Goal: Task Accomplishment & Management: Manage account settings

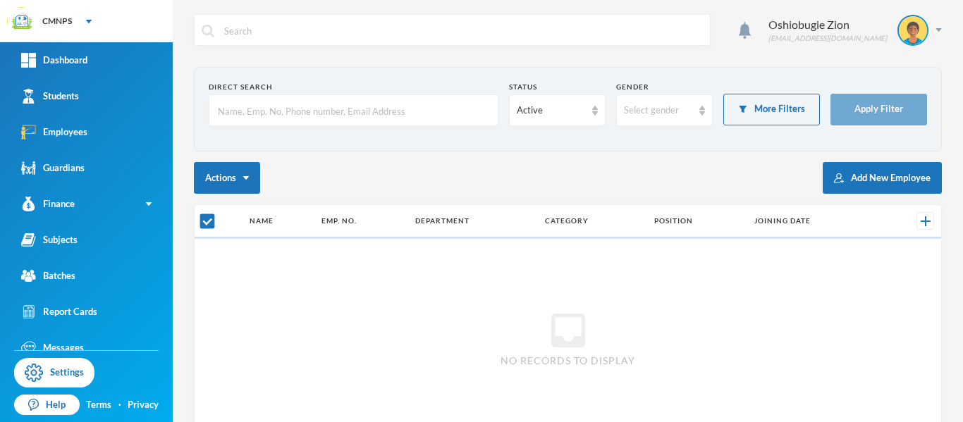
checkbox input "false"
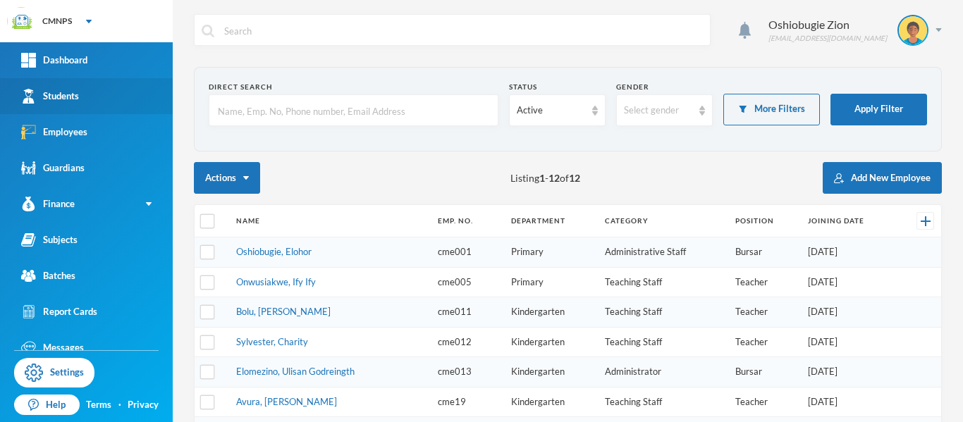
click at [104, 97] on link "Students" at bounding box center [86, 96] width 173 height 36
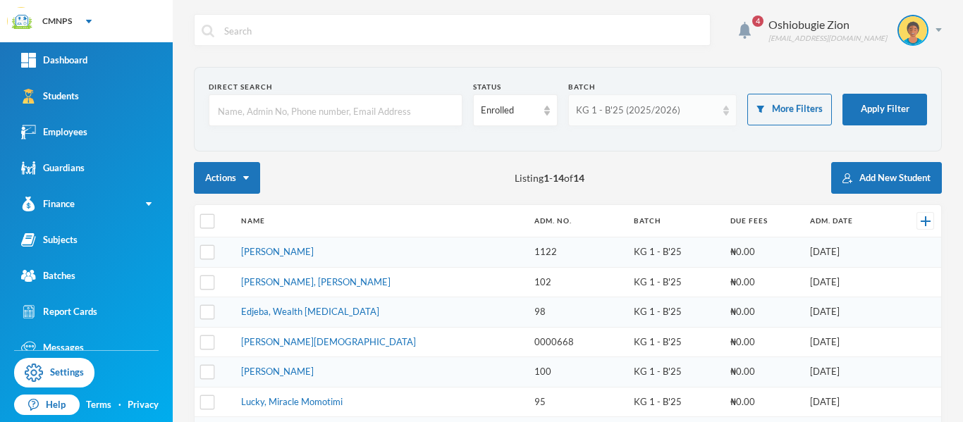
click at [658, 106] on div "KG 1 - B'25 (2025/2026)" at bounding box center [646, 111] width 141 height 14
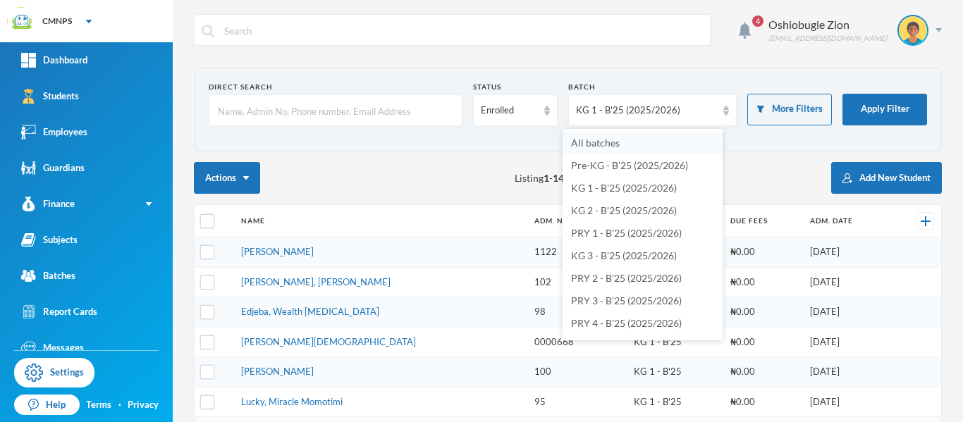
click at [634, 144] on li "All batches" at bounding box center [642, 143] width 160 height 23
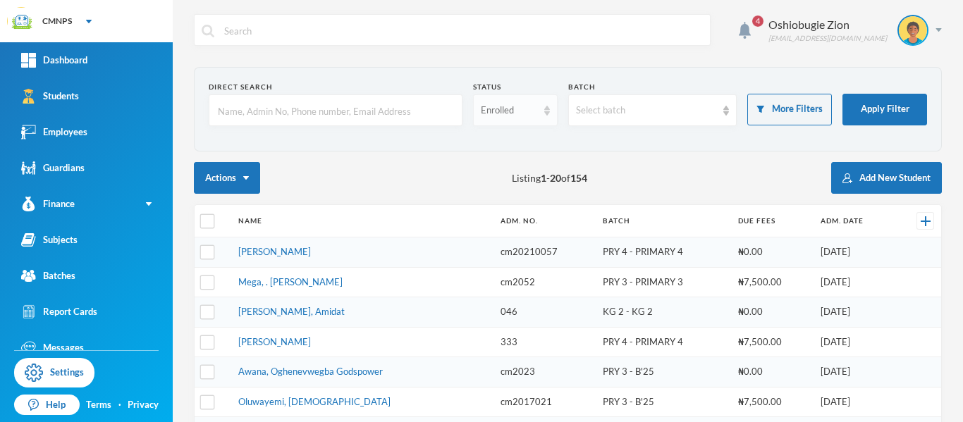
click at [545, 109] on div "Enrolled" at bounding box center [515, 110] width 85 height 32
click at [527, 146] on li "Enrolled" at bounding box center [510, 143] width 83 height 23
click at [672, 109] on div "Select batch" at bounding box center [646, 111] width 141 height 14
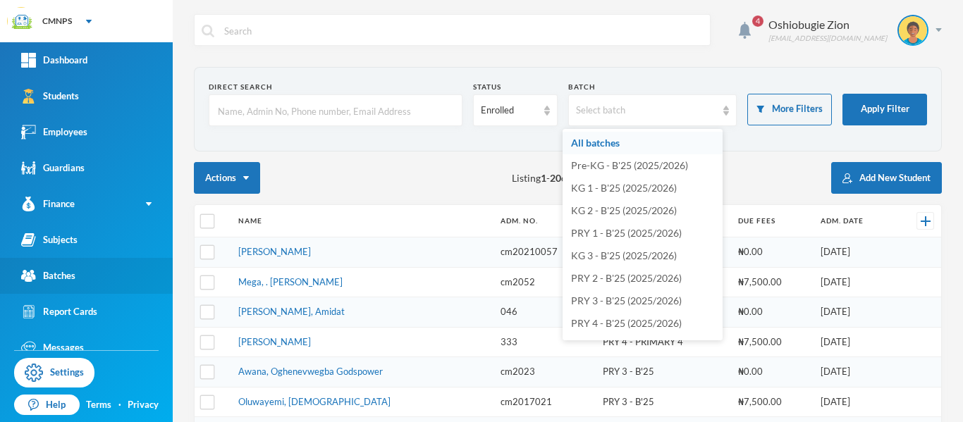
click at [101, 272] on link "Batches" at bounding box center [86, 276] width 173 height 36
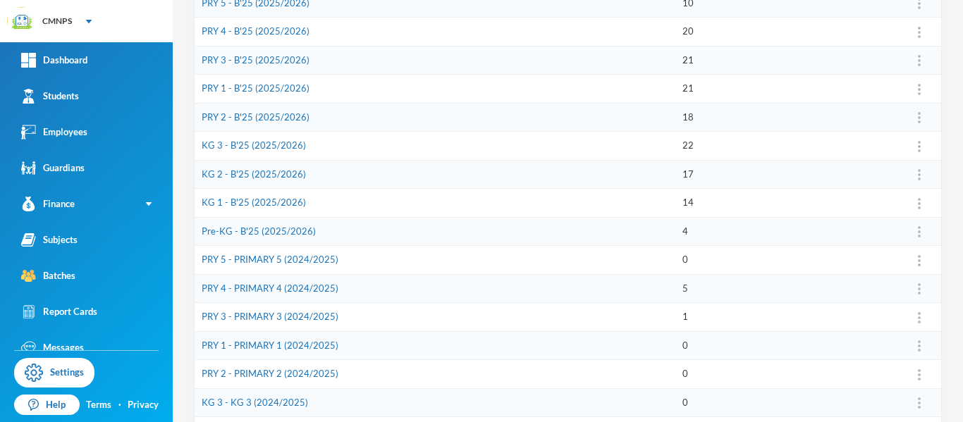
scroll to position [250, 0]
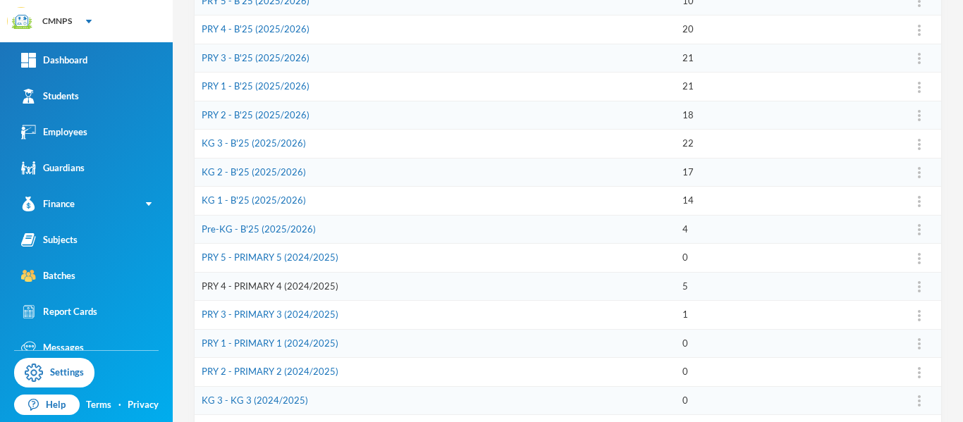
click at [303, 281] on link "PRY 4 - PRIMARY 4 (2024/2025)" at bounding box center [270, 286] width 137 height 11
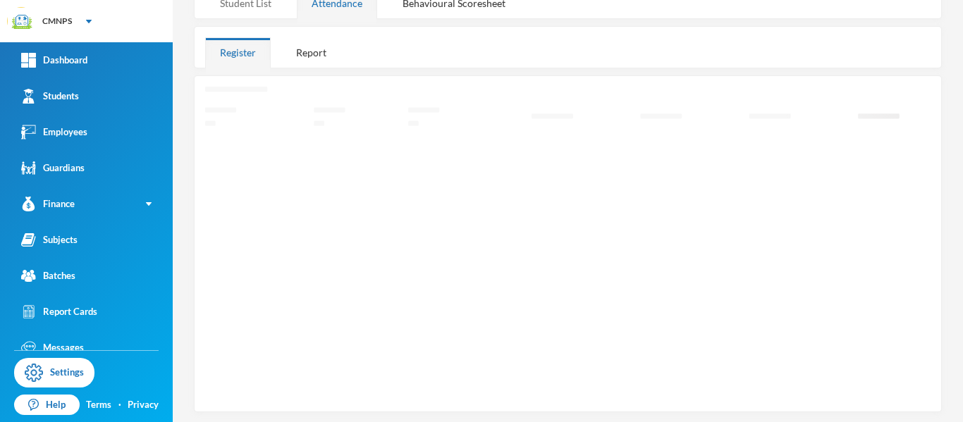
click at [265, 37] on div "Register" at bounding box center [238, 52] width 66 height 30
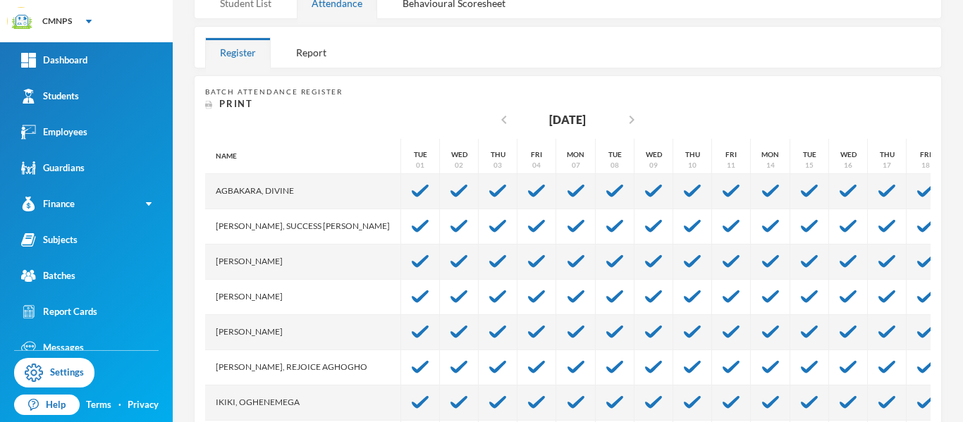
scroll to position [255, 0]
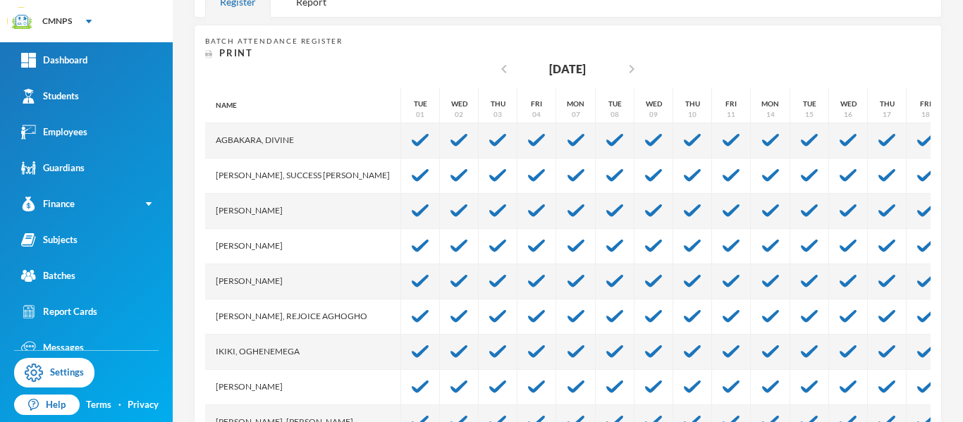
click at [265, 7] on div "Register" at bounding box center [238, 2] width 66 height 30
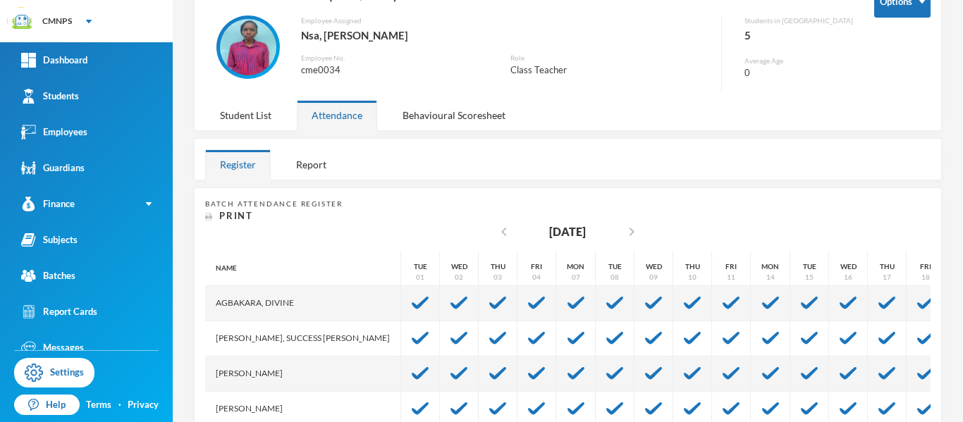
scroll to position [88, 0]
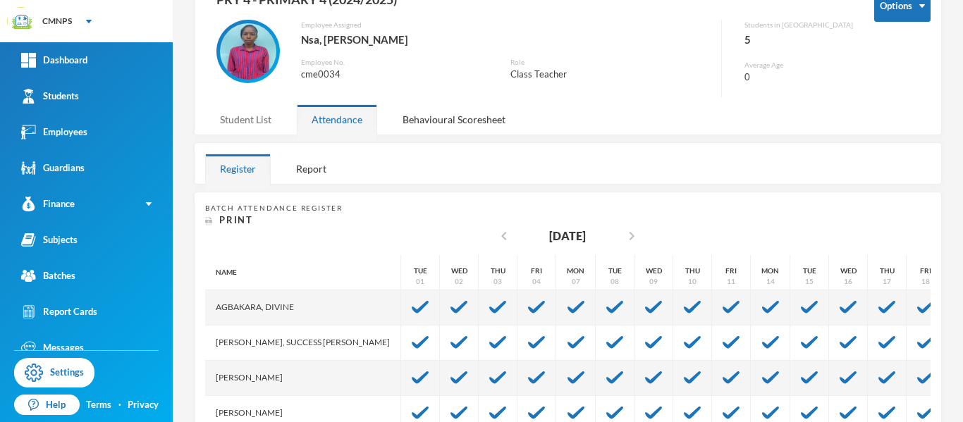
click at [258, 115] on div "Student List" at bounding box center [245, 119] width 81 height 30
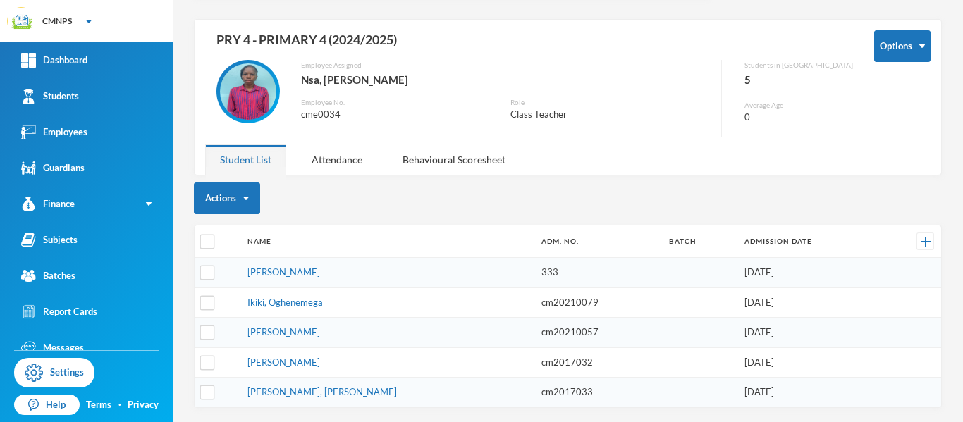
scroll to position [48, 0]
click at [210, 240] on input "checkbox" at bounding box center [207, 242] width 15 height 15
checkbox input "true"
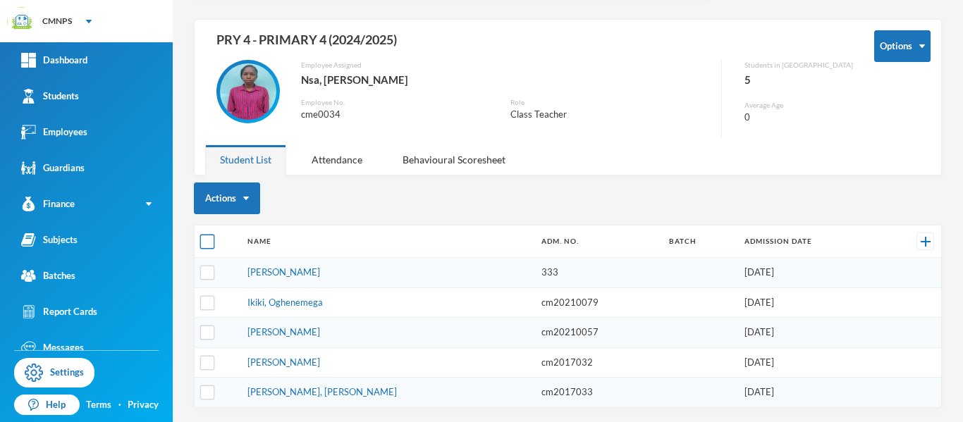
checkbox input "true"
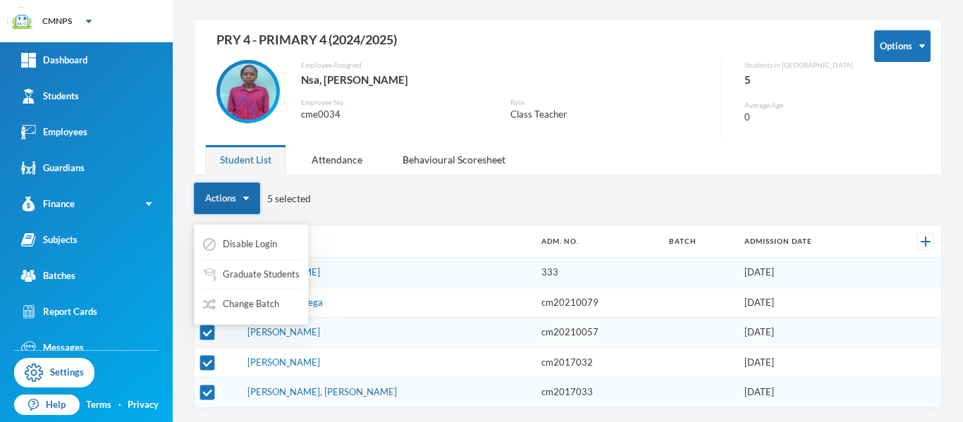
click at [233, 187] on button "Actions" at bounding box center [227, 199] width 66 height 32
click at [249, 271] on button "Graduate Students" at bounding box center [251, 274] width 99 height 25
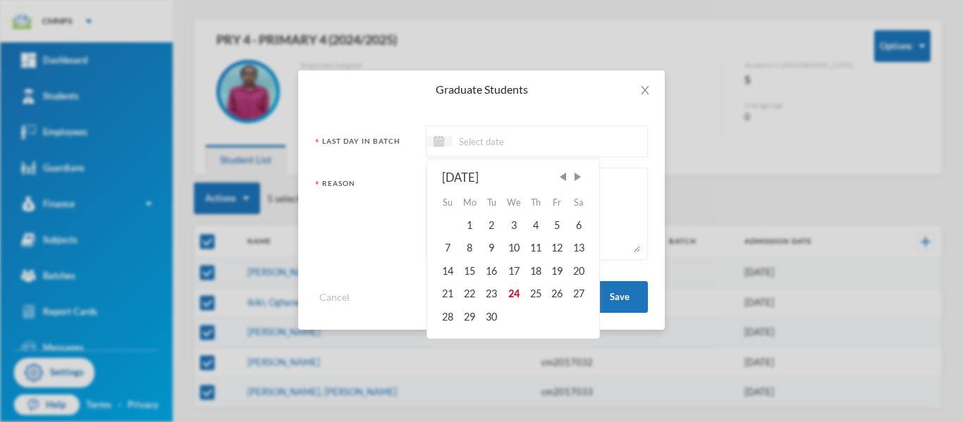
click at [503, 137] on input at bounding box center [511, 141] width 118 height 16
click at [565, 176] on span "Previous Month" at bounding box center [562, 177] width 13 height 13
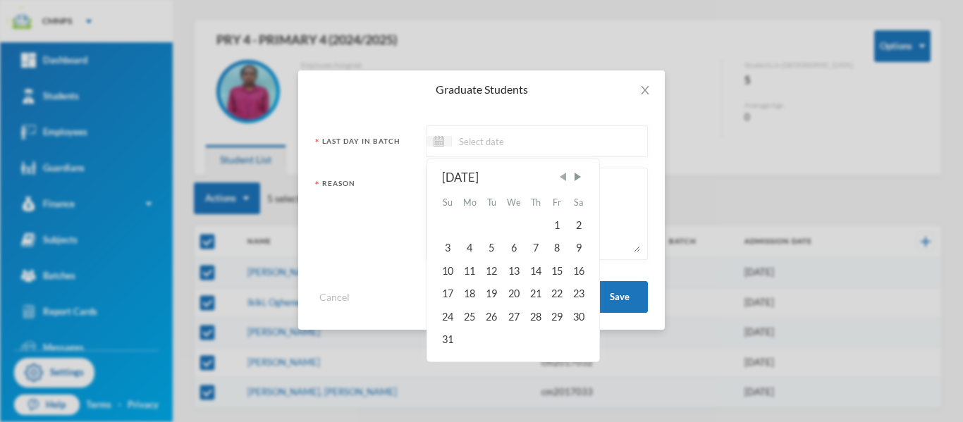
click at [565, 177] on span "Previous Month" at bounding box center [562, 177] width 13 height 13
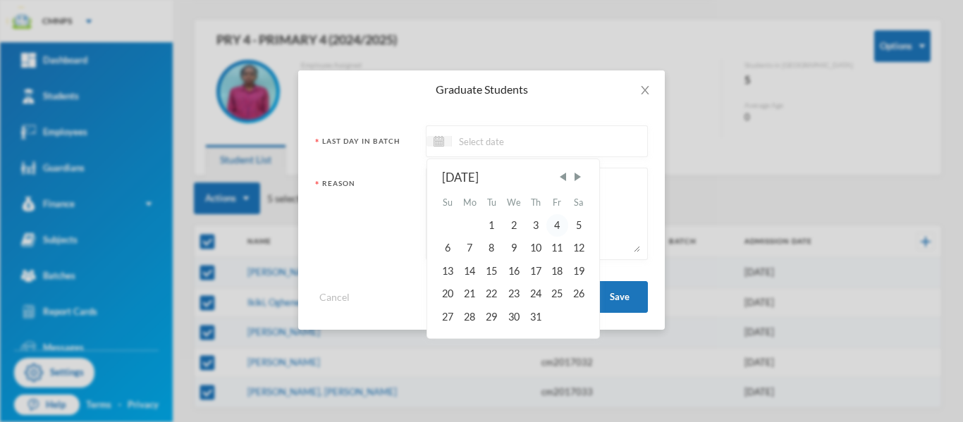
click at [560, 225] on div "4" at bounding box center [556, 225] width 21 height 23
type input "[DATE]"
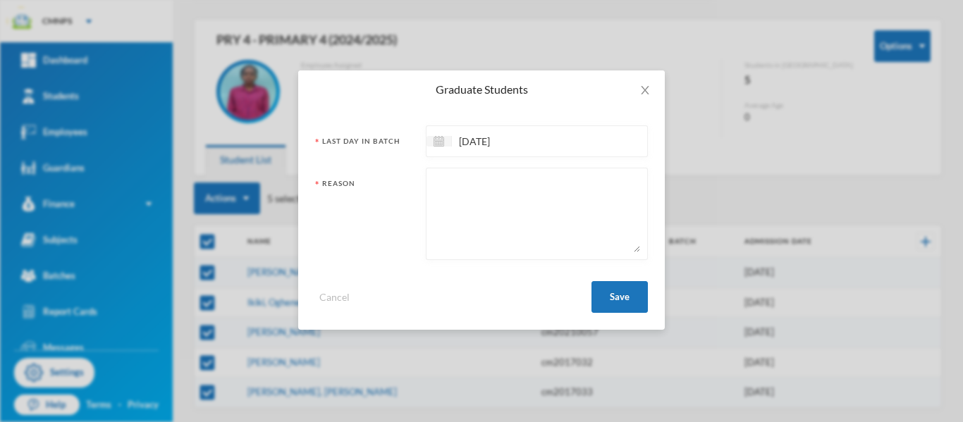
click at [550, 206] on textarea at bounding box center [536, 214] width 207 height 77
type textarea "graduted"
click at [610, 295] on button "Save" at bounding box center [619, 297] width 56 height 32
checkbox input "false"
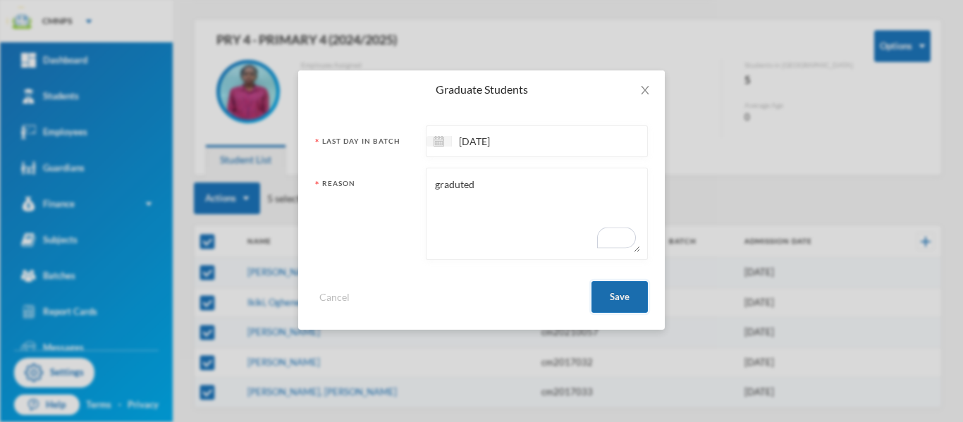
scroll to position [0, 0]
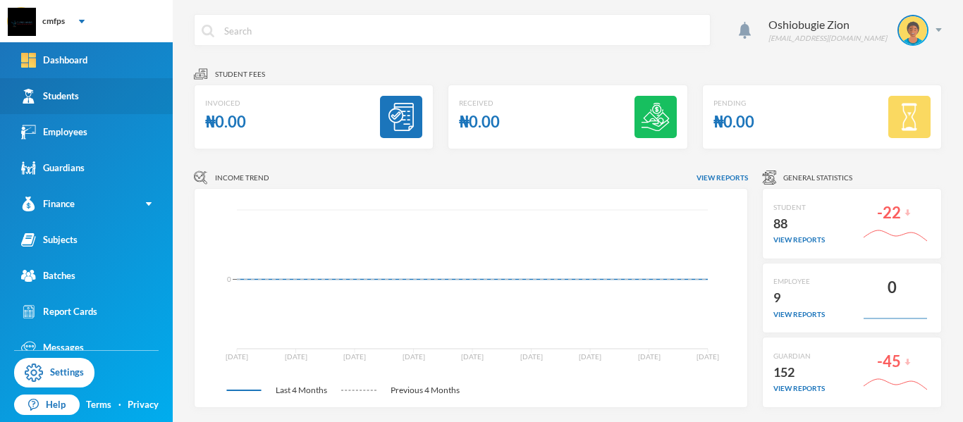
click at [64, 104] on link "Students" at bounding box center [86, 96] width 173 height 36
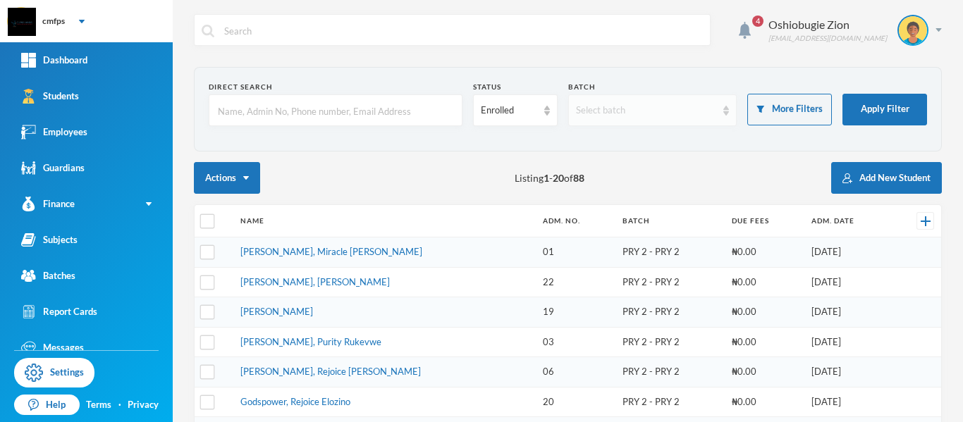
click at [702, 111] on div "Select batch" at bounding box center [646, 111] width 141 height 14
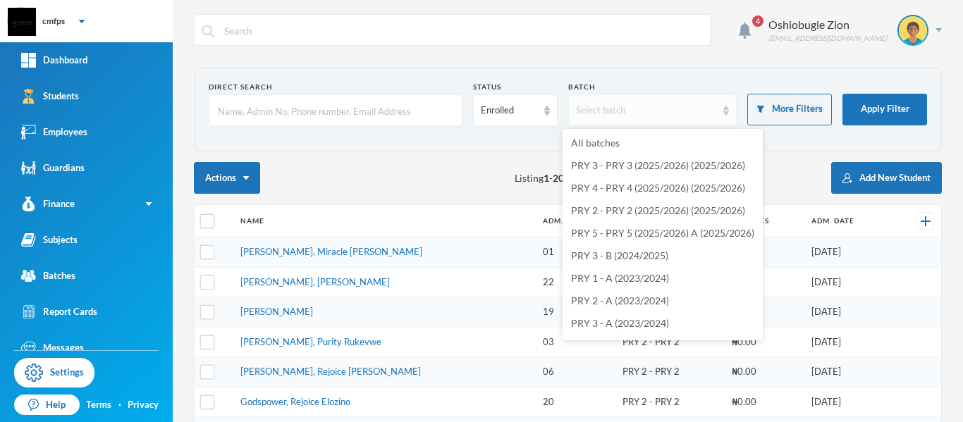
click at [593, 118] on div "Select batch" at bounding box center [652, 110] width 169 height 32
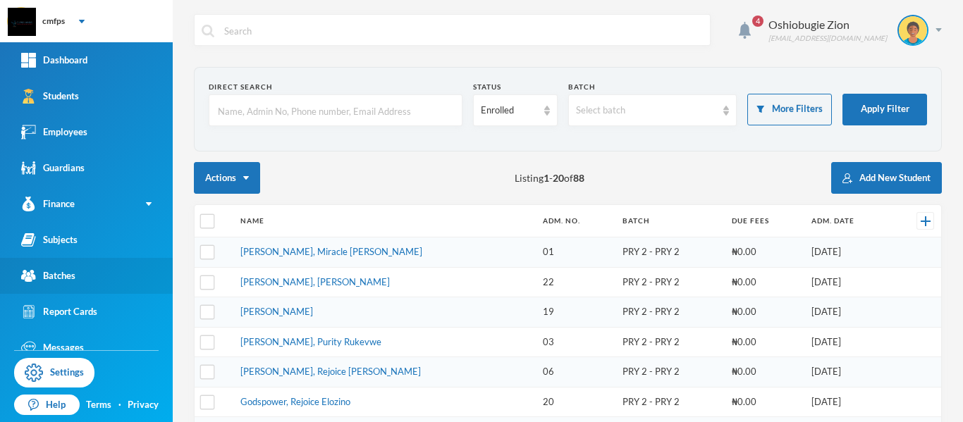
click at [92, 274] on link "Batches" at bounding box center [86, 276] width 173 height 36
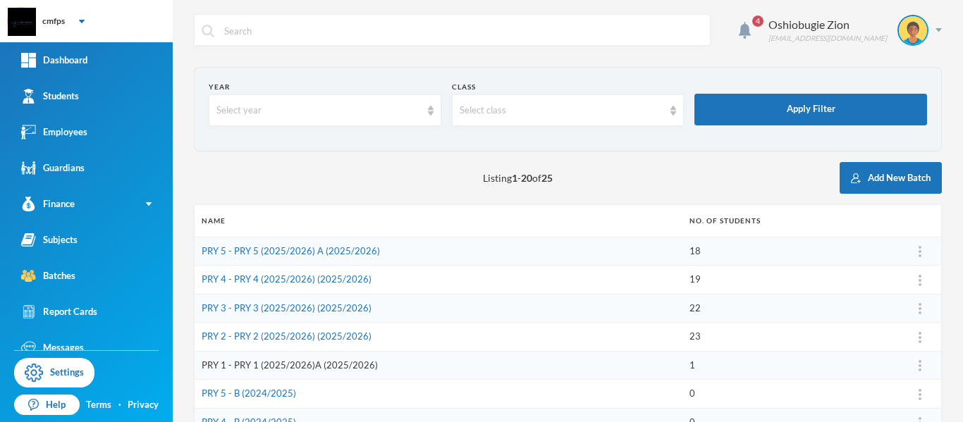
click at [316, 364] on link "PRY 1 - PRY 1 (2025/2026)A (2025/2026)" at bounding box center [290, 364] width 176 height 11
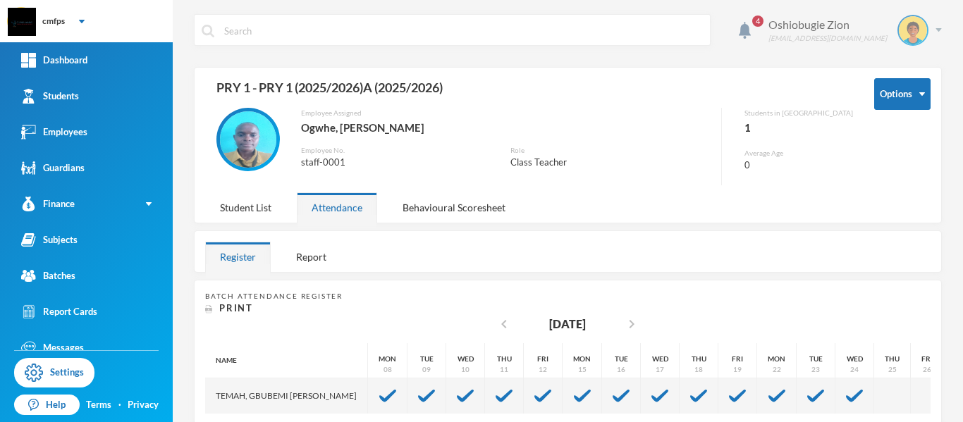
click at [922, 24] on div "Oshiobugie Zion believeinzion@gmail.com" at bounding box center [850, 30] width 184 height 31
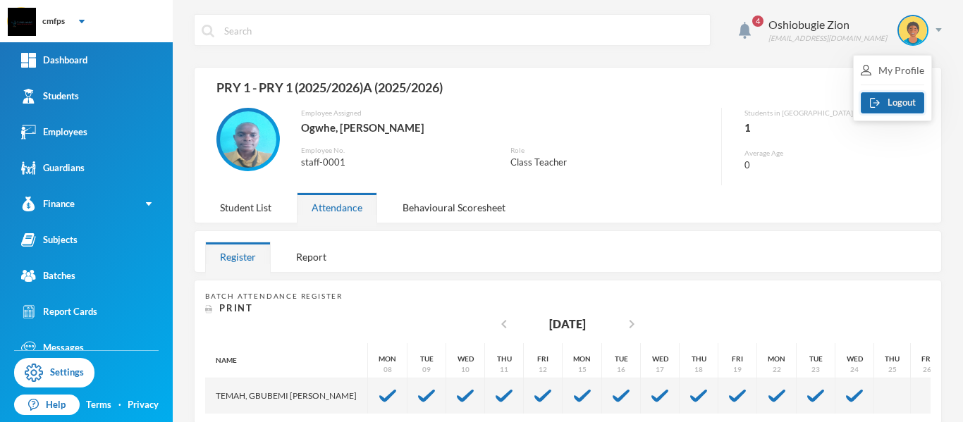
click at [901, 95] on button "Logout" at bounding box center [892, 102] width 63 height 21
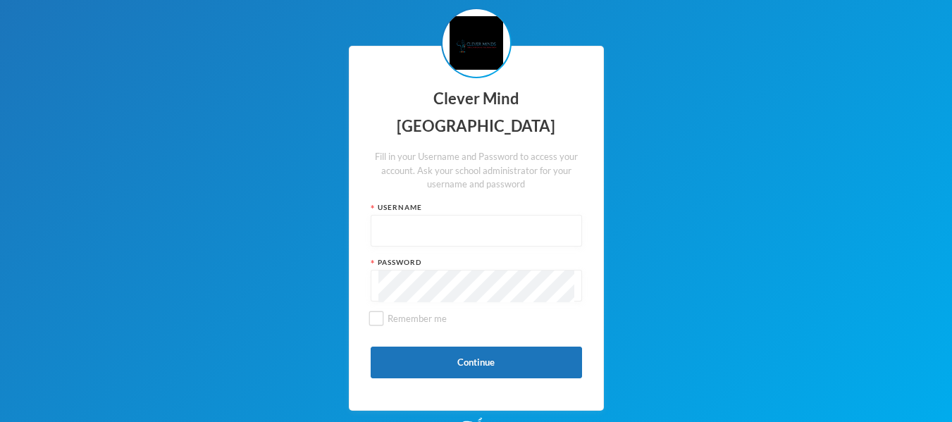
type input "admin"
click at [453, 312] on label "Remember me" at bounding box center [476, 324] width 211 height 25
click at [383, 312] on input "Remember me" at bounding box center [376, 319] width 15 height 15
checkbox input "true"
click at [461, 370] on button "Continue" at bounding box center [476, 363] width 211 height 32
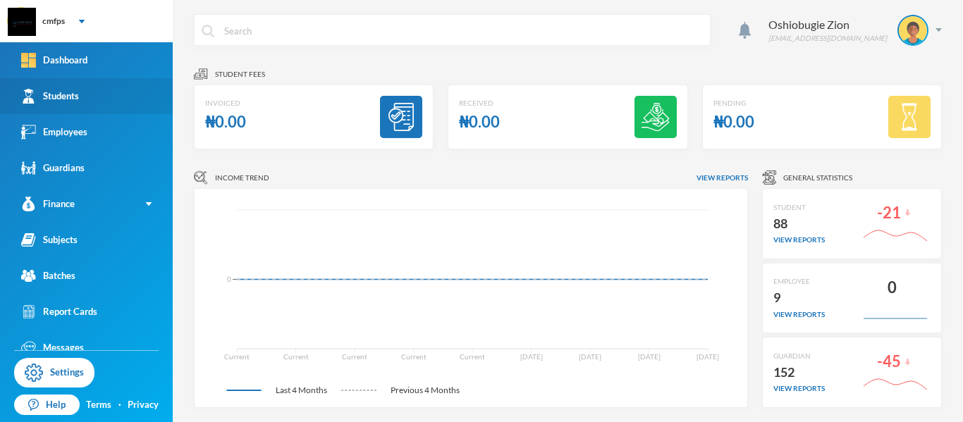
click at [73, 104] on link "Students" at bounding box center [86, 96] width 173 height 36
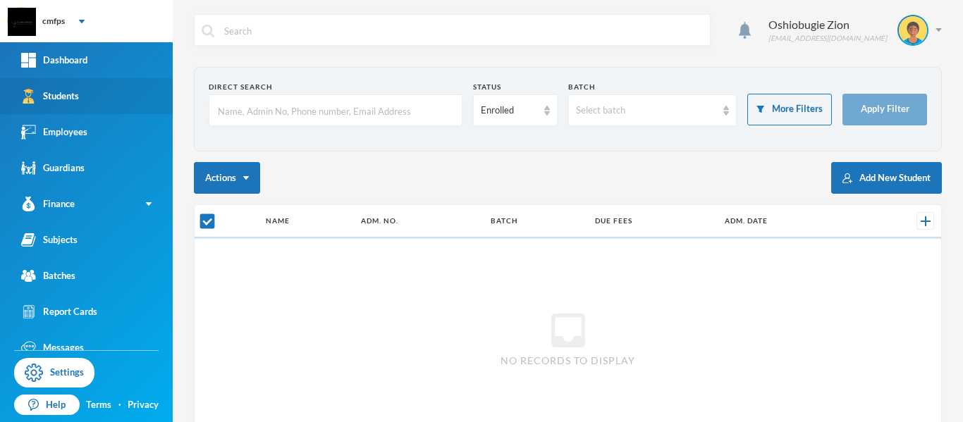
checkbox input "false"
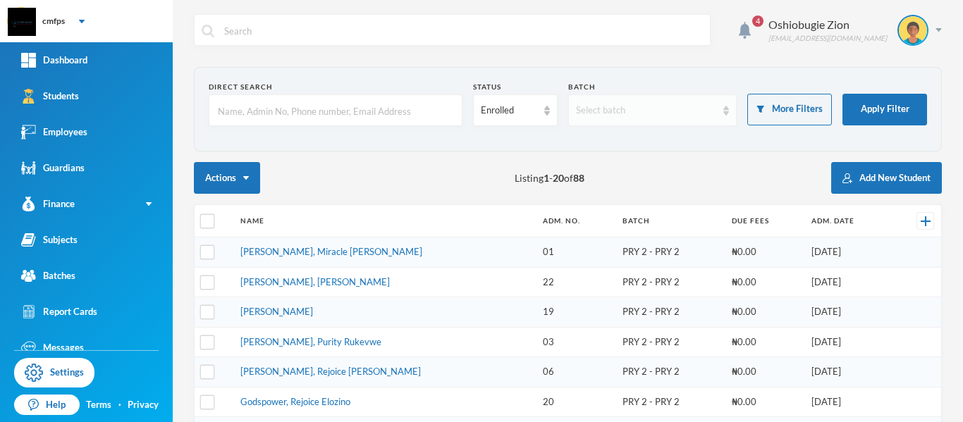
click at [648, 106] on div "Select batch" at bounding box center [646, 111] width 141 height 14
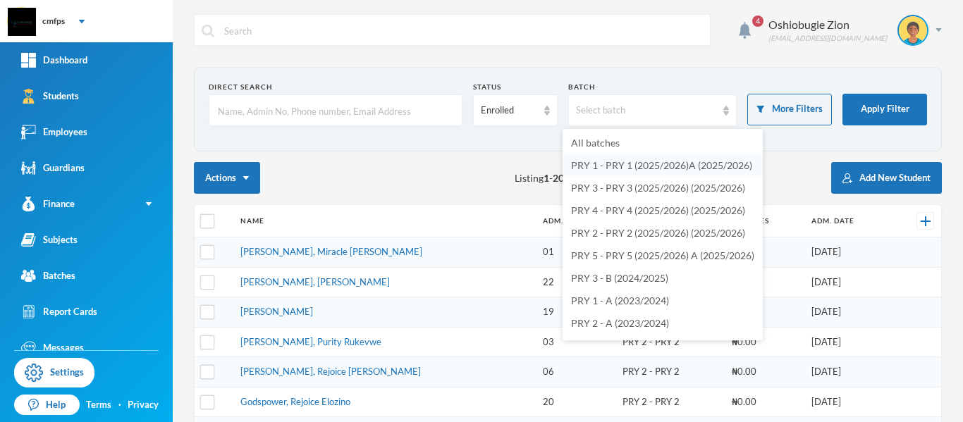
click at [656, 164] on span "PRY 1 - PRY 1 (2025/2026)A (2025/2026)" at bounding box center [661, 165] width 181 height 12
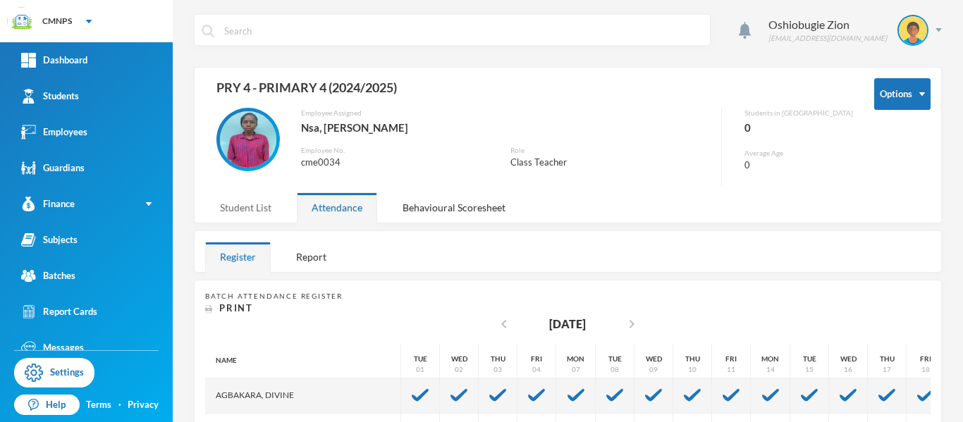
click at [259, 208] on div "Student List" at bounding box center [245, 207] width 81 height 30
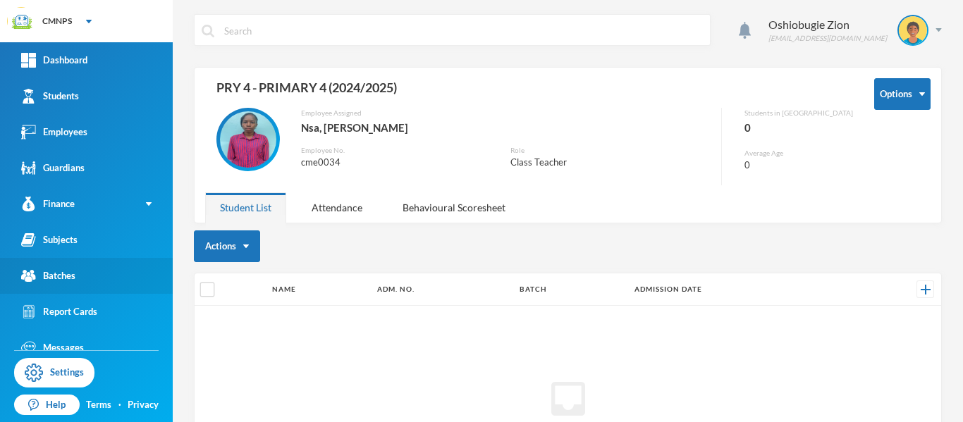
click at [66, 278] on div "Batches" at bounding box center [48, 276] width 54 height 15
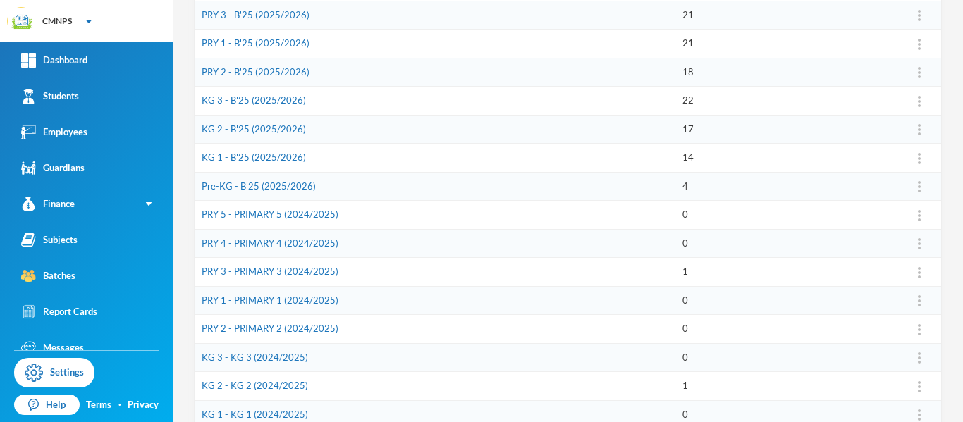
scroll to position [295, 0]
click at [327, 271] on link "PRY 3 - PRIMARY 3 (2024/2025)" at bounding box center [270, 269] width 137 height 11
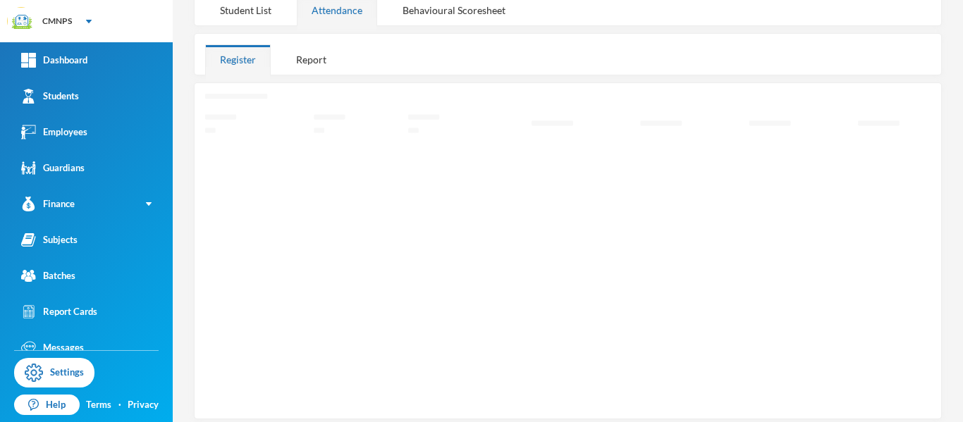
scroll to position [204, 0]
click at [267, 4] on div "Student List" at bounding box center [245, 3] width 81 height 30
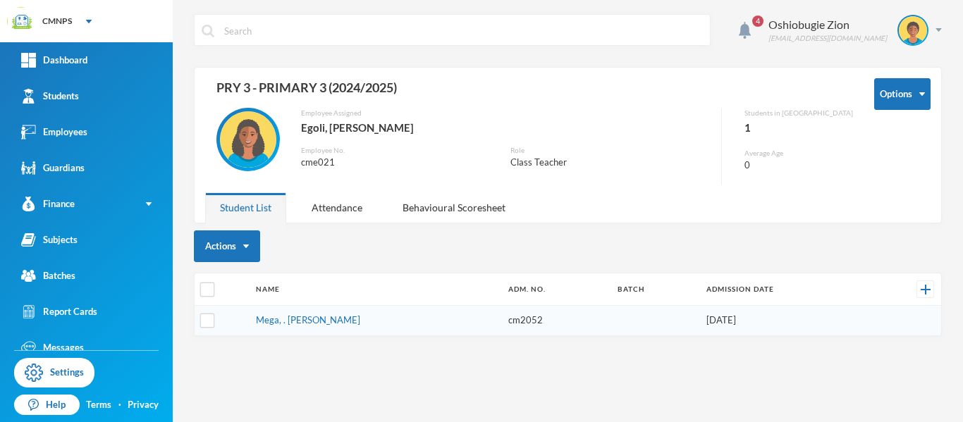
scroll to position [0, 0]
click at [209, 325] on input "checkbox" at bounding box center [207, 321] width 15 height 15
checkbox input "true"
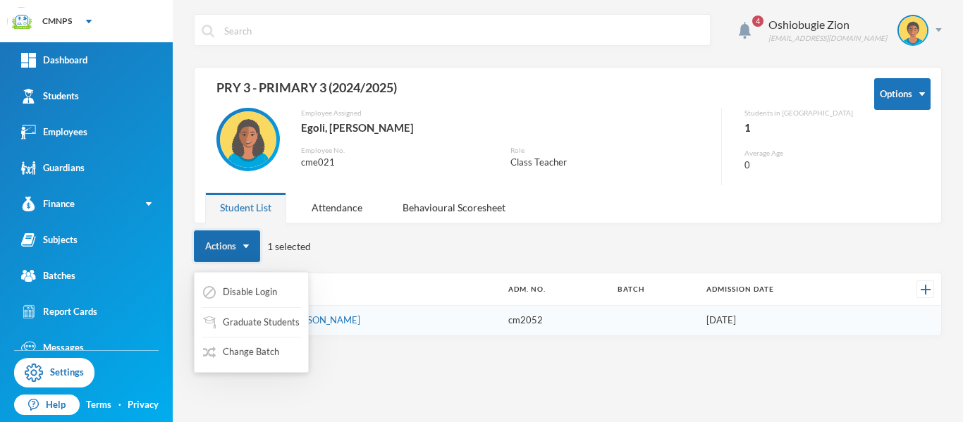
click at [243, 245] on img "button" at bounding box center [246, 247] width 6 height 4
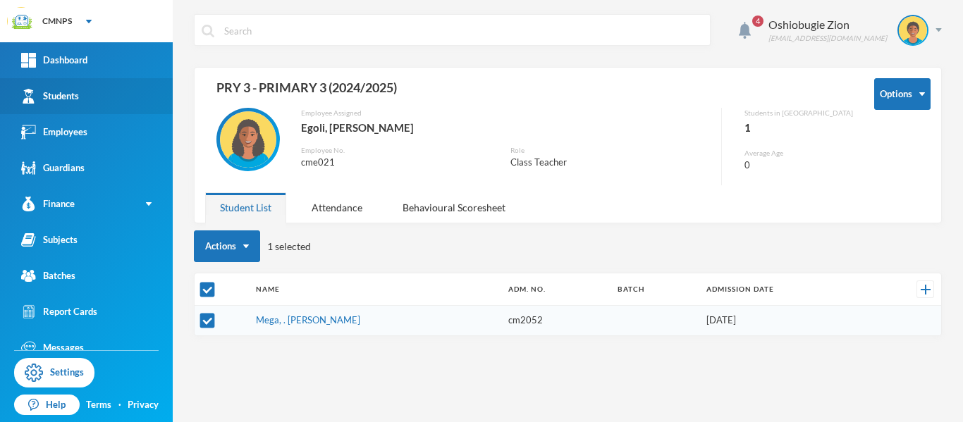
click at [122, 102] on link "Students" at bounding box center [86, 96] width 173 height 36
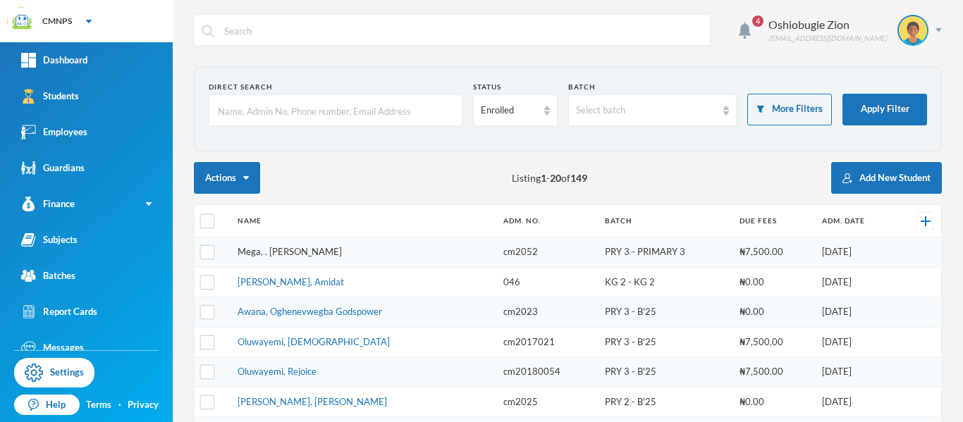
click at [291, 256] on link "Mega, . Jessica" at bounding box center [290, 251] width 104 height 11
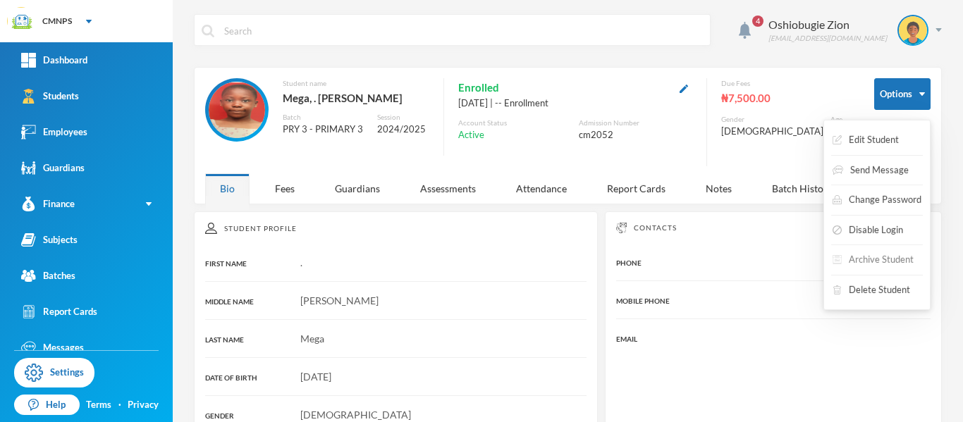
click at [861, 260] on button "Archive Student" at bounding box center [873, 259] width 84 height 25
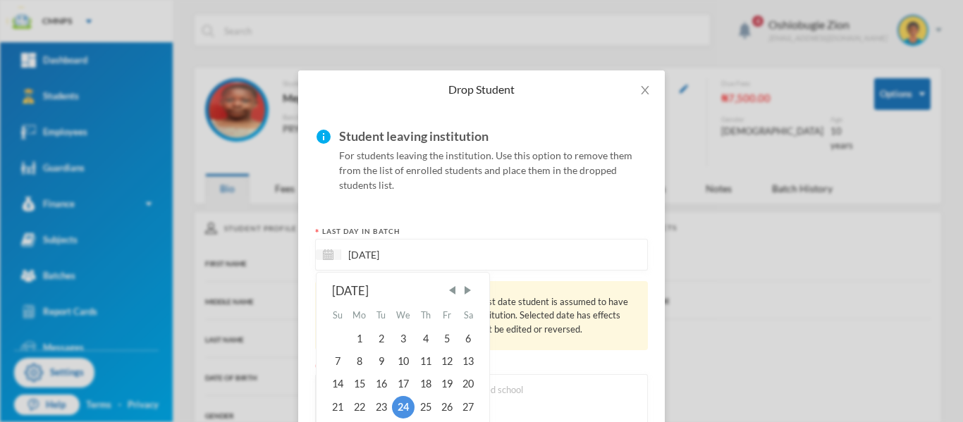
click at [421, 248] on input "24/09/2025" at bounding box center [400, 255] width 118 height 16
click at [450, 290] on span "Previous Month" at bounding box center [452, 290] width 13 height 13
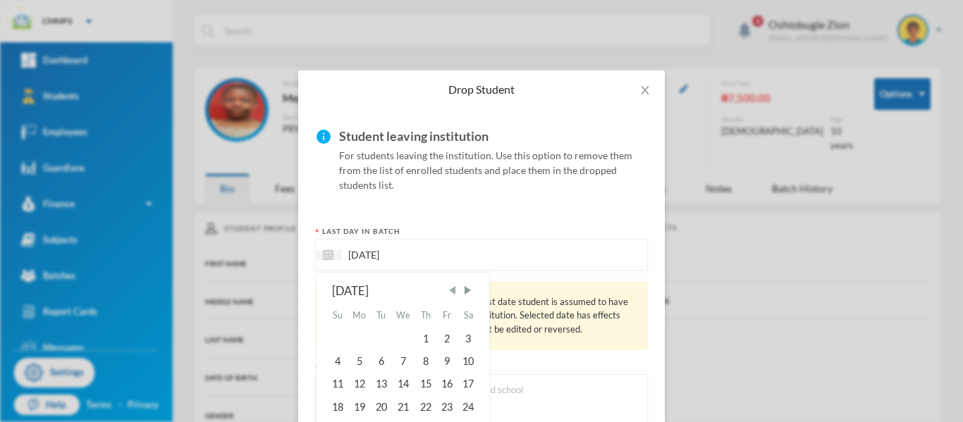
click at [450, 290] on span "Previous Month" at bounding box center [452, 290] width 13 height 13
click at [462, 290] on span "Next Month" at bounding box center [467, 290] width 13 height 13
click at [441, 342] on div "4" at bounding box center [446, 338] width 21 height 23
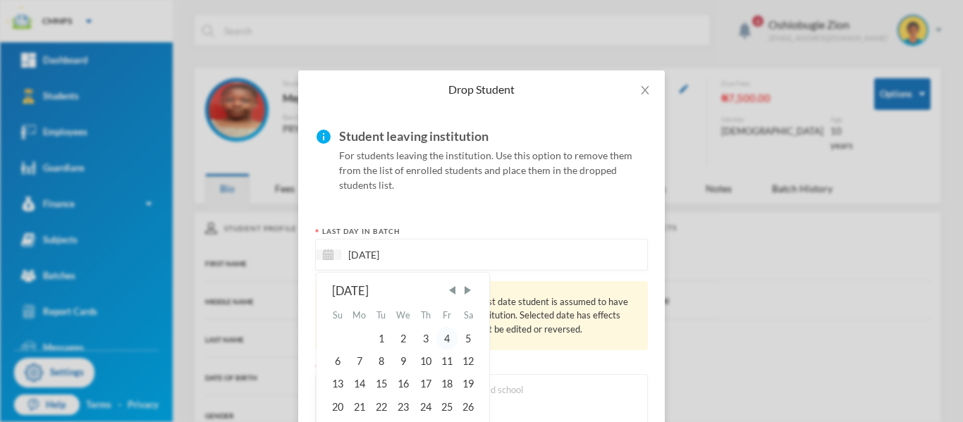
type input "[DATE]"
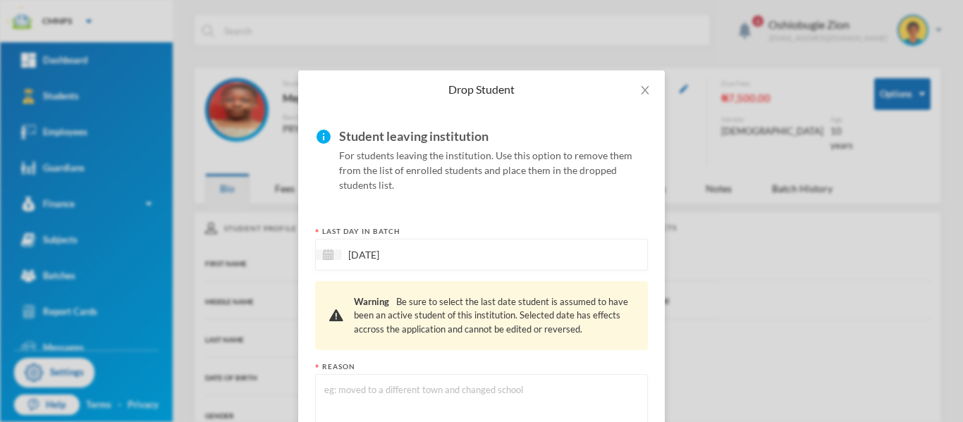
click at [415, 407] on textarea at bounding box center [481, 420] width 317 height 77
type textarea "mov"
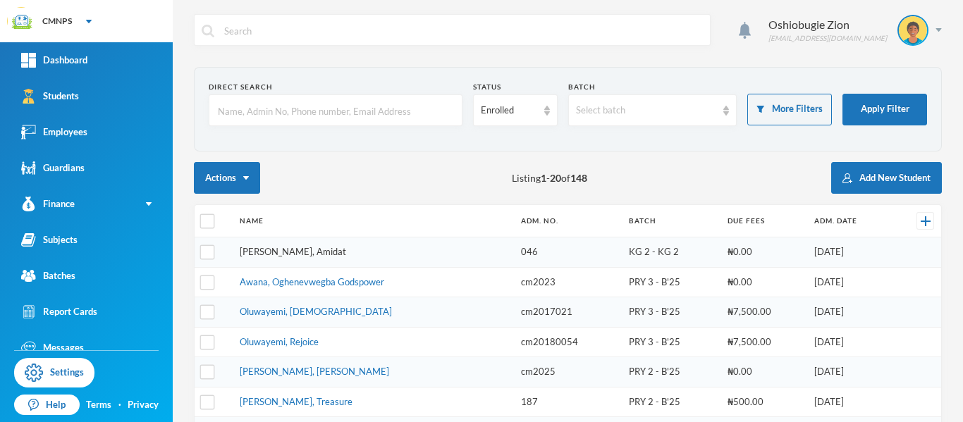
click at [269, 249] on link "[PERSON_NAME], Amidat" at bounding box center [293, 251] width 106 height 11
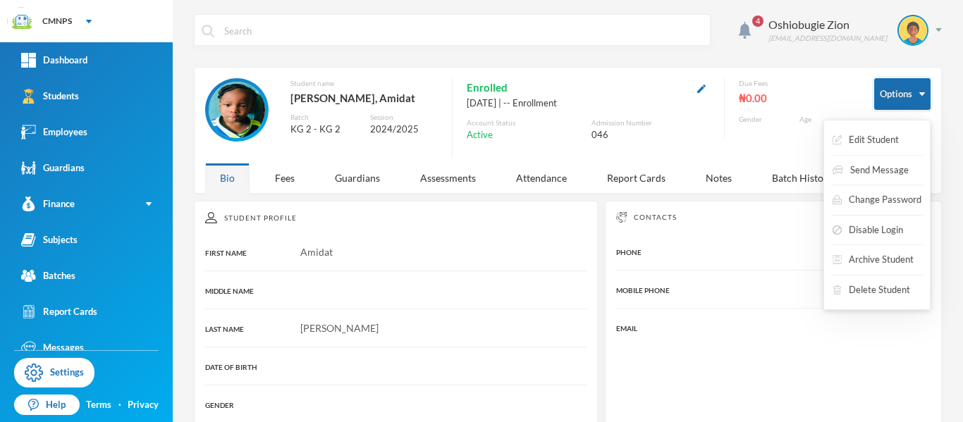
click at [895, 106] on button "Options" at bounding box center [902, 94] width 56 height 32
click at [893, 254] on button "Archive Student" at bounding box center [873, 259] width 84 height 25
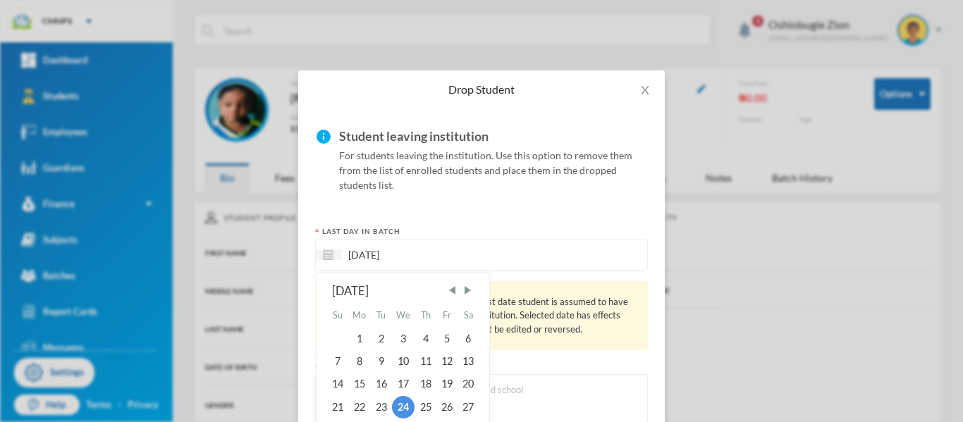
click at [443, 247] on input "[DATE]" at bounding box center [400, 255] width 118 height 16
click at [450, 292] on span "Previous Month" at bounding box center [452, 290] width 13 height 13
click at [465, 290] on span "Next Month" at bounding box center [467, 290] width 13 height 13
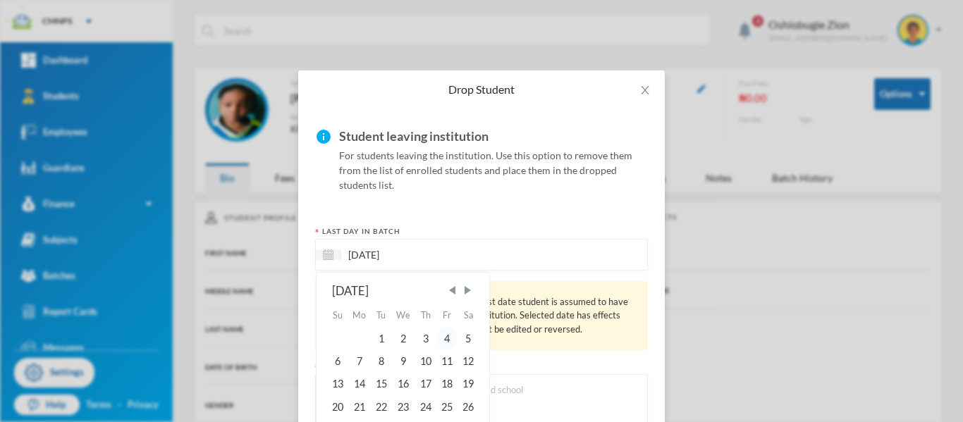
click at [445, 347] on div "4" at bounding box center [446, 338] width 21 height 23
type input "[DATE]"
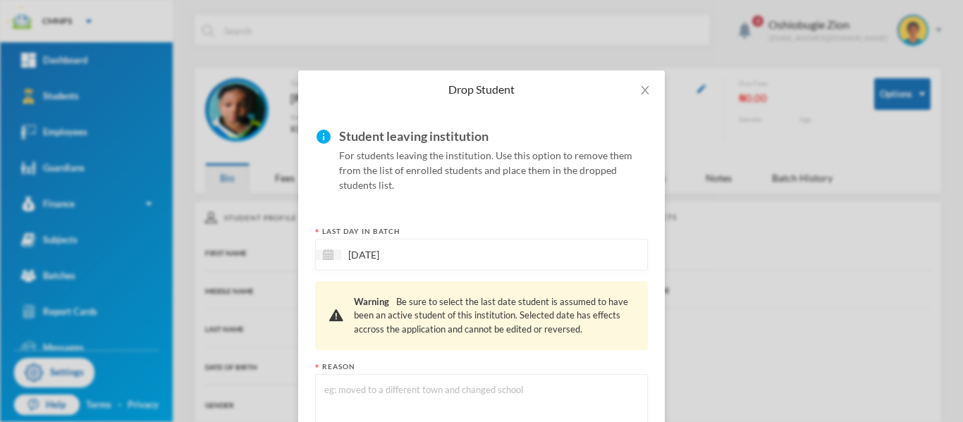
click at [463, 393] on textarea at bounding box center [481, 420] width 317 height 77
type textarea "new school"
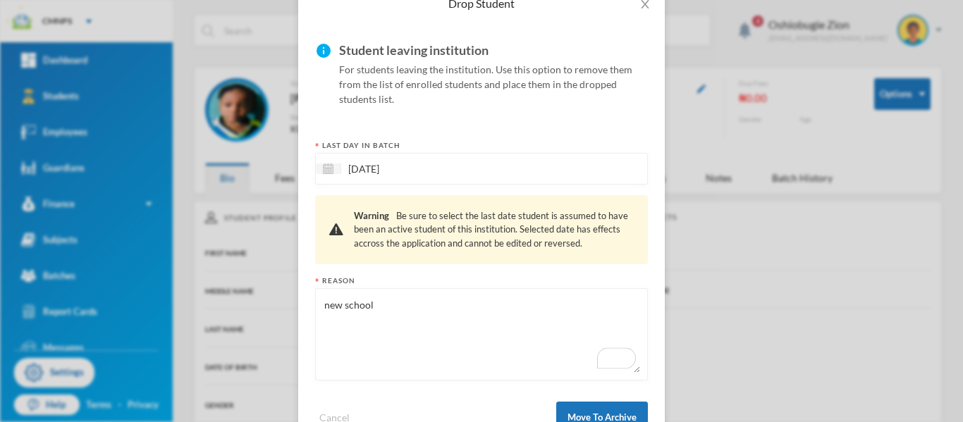
scroll to position [96, 0]
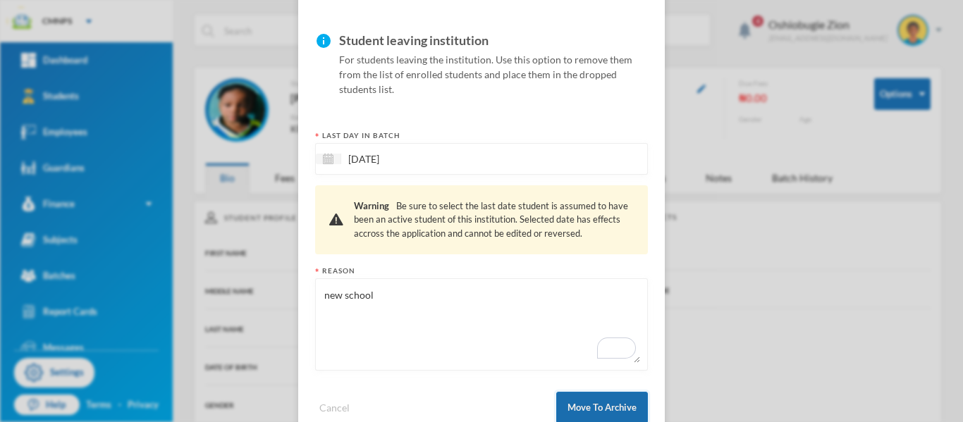
click at [610, 408] on button "Move To Archive" at bounding box center [602, 408] width 92 height 32
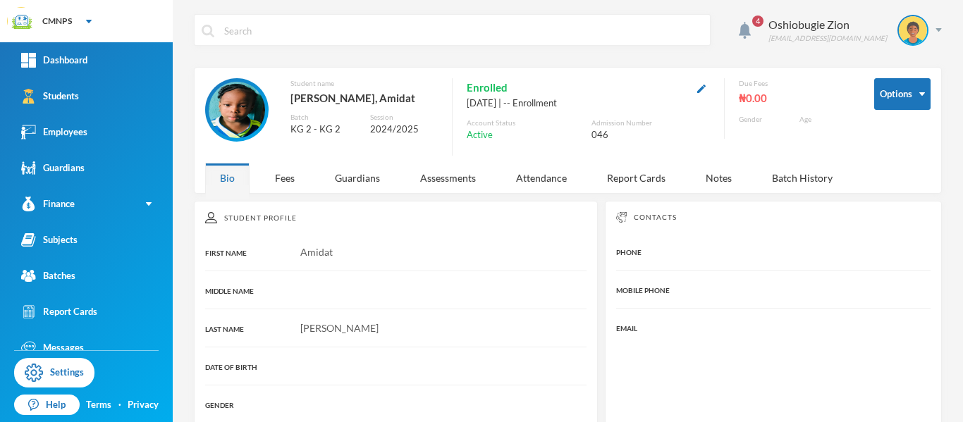
scroll to position [61, 0]
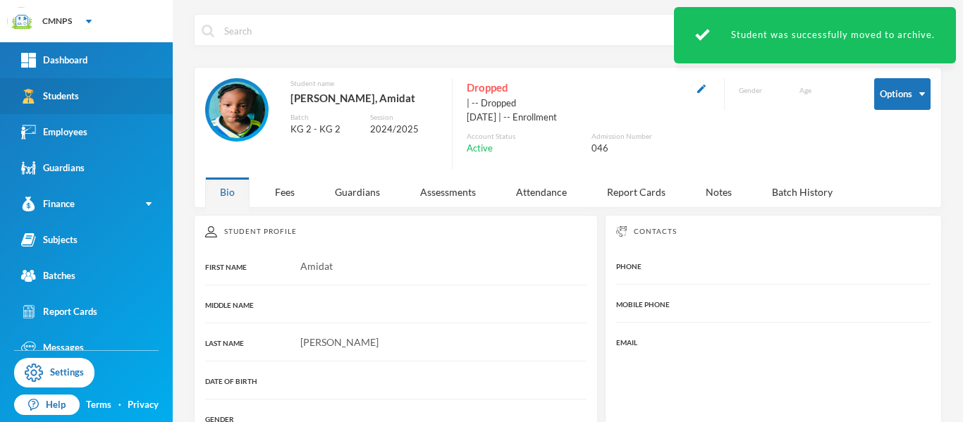
click at [124, 100] on link "Students" at bounding box center [86, 96] width 173 height 36
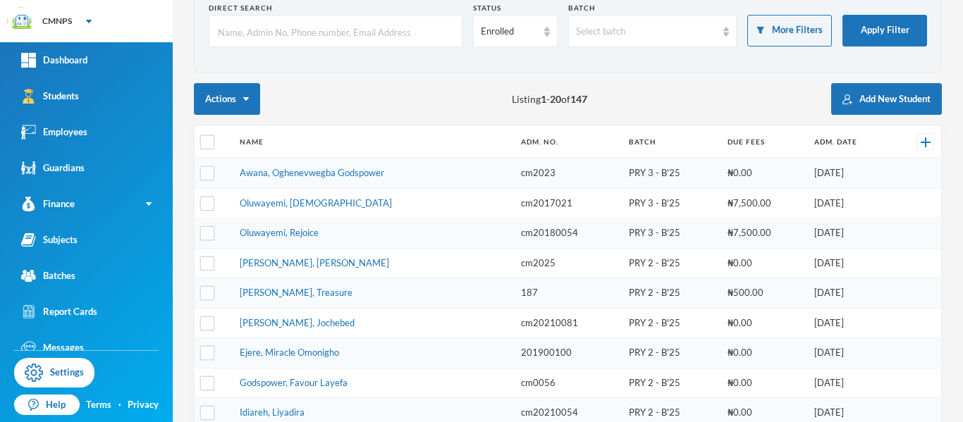
scroll to position [80, 0]
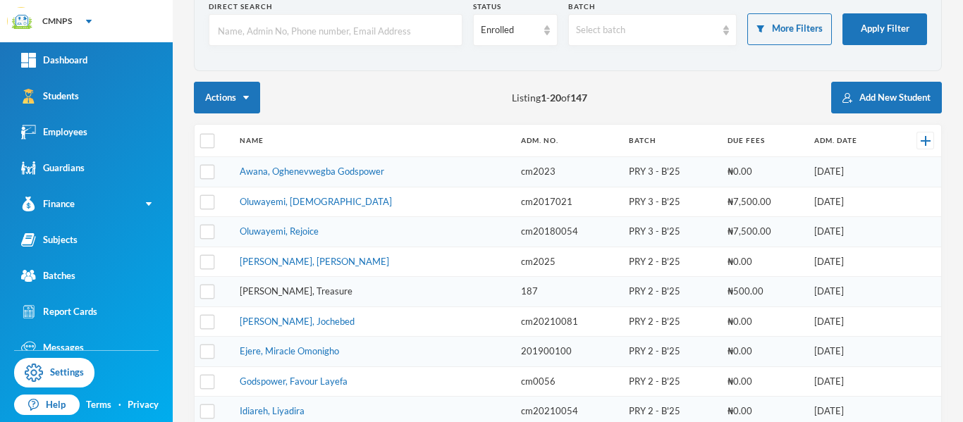
click at [306, 288] on link "Dafiajiri, Treasure" at bounding box center [296, 290] width 113 height 11
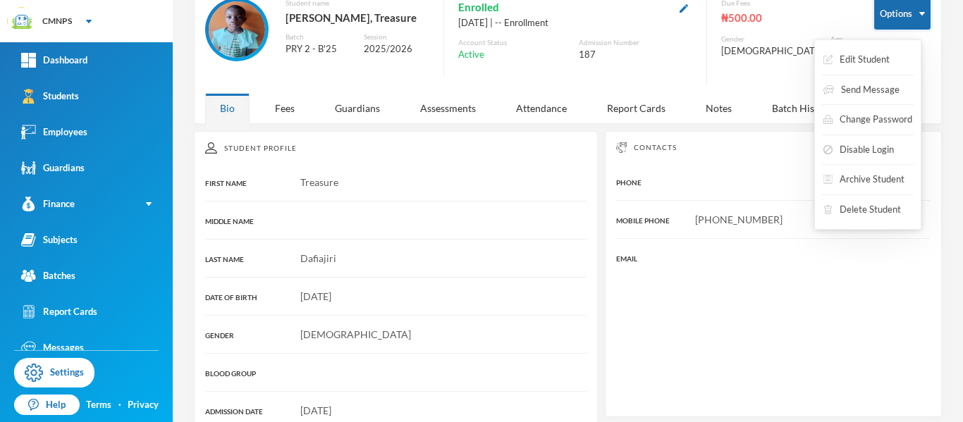
click at [904, 13] on button "Options" at bounding box center [902, 14] width 56 height 32
click at [868, 181] on button "Archive Student" at bounding box center [864, 179] width 84 height 25
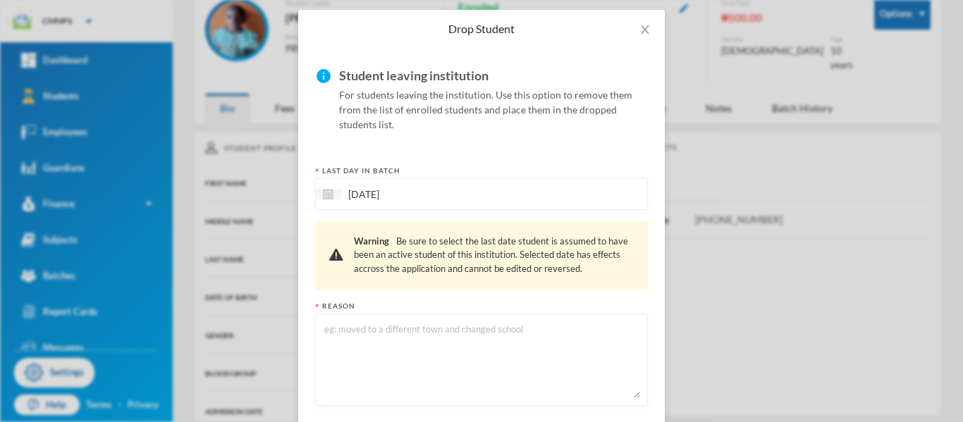
click at [508, 197] on div "[DATE]" at bounding box center [481, 194] width 333 height 32
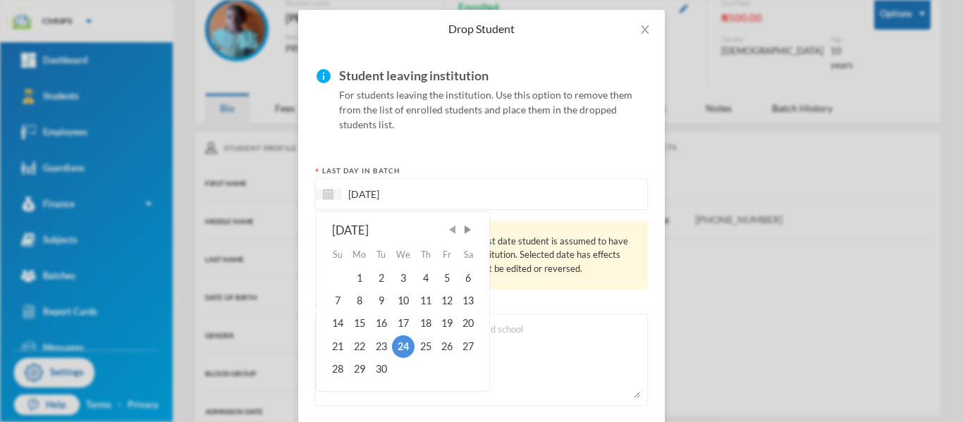
click at [450, 231] on span "Previous Month" at bounding box center [452, 229] width 13 height 13
click at [445, 269] on div "4" at bounding box center [446, 277] width 21 height 23
type input "[DATE]"
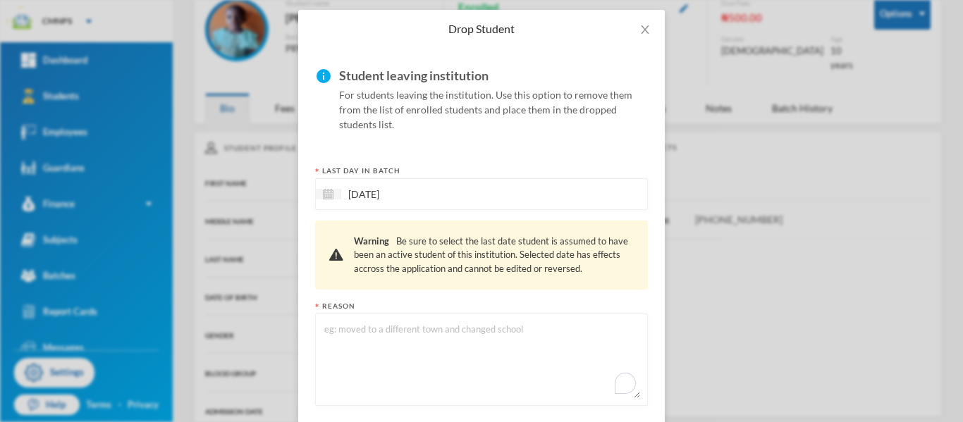
click at [426, 343] on textarea "To enrich screen reader interactions, please activate Accessibility in Grammarl…" at bounding box center [481, 359] width 317 height 77
type textarea "new town"
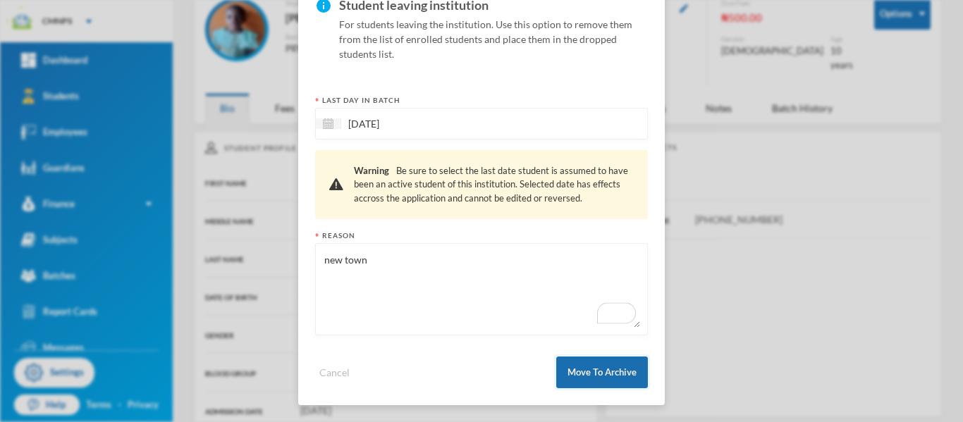
click at [613, 378] on button "Move To Archive" at bounding box center [602, 373] width 92 height 32
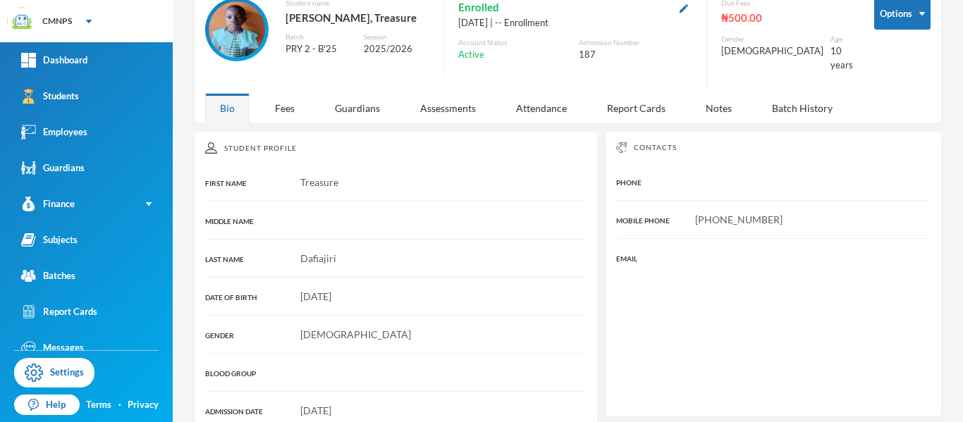
scroll to position [61, 0]
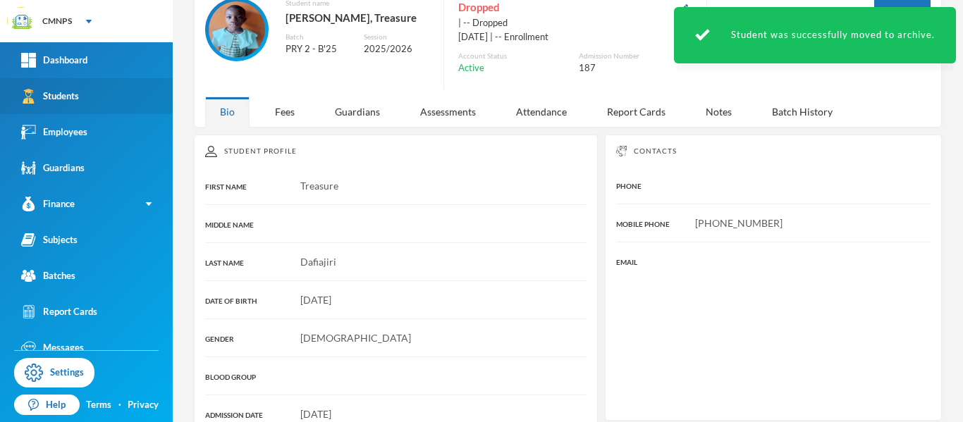
click at [85, 101] on link "Students" at bounding box center [86, 96] width 173 height 36
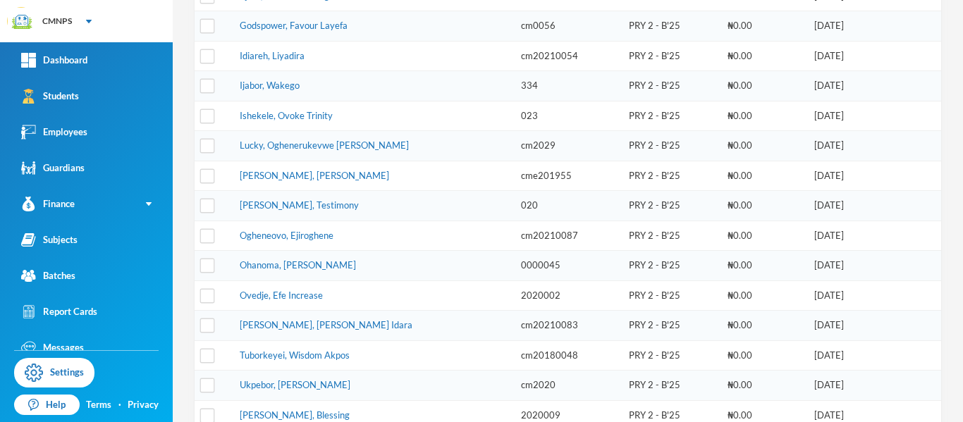
scroll to position [410, 0]
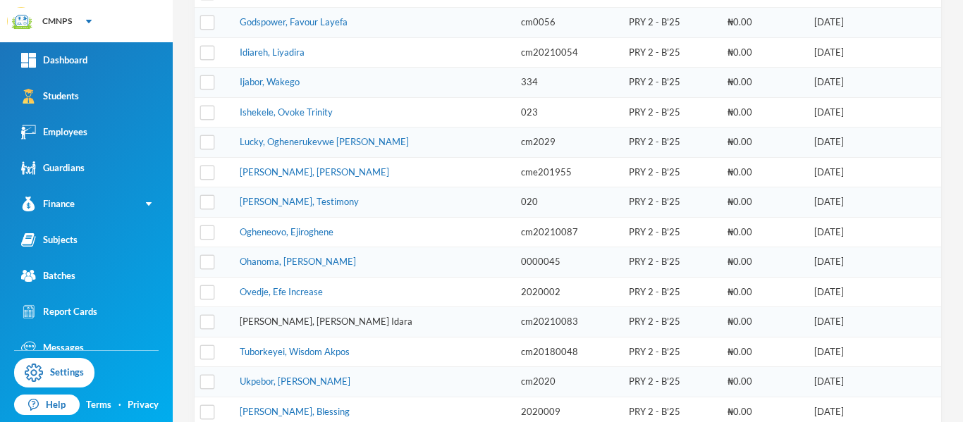
click at [300, 323] on link "Tom, Eke-abasi Idara" at bounding box center [326, 321] width 173 height 11
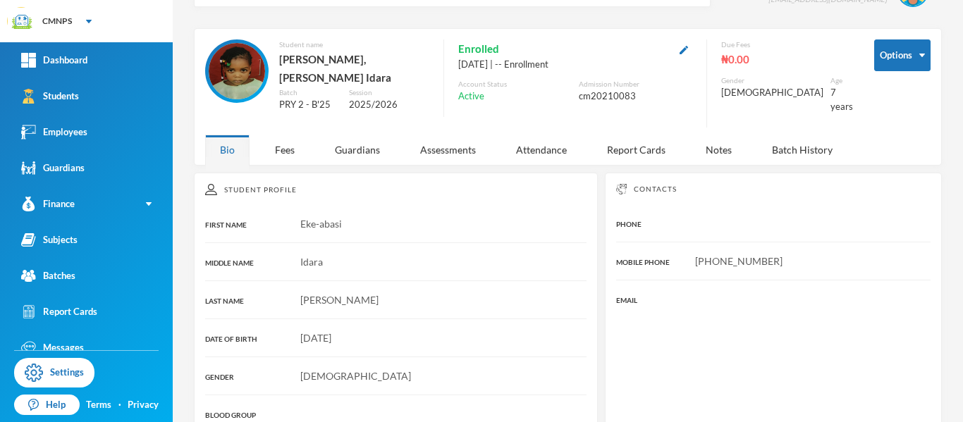
scroll to position [35, 0]
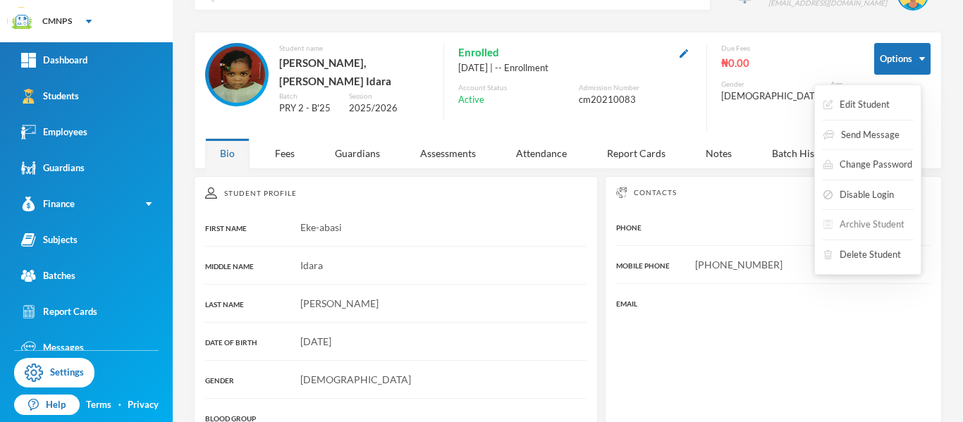
click at [877, 226] on button "Archive Student" at bounding box center [864, 224] width 84 height 25
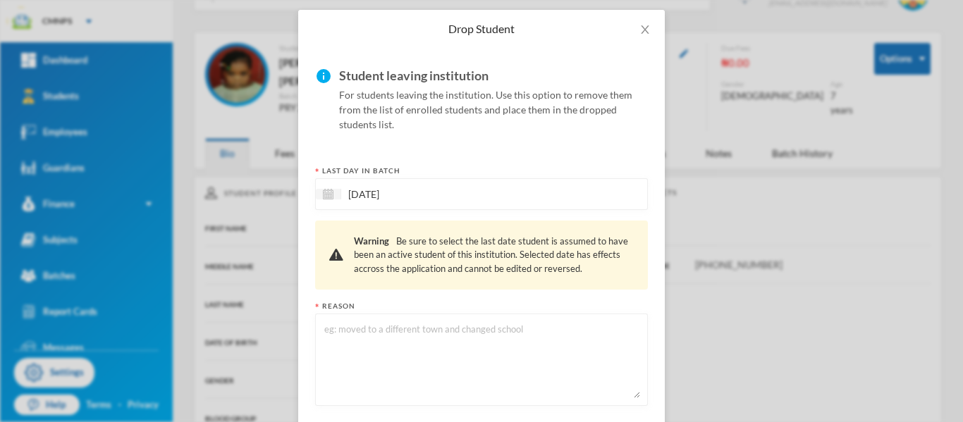
click at [489, 195] on div "[DATE]" at bounding box center [481, 194] width 333 height 32
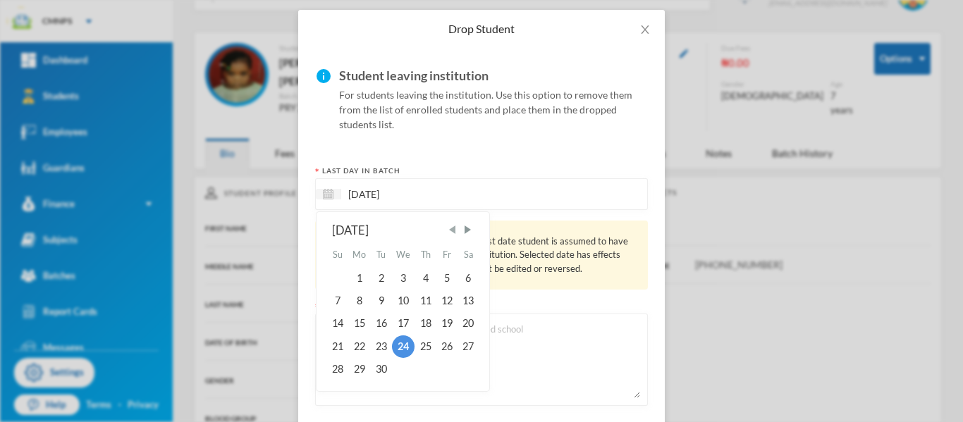
click at [451, 230] on span "Previous Month" at bounding box center [452, 229] width 13 height 13
click at [443, 277] on div "4" at bounding box center [446, 277] width 21 height 23
type input "[DATE]"
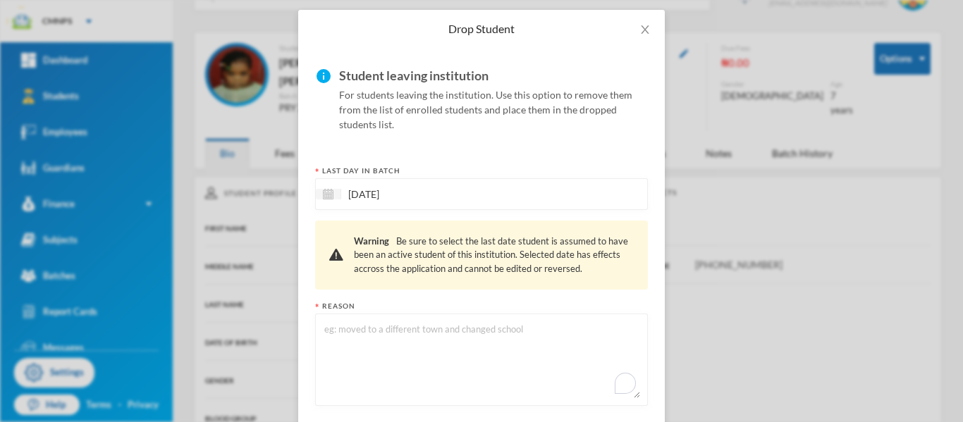
click at [434, 334] on textarea "To enrich screen reader interactions, please activate Accessibility in Grammarl…" at bounding box center [481, 359] width 317 height 77
type textarea "new town"
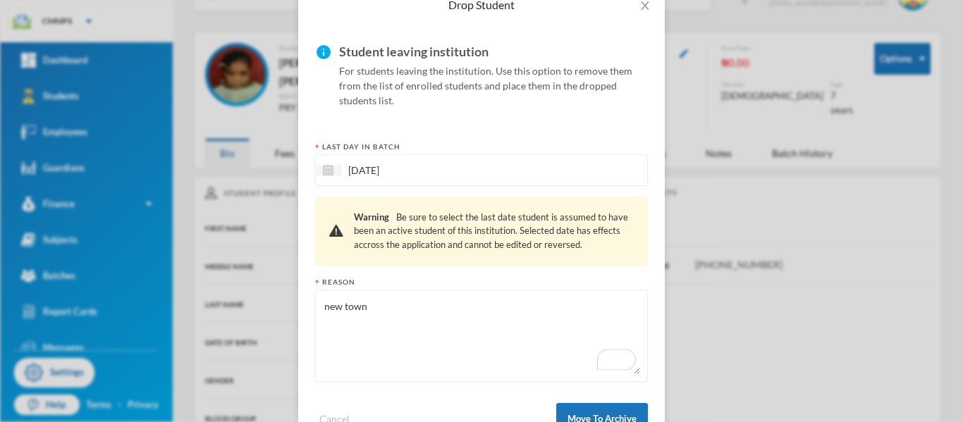
scroll to position [131, 0]
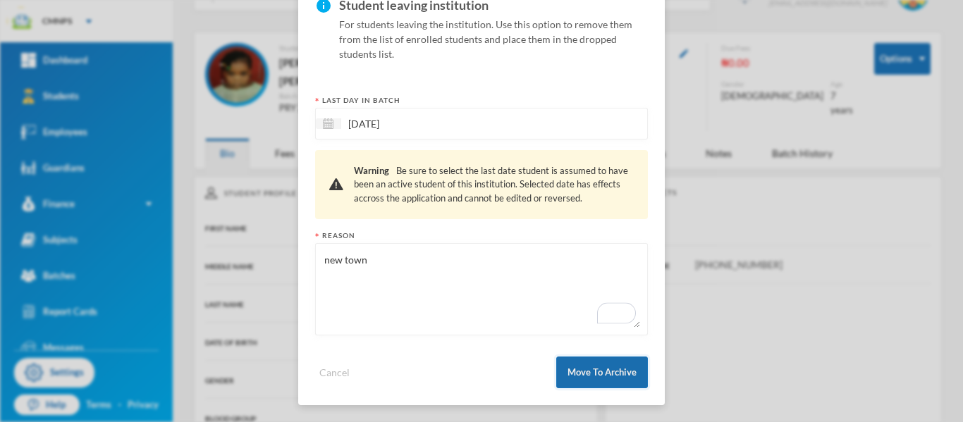
click at [613, 378] on button "Move To Archive" at bounding box center [602, 373] width 92 height 32
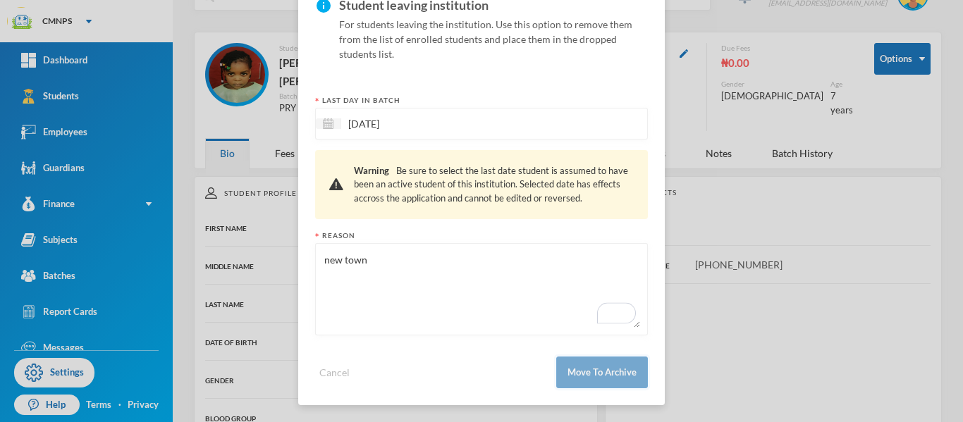
scroll to position [61, 0]
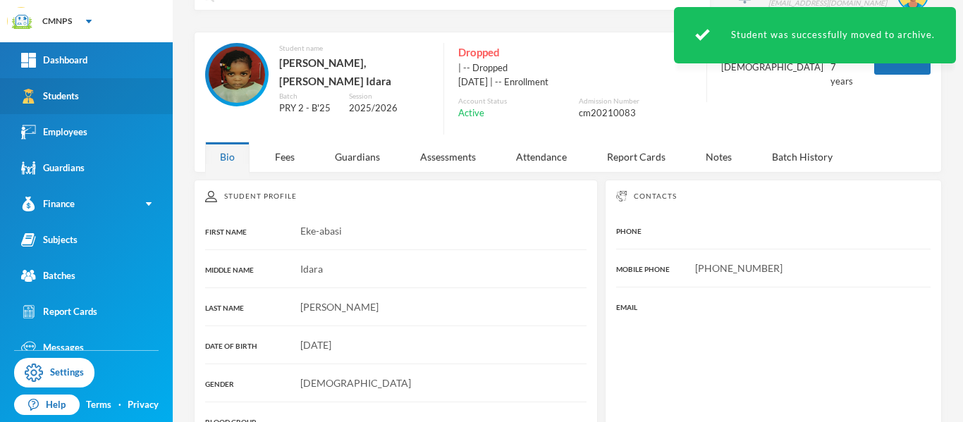
click at [94, 92] on link "Students" at bounding box center [86, 96] width 173 height 36
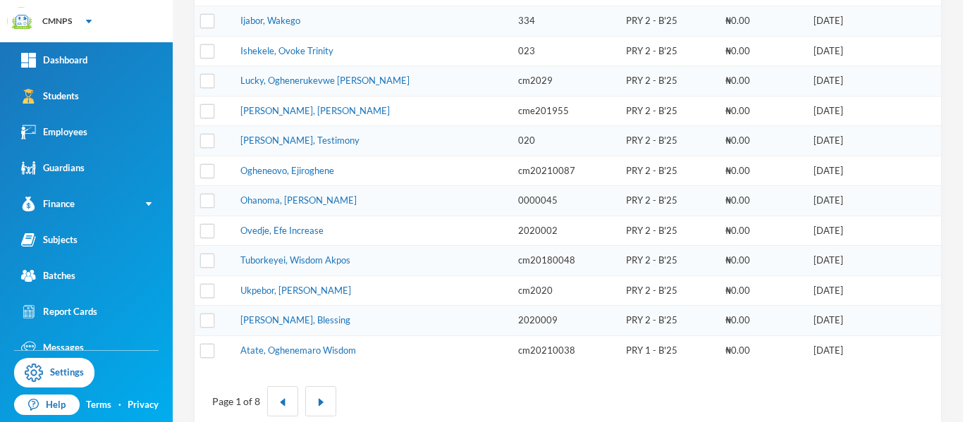
scroll to position [493, 0]
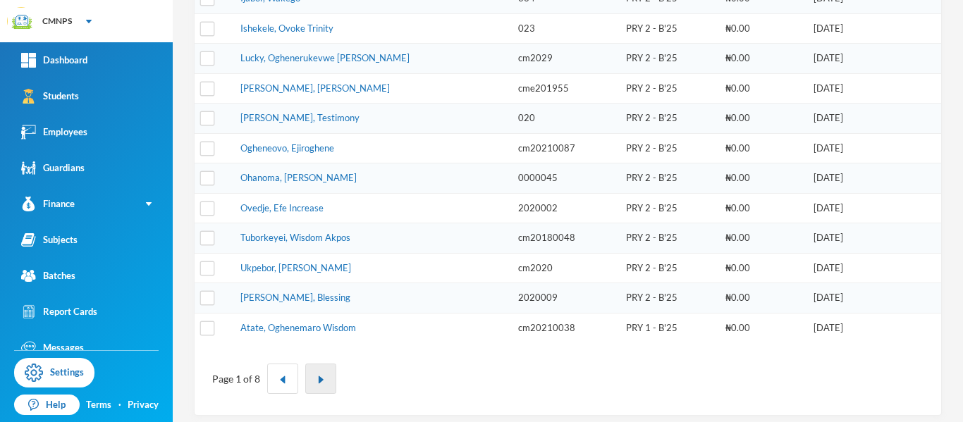
click at [331, 389] on button "button" at bounding box center [320, 379] width 31 height 30
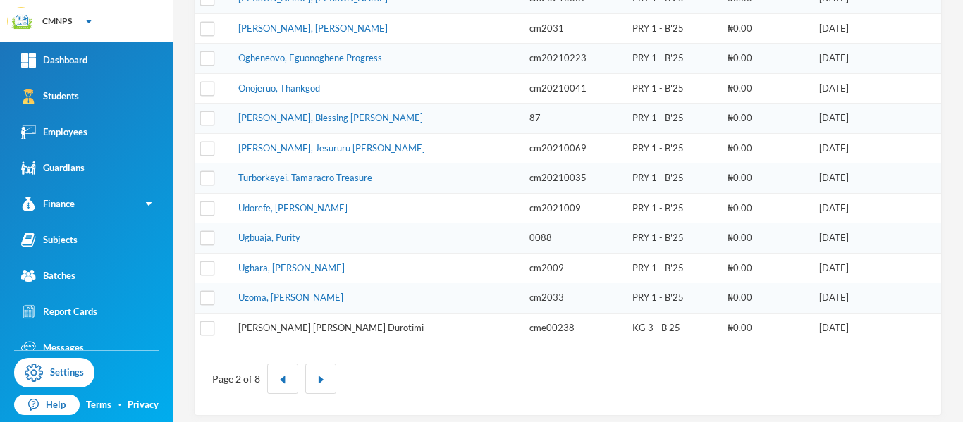
click at [356, 328] on link "Adetunji, Oluwa Seun Oluwa Durotimi" at bounding box center [330, 327] width 185 height 11
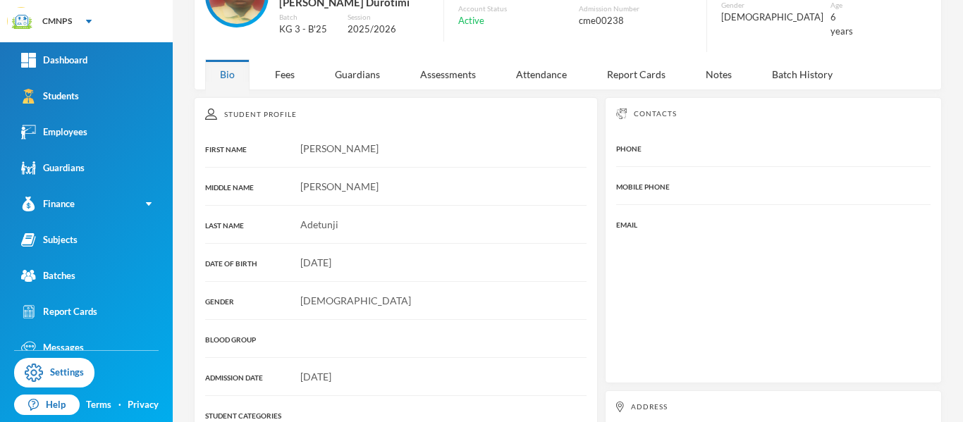
scroll to position [35, 0]
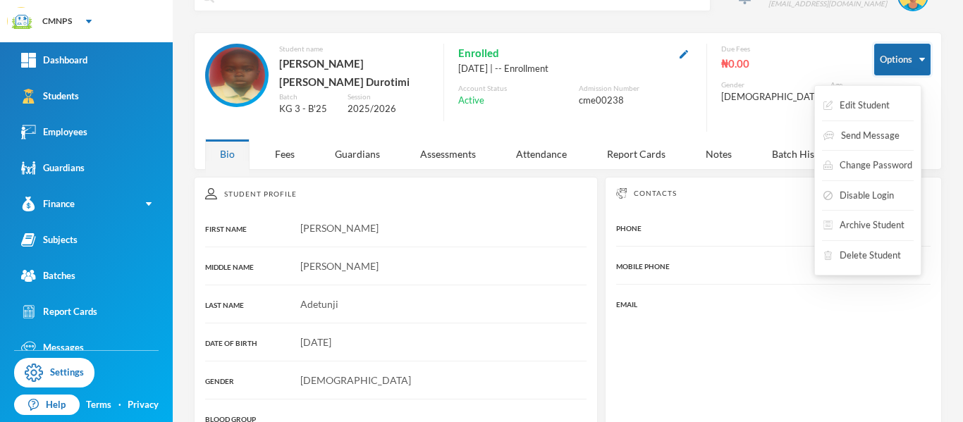
click at [889, 54] on button "Options" at bounding box center [902, 60] width 56 height 32
click at [888, 228] on button "Archive Student" at bounding box center [864, 225] width 84 height 25
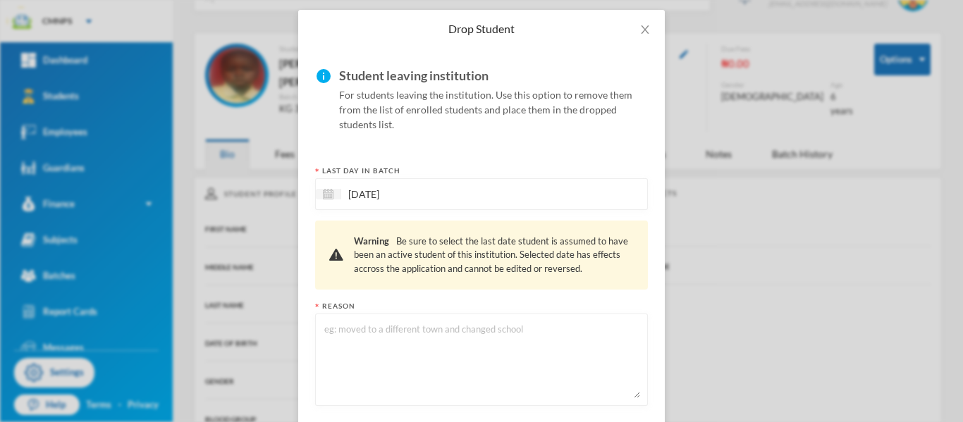
click at [524, 192] on div "24/09/2025" at bounding box center [481, 194] width 333 height 32
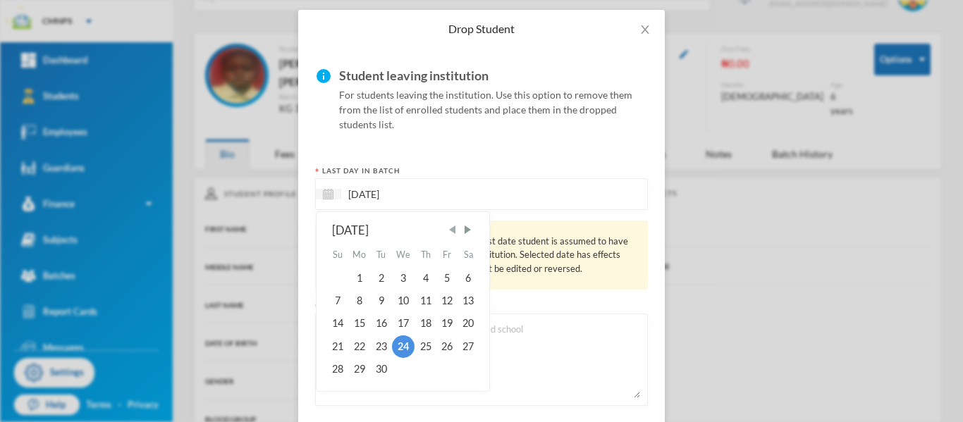
click at [453, 228] on span "Previous Month" at bounding box center [452, 229] width 13 height 13
click at [445, 275] on div "4" at bounding box center [446, 277] width 21 height 23
type input "[DATE]"
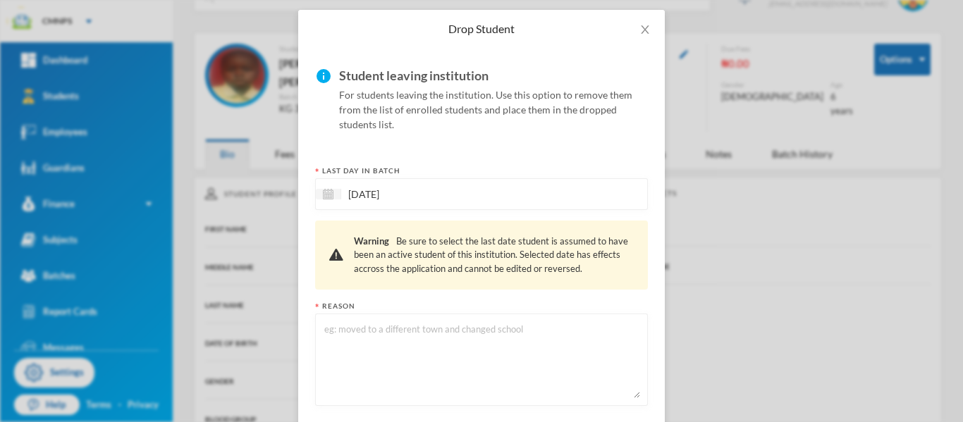
click at [445, 275] on div "Warning Be sure to select the last date student is assumed to have been an acti…" at bounding box center [494, 256] width 280 height 42
click at [481, 330] on textarea at bounding box center [481, 359] width 317 height 77
type textarea "out of the state"
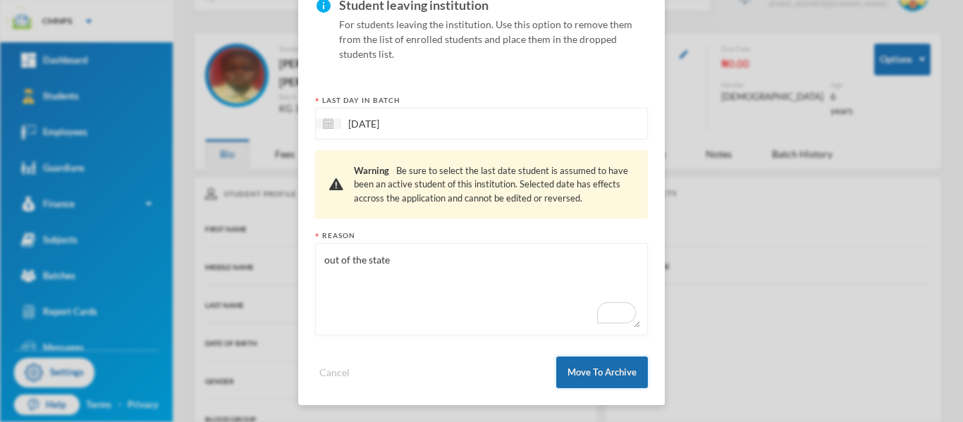
click at [624, 373] on button "Move To Archive" at bounding box center [602, 373] width 92 height 32
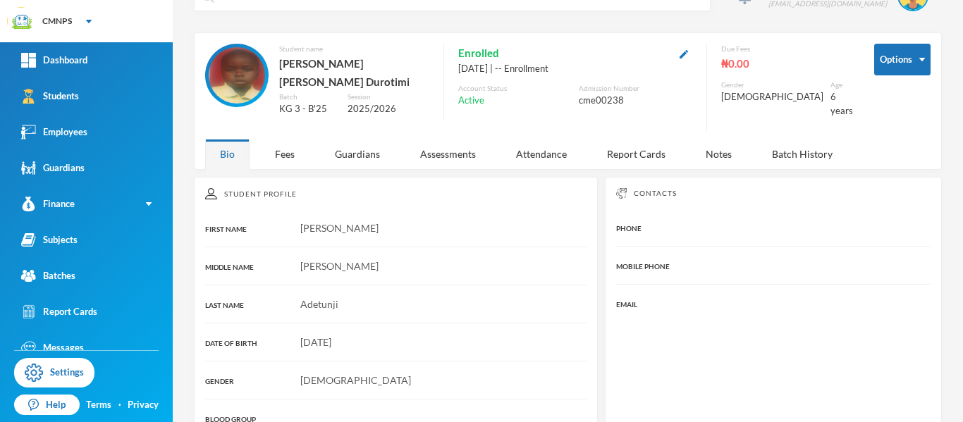
scroll to position [61, 0]
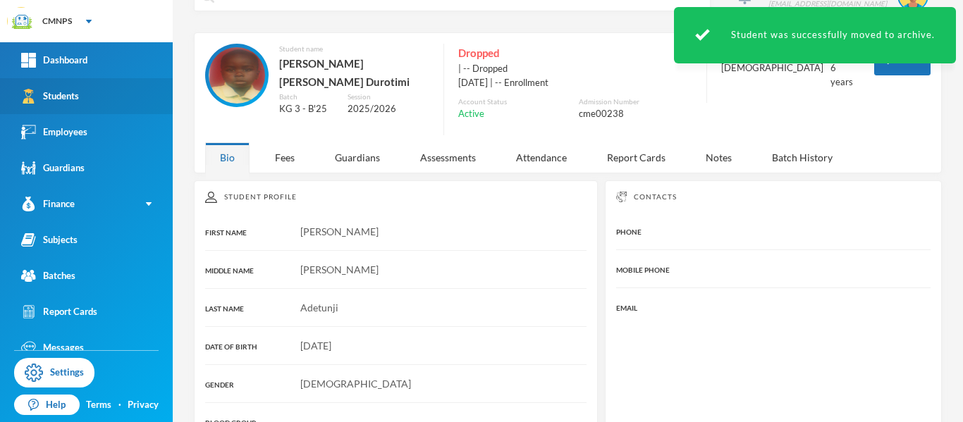
click at [124, 106] on link "Students" at bounding box center [86, 96] width 173 height 36
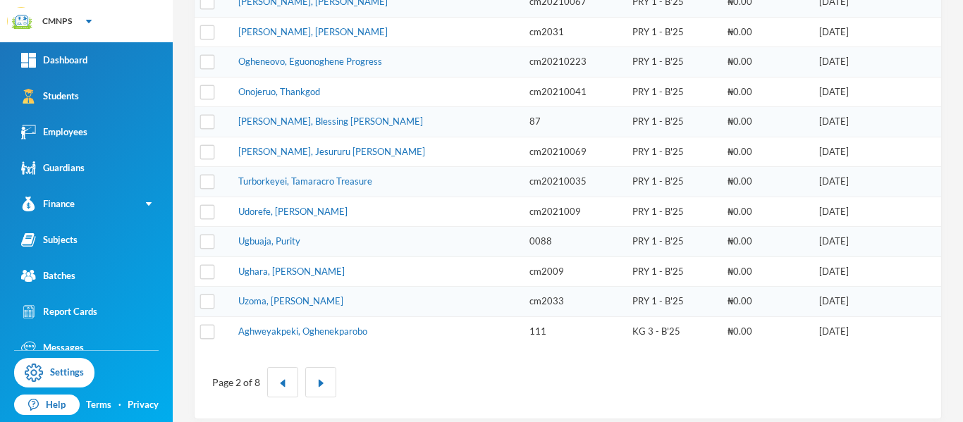
scroll to position [491, 0]
click at [321, 377] on button "button" at bounding box center [320, 381] width 31 height 30
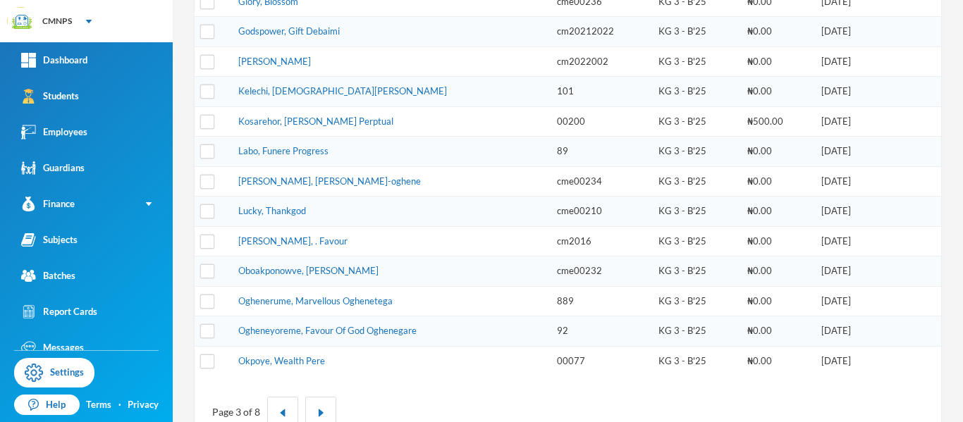
scroll to position [465, 0]
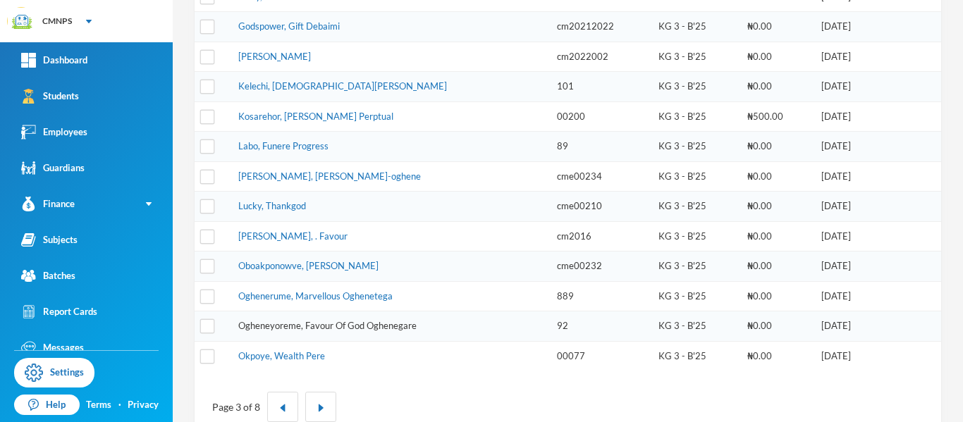
click at [371, 323] on link "Ogheneyoreme, Favour Of God Oghenegare" at bounding box center [327, 325] width 178 height 11
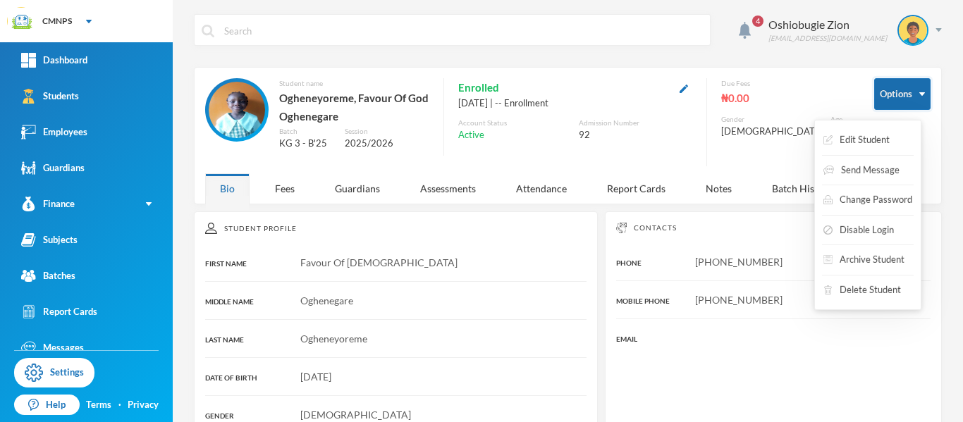
click at [892, 96] on button "Options" at bounding box center [902, 94] width 56 height 32
click at [867, 261] on button "Archive Student" at bounding box center [864, 259] width 84 height 25
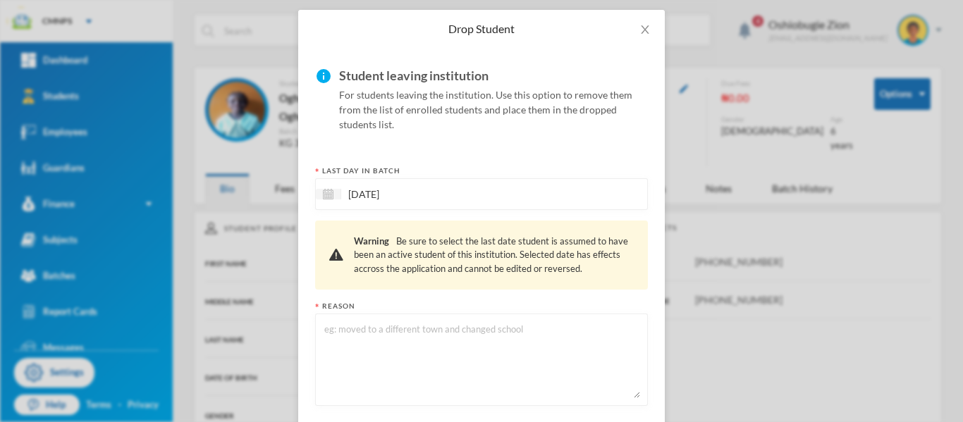
click at [459, 197] on div "24/09/2025" at bounding box center [481, 194] width 333 height 32
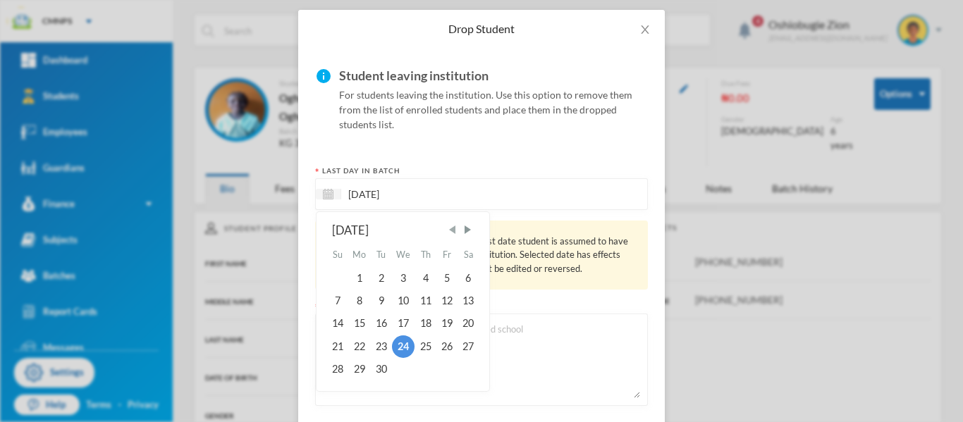
click at [450, 228] on span "Previous Month" at bounding box center [452, 229] width 13 height 13
click at [444, 286] on div "4" at bounding box center [446, 277] width 21 height 23
type input "[DATE]"
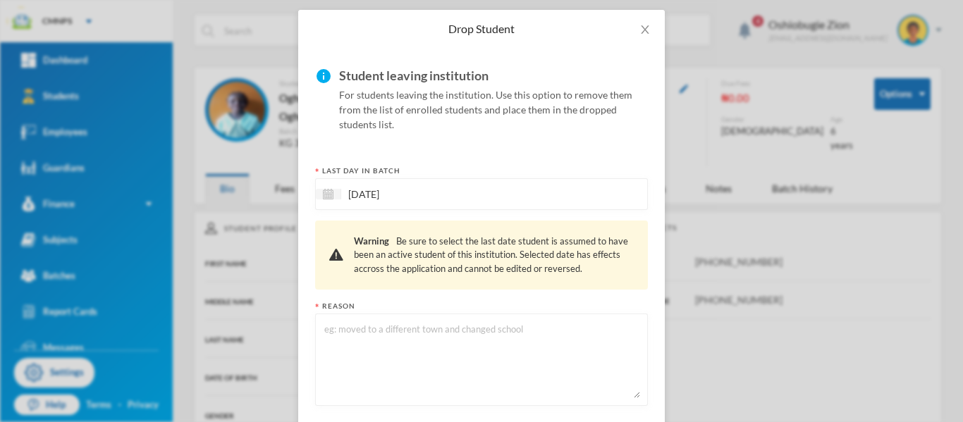
click at [422, 357] on textarea at bounding box center [481, 359] width 317 height 77
type textarea "new school"
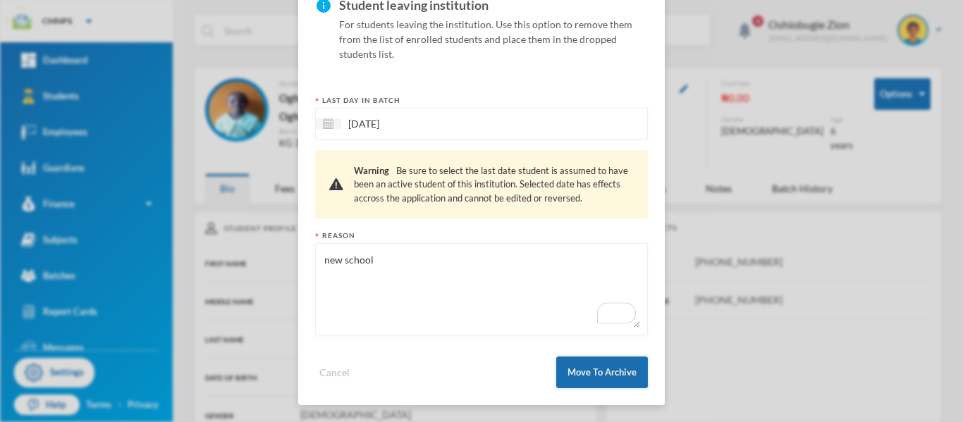
click at [600, 367] on button "Move To Archive" at bounding box center [602, 373] width 92 height 32
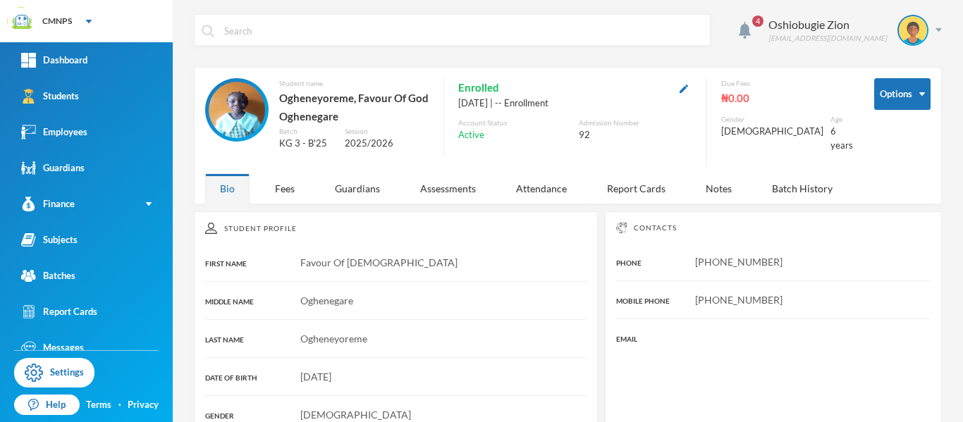
scroll to position [61, 0]
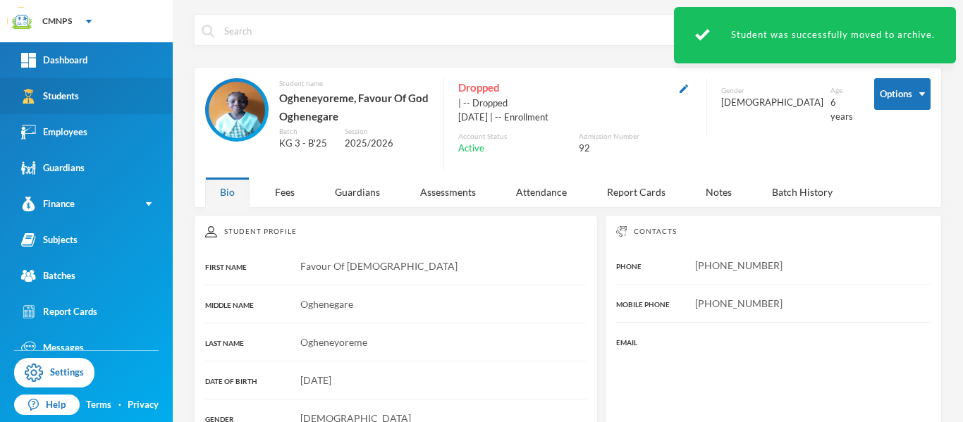
click at [115, 104] on link "Students" at bounding box center [86, 96] width 173 height 36
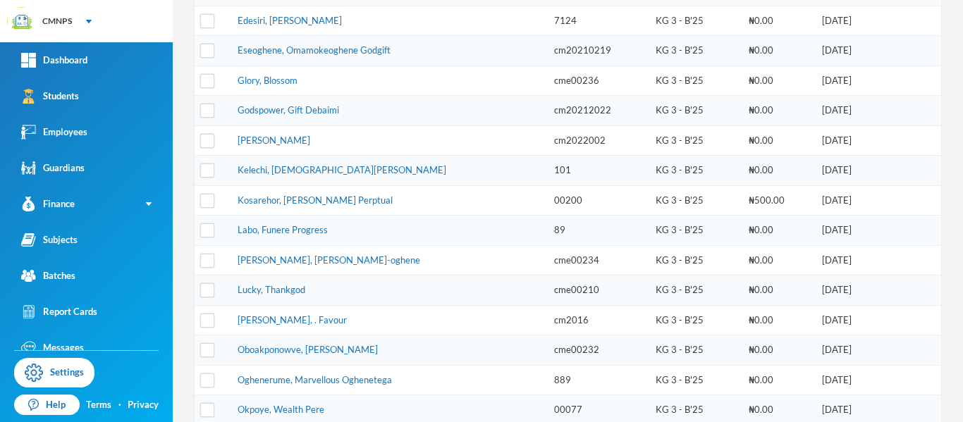
scroll to position [501, 0]
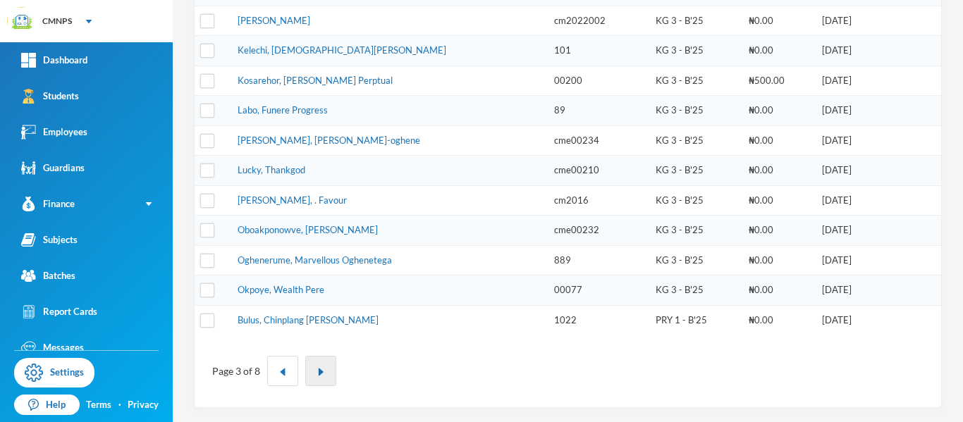
click at [318, 378] on button "button" at bounding box center [320, 371] width 31 height 30
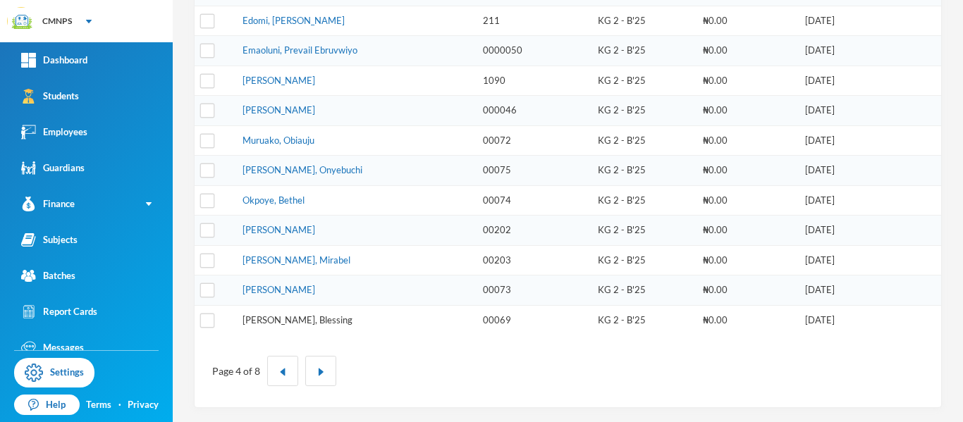
click at [278, 321] on link "Tom, Blessing" at bounding box center [297, 319] width 110 height 11
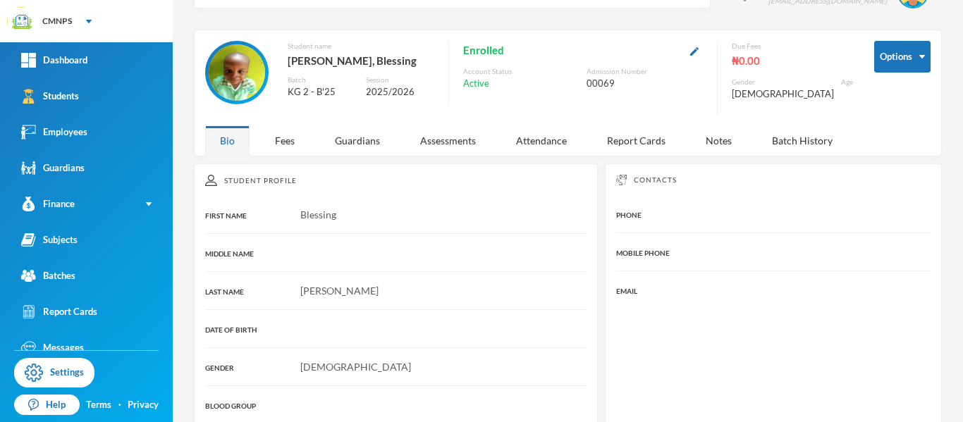
scroll to position [20, 0]
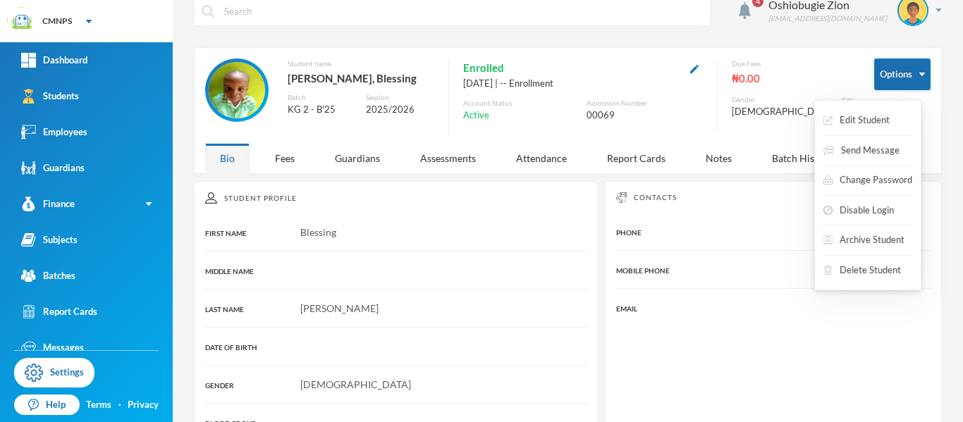
click at [904, 75] on button "Options" at bounding box center [902, 75] width 56 height 32
click at [891, 271] on button "Delete Student" at bounding box center [862, 270] width 80 height 25
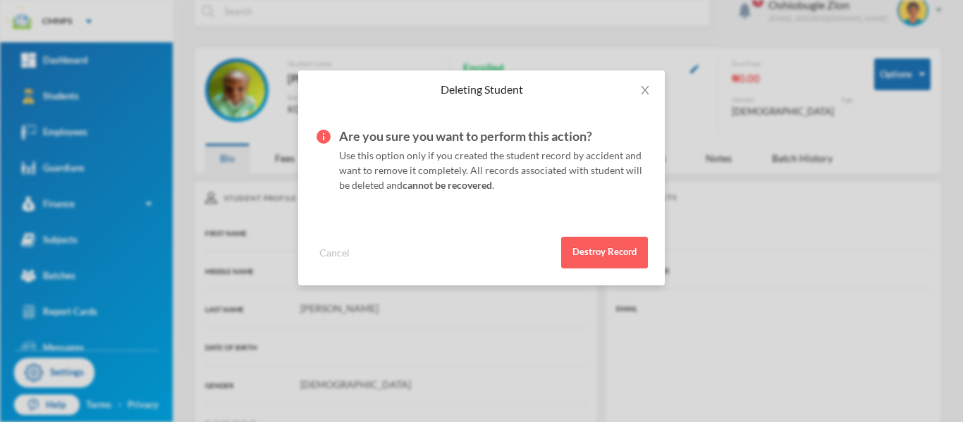
click at [844, 334] on div "Deleting Student info Are you sure you want to perform this action? Use this op…" at bounding box center [481, 211] width 963 height 422
click at [653, 93] on span "Close" at bounding box center [644, 89] width 39 height 39
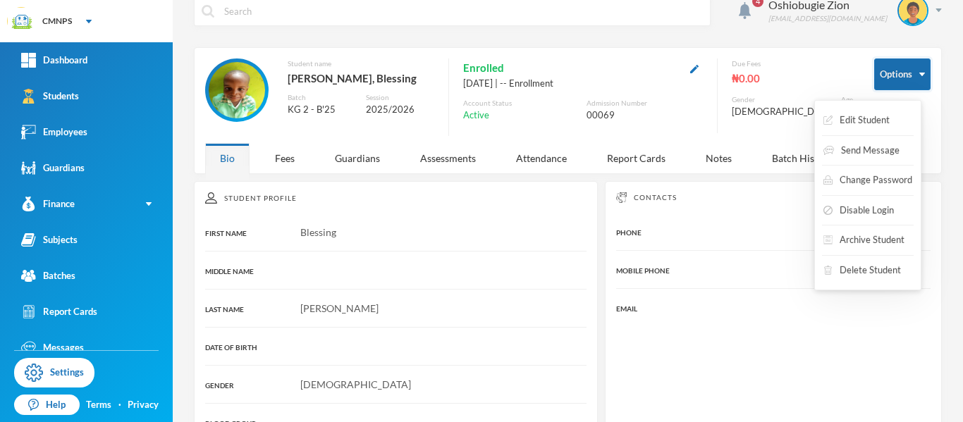
click at [880, 71] on button "Options" at bounding box center [902, 75] width 56 height 32
click at [858, 238] on button "Archive Student" at bounding box center [864, 240] width 84 height 25
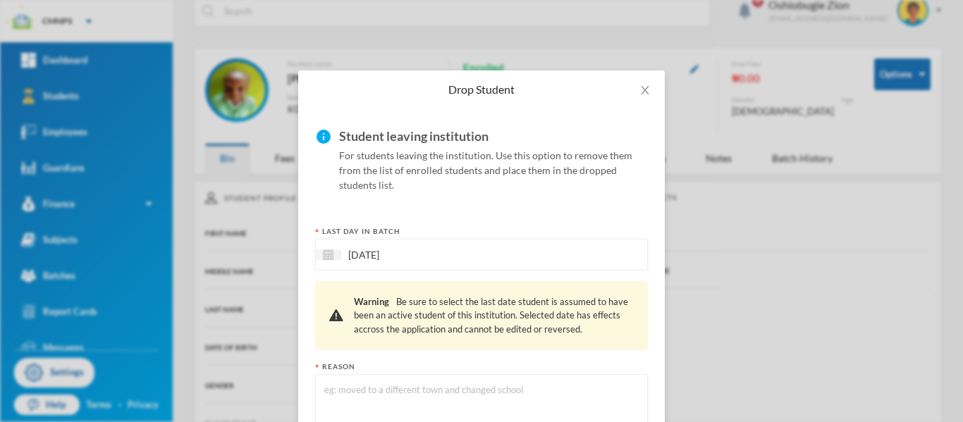
click at [549, 255] on div "24/09/2025" at bounding box center [481, 255] width 333 height 32
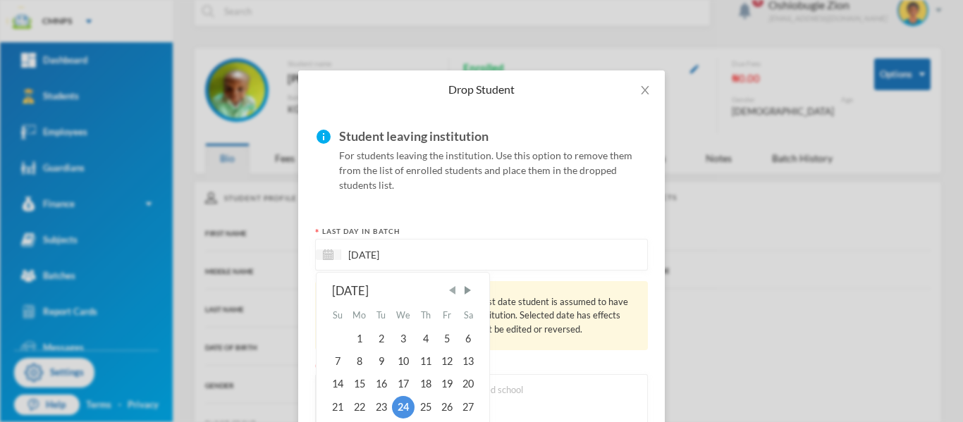
click at [453, 288] on span "Previous Month" at bounding box center [452, 290] width 13 height 13
click at [443, 344] on div "4" at bounding box center [446, 338] width 21 height 23
type input "[DATE]"
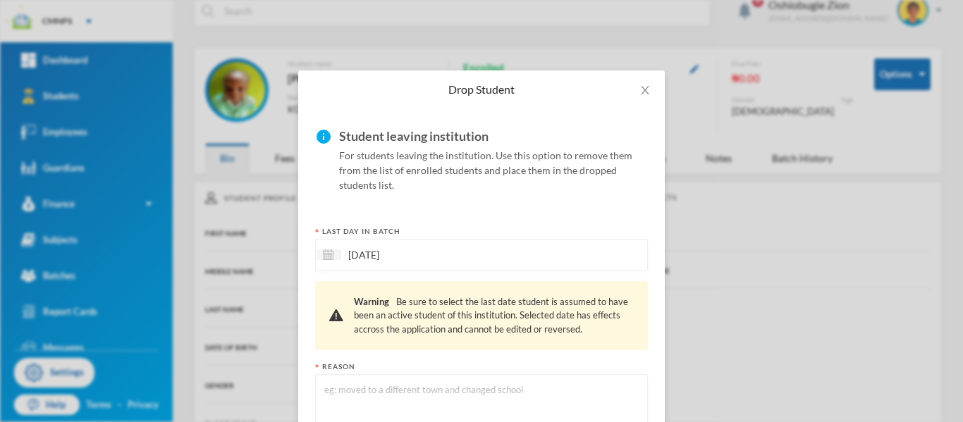
click at [424, 398] on textarea at bounding box center [481, 420] width 317 height 77
type textarea "new town"
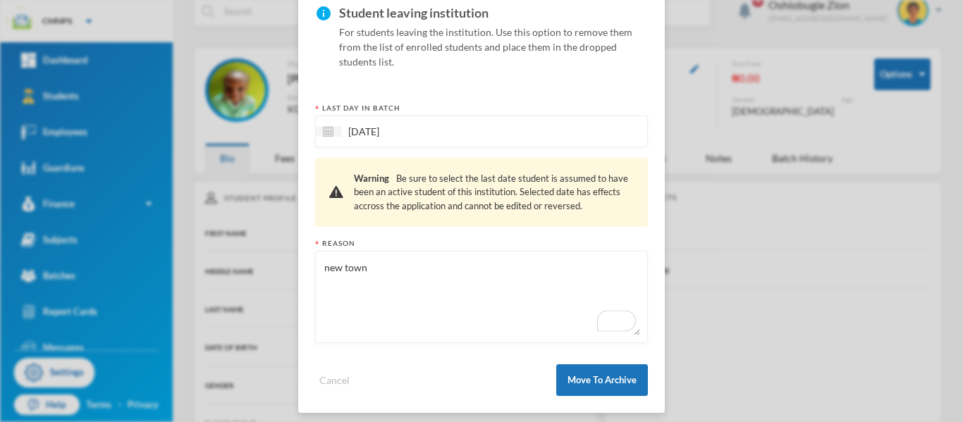
scroll to position [131, 0]
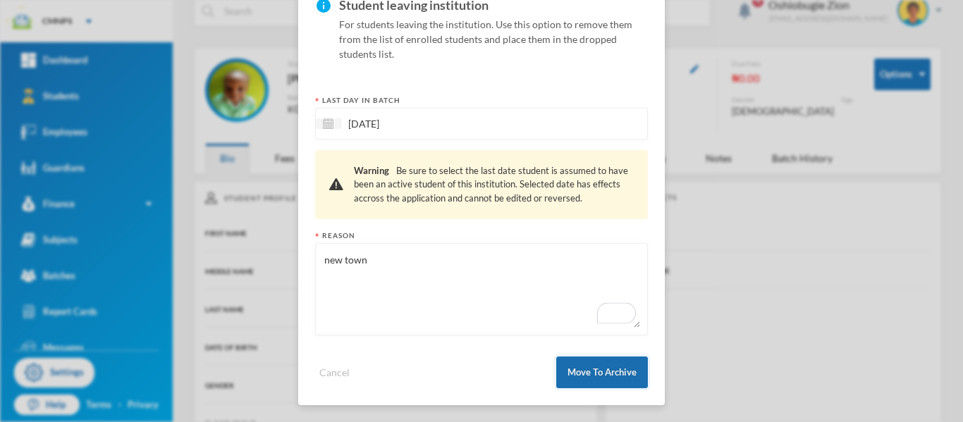
click at [624, 374] on button "Move To Archive" at bounding box center [602, 373] width 92 height 32
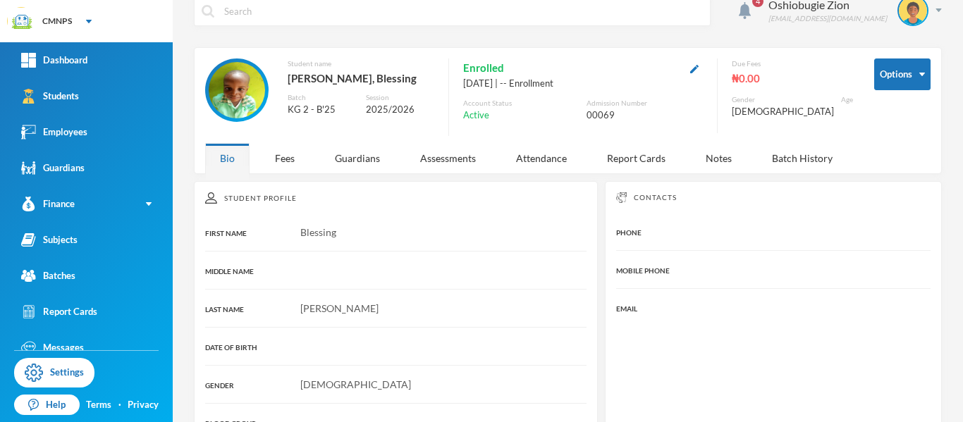
scroll to position [61, 0]
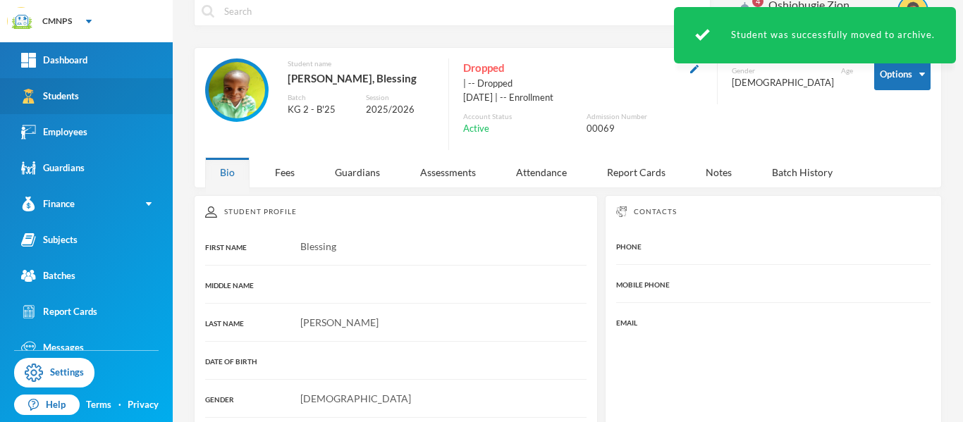
click at [101, 95] on link "Students" at bounding box center [86, 96] width 173 height 36
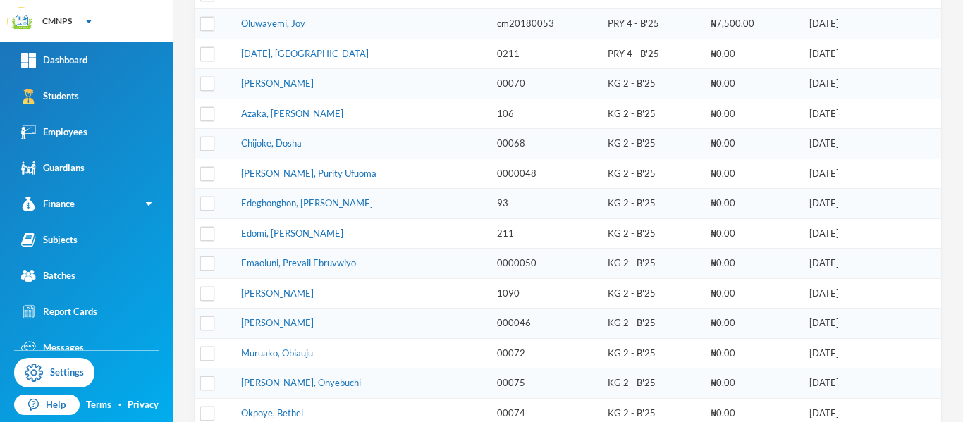
scroll to position [290, 0]
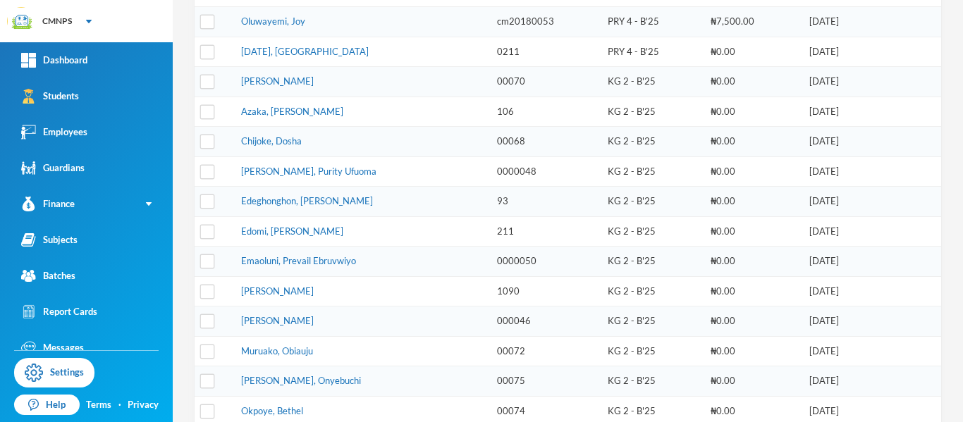
drag, startPoint x: 341, startPoint y: 294, endPoint x: 221, endPoint y: 304, distance: 120.3
click at [221, 304] on tr "Eze, Micheal Chinonso 1090 KG 2 - B'25 ₦0.00 22/01/2025" at bounding box center [568, 291] width 746 height 30
copy tr "[PERSON_NAME]"
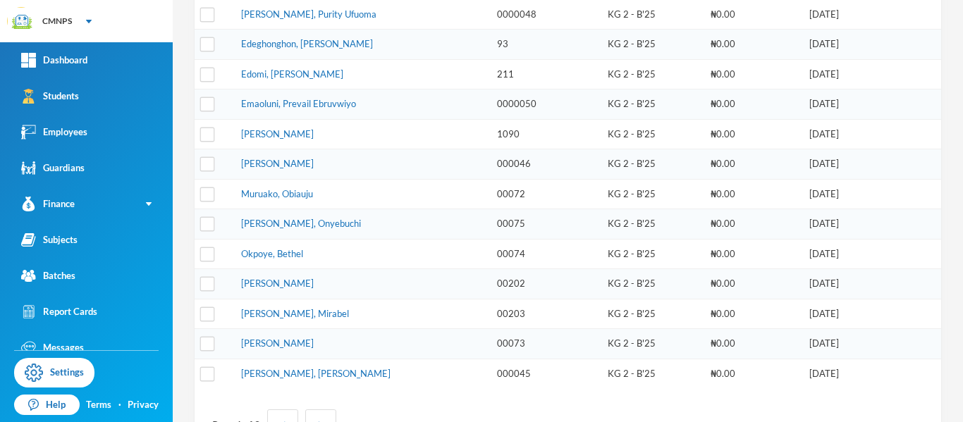
scroll to position [454, 0]
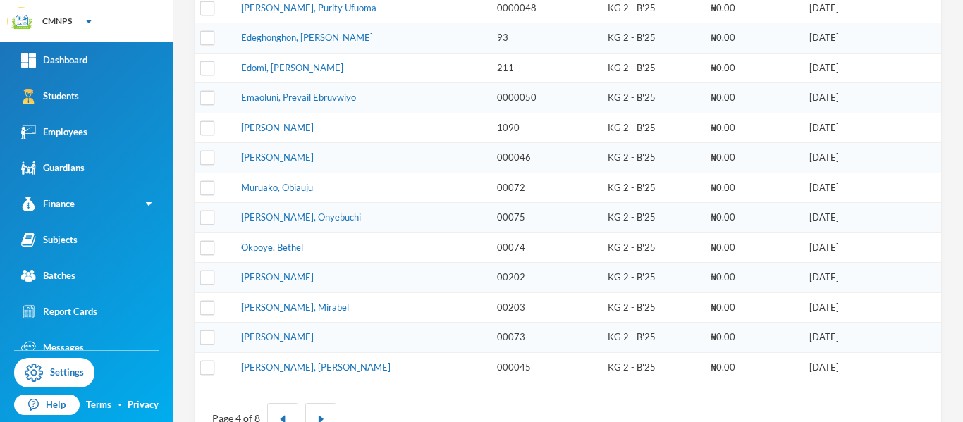
click at [935, 141] on div "4 Oshiobugie Zion believeinzion@gmail.com Direct Search Status Enrolled Batch S…" at bounding box center [568, 211] width 790 height 422
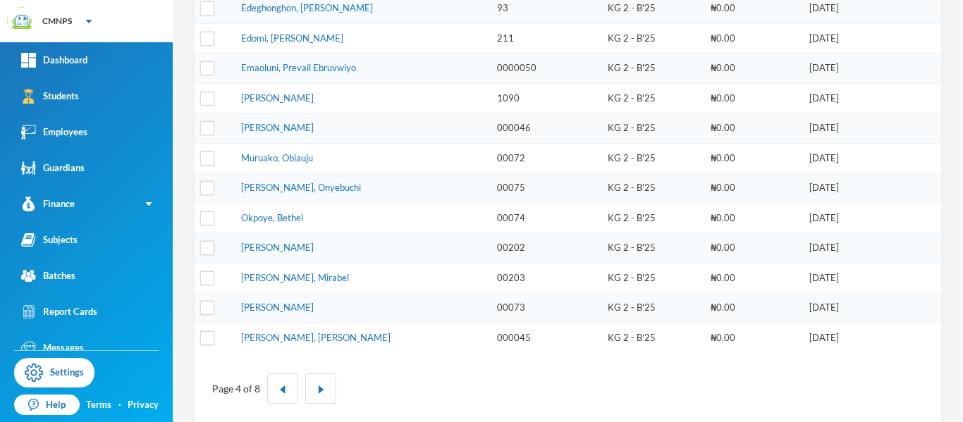
scroll to position [501, 0]
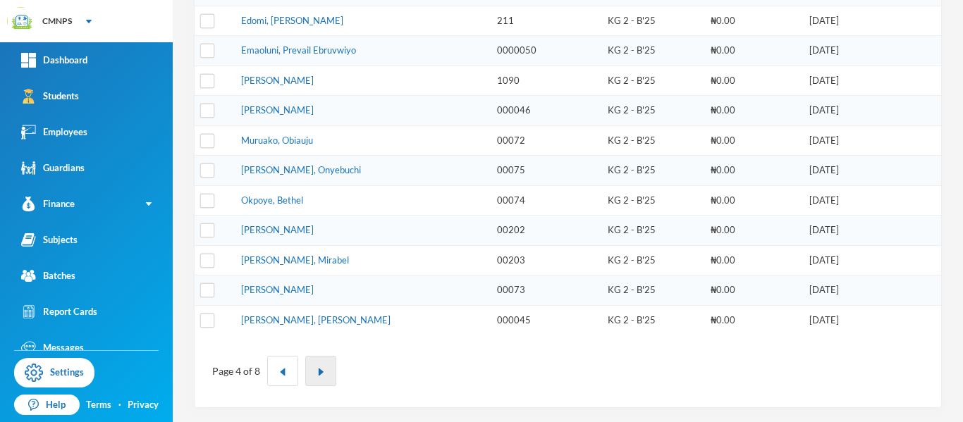
click at [321, 381] on button "button" at bounding box center [320, 371] width 31 height 30
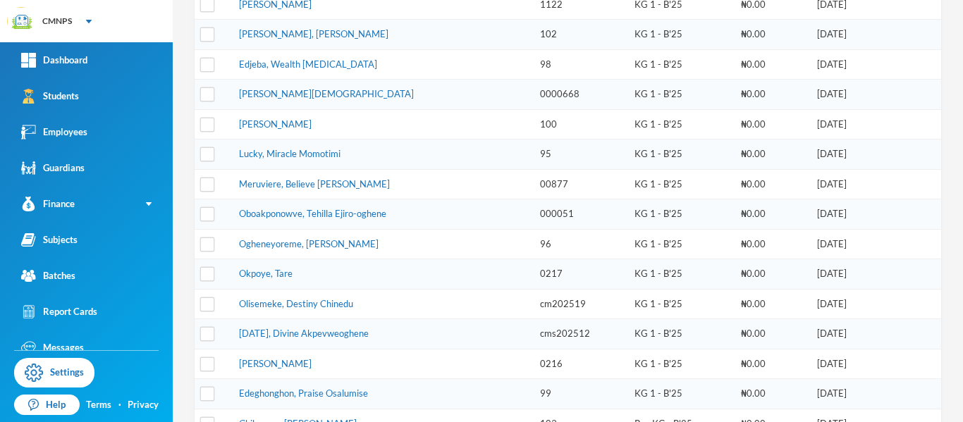
scroll to position [340, 0]
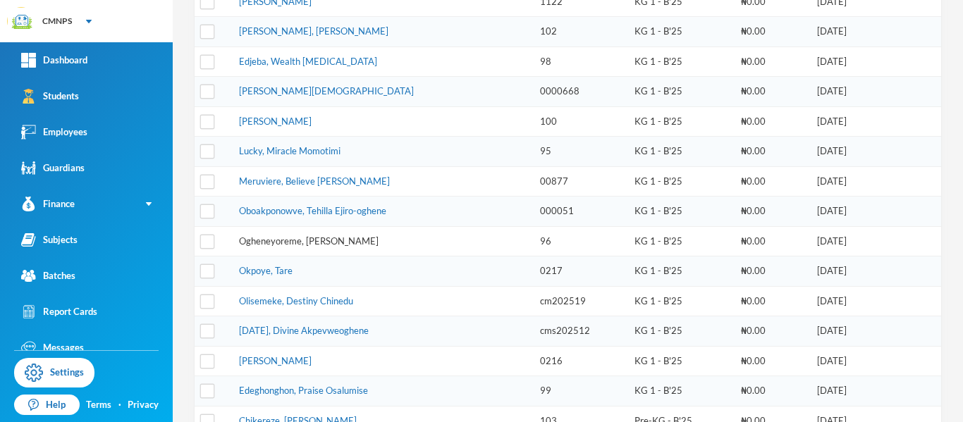
click at [358, 240] on link "Ogheneyoreme, Godpower Ogaga Oghene" at bounding box center [309, 240] width 140 height 11
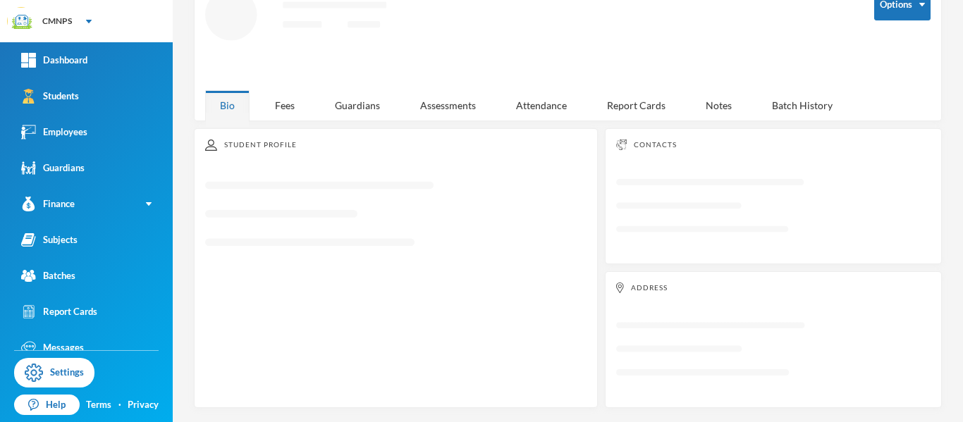
scroll to position [85, 0]
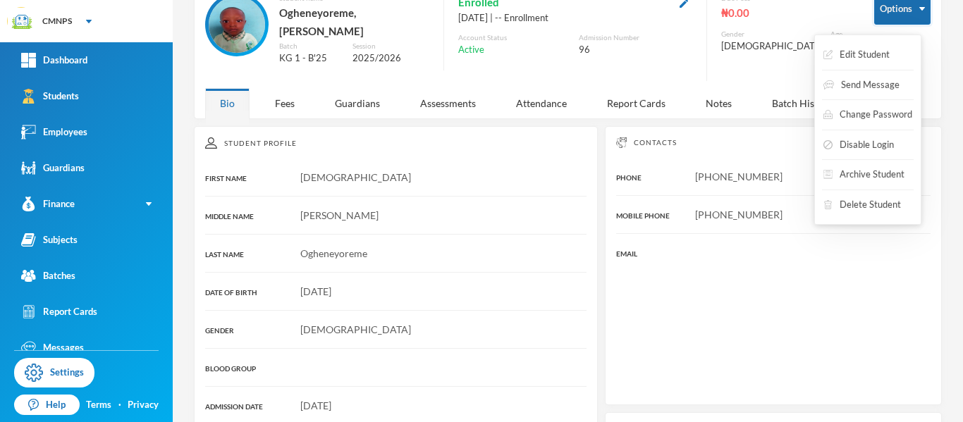
click at [889, 12] on button "Options" at bounding box center [902, 9] width 56 height 32
click at [861, 174] on button "Archive Student" at bounding box center [864, 174] width 84 height 25
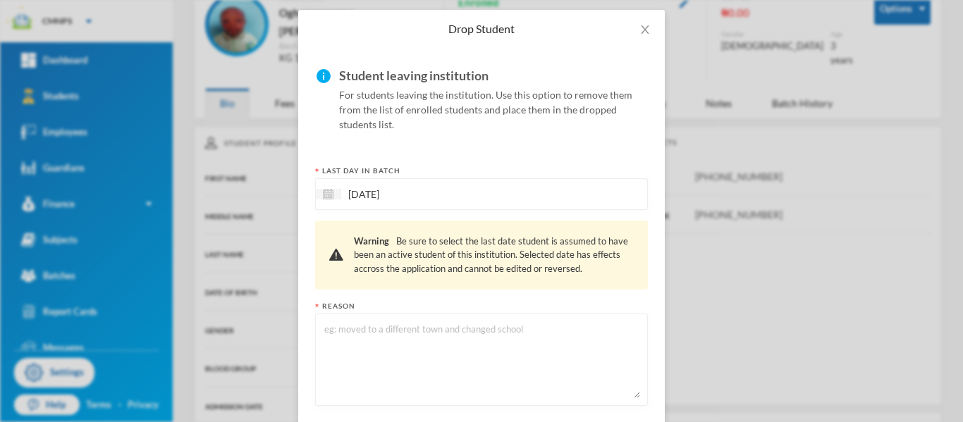
click at [463, 203] on div "24/09/2025" at bounding box center [481, 194] width 333 height 32
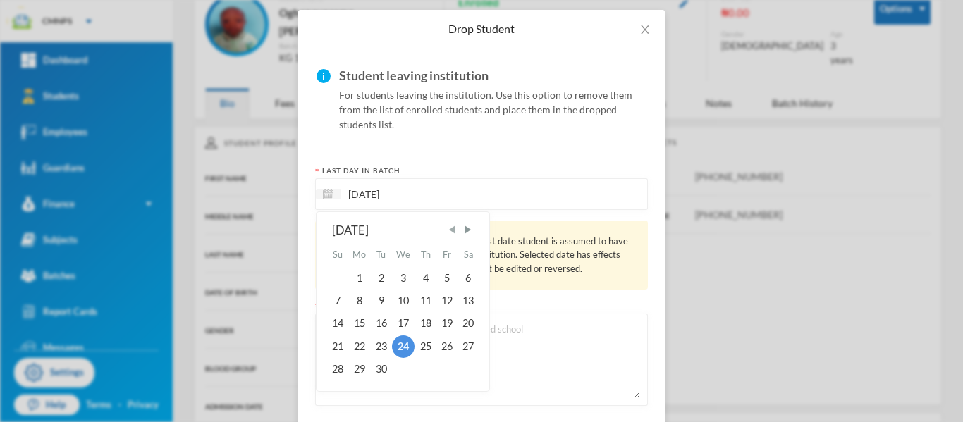
click at [450, 230] on span "Previous Month" at bounding box center [452, 229] width 13 height 13
click at [443, 284] on div "4" at bounding box center [446, 277] width 21 height 23
type input "[DATE]"
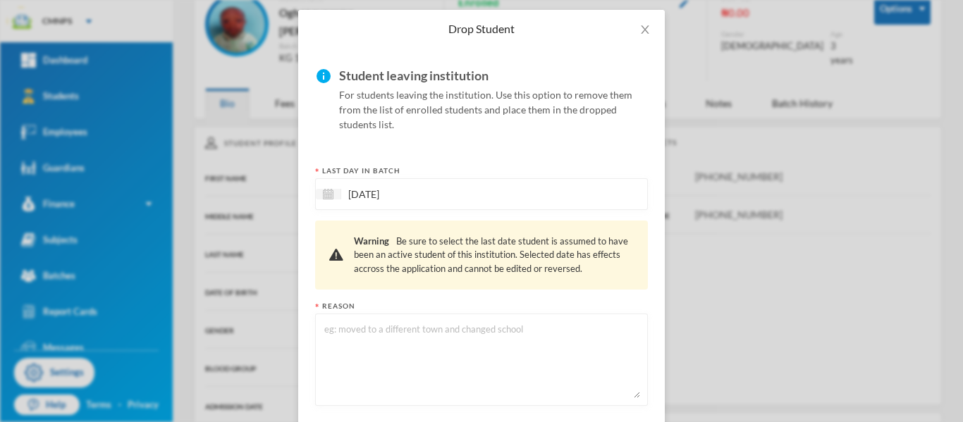
click at [426, 355] on textarea at bounding box center [481, 359] width 317 height 77
type textarea "New school"
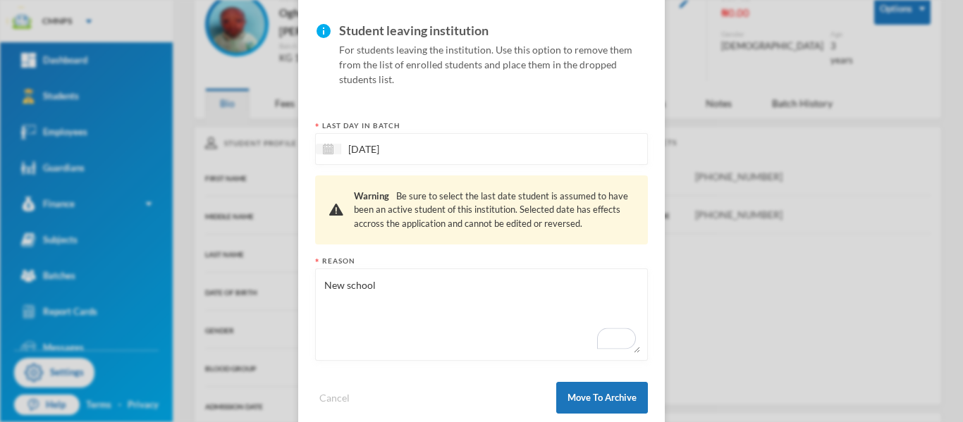
scroll to position [131, 0]
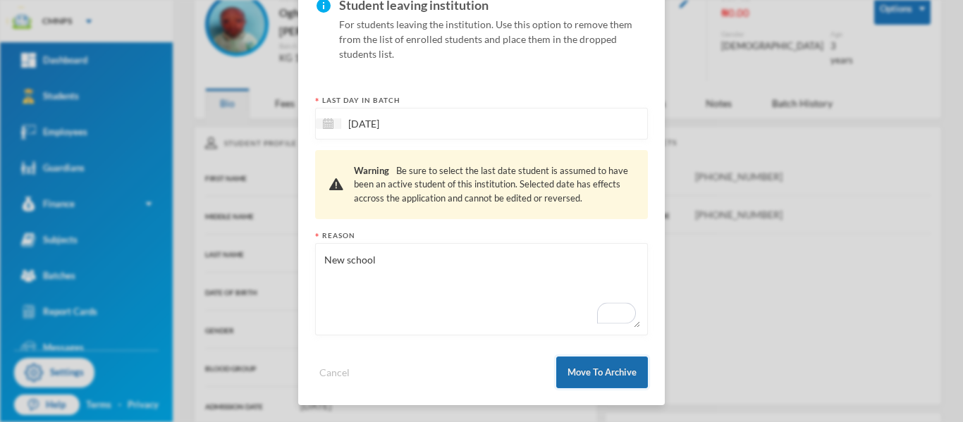
click at [608, 367] on button "Move To Archive" at bounding box center [602, 373] width 92 height 32
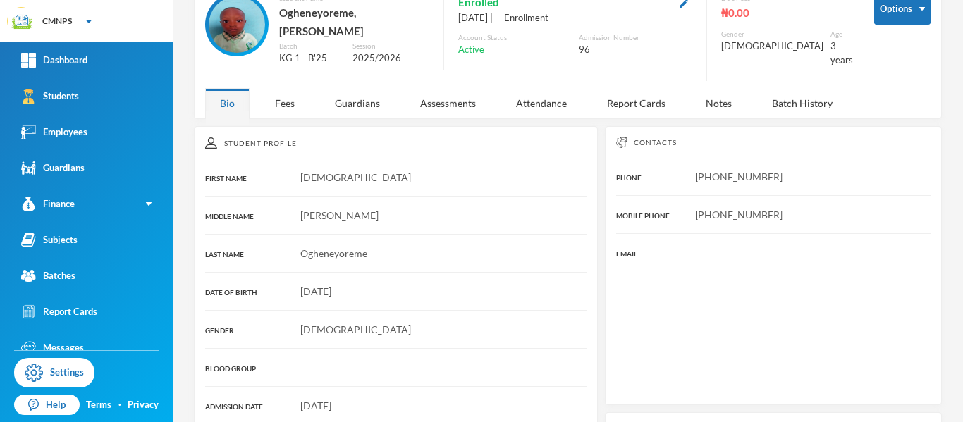
scroll to position [61, 0]
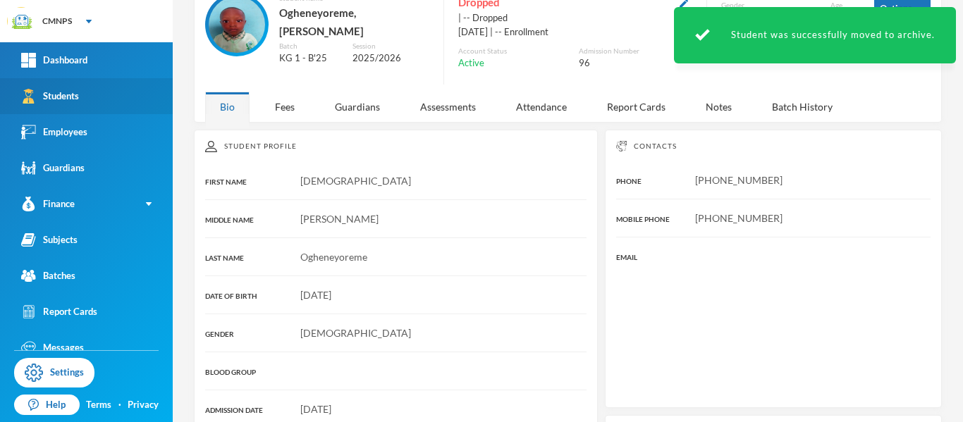
click at [121, 97] on link "Students" at bounding box center [86, 96] width 173 height 36
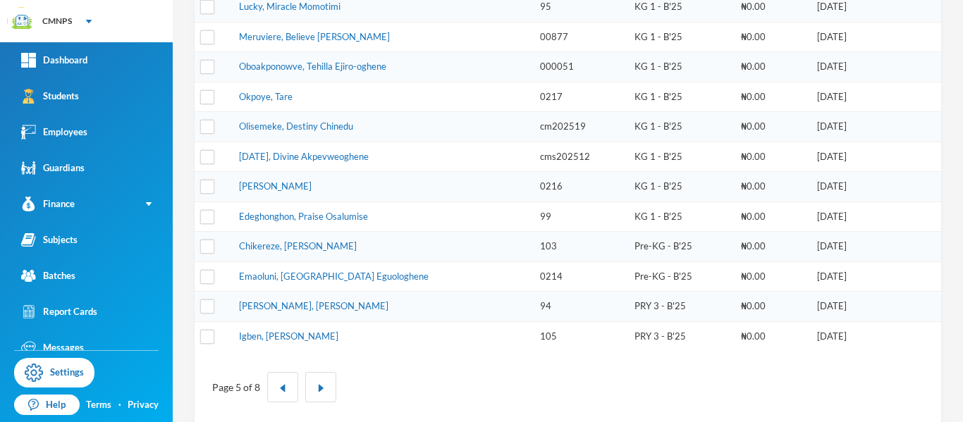
scroll to position [501, 0]
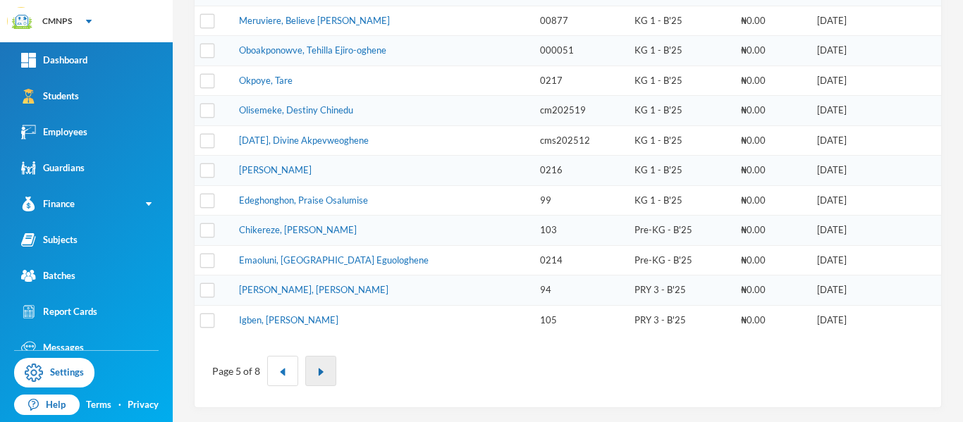
click at [324, 379] on button "button" at bounding box center [320, 371] width 31 height 30
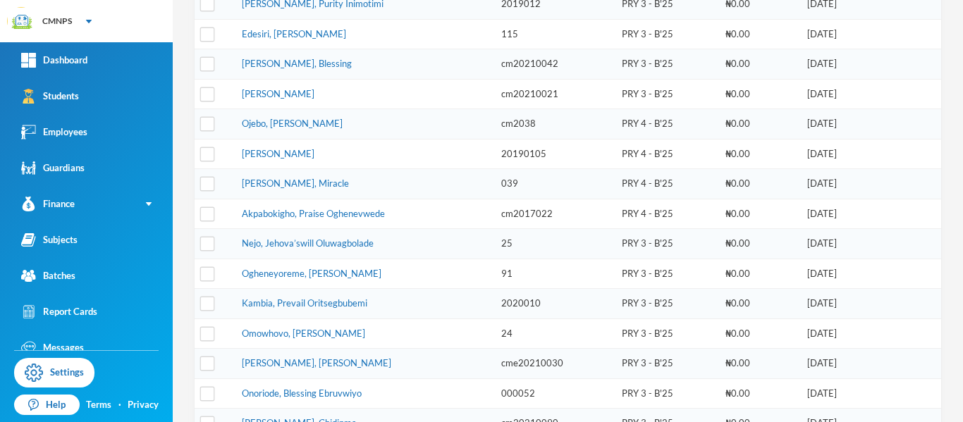
scroll to position [311, 0]
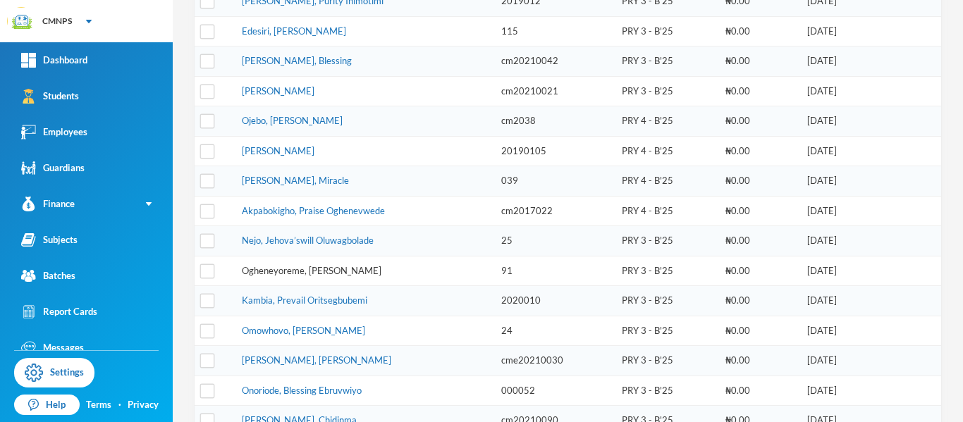
click at [356, 271] on link "Ogheneyoreme, Lucious Oghenefega" at bounding box center [312, 270] width 140 height 11
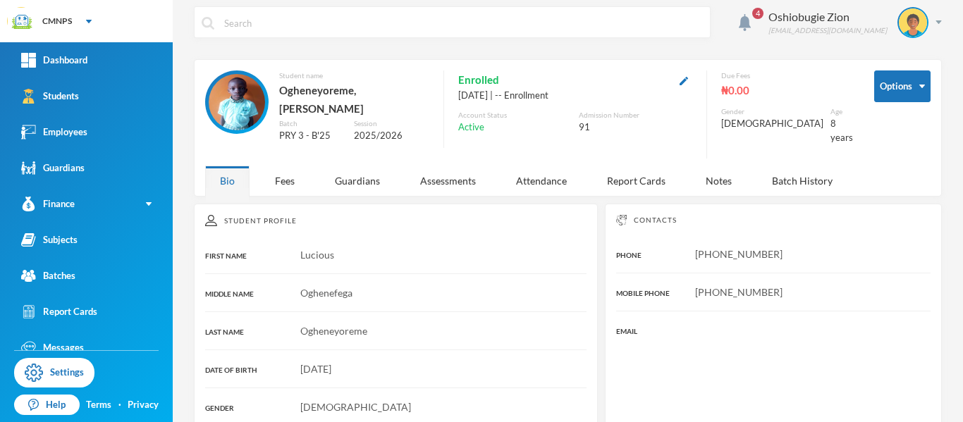
scroll to position [6, 0]
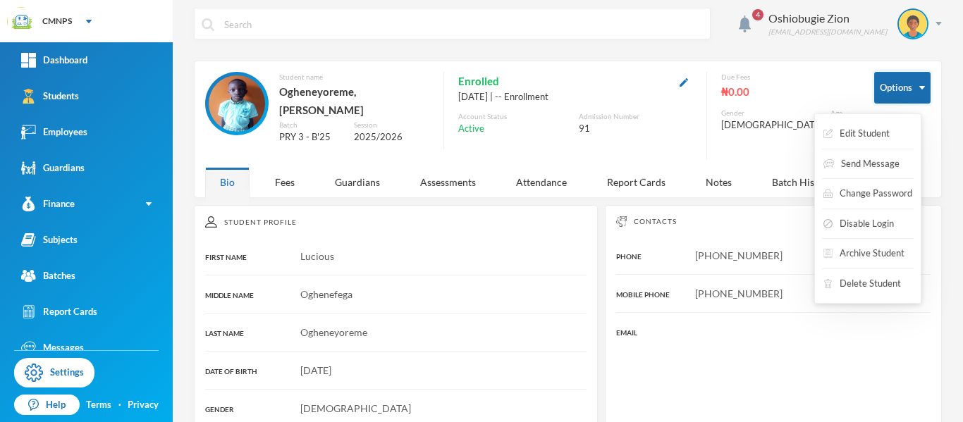
click at [899, 84] on button "Options" at bounding box center [902, 88] width 56 height 32
click at [892, 252] on button "Archive Student" at bounding box center [864, 253] width 84 height 25
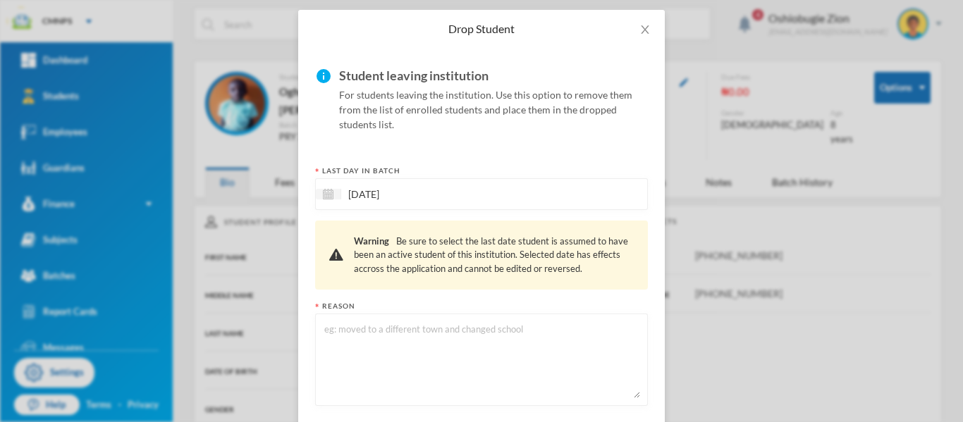
click at [498, 190] on div "24/09/2025" at bounding box center [481, 194] width 333 height 32
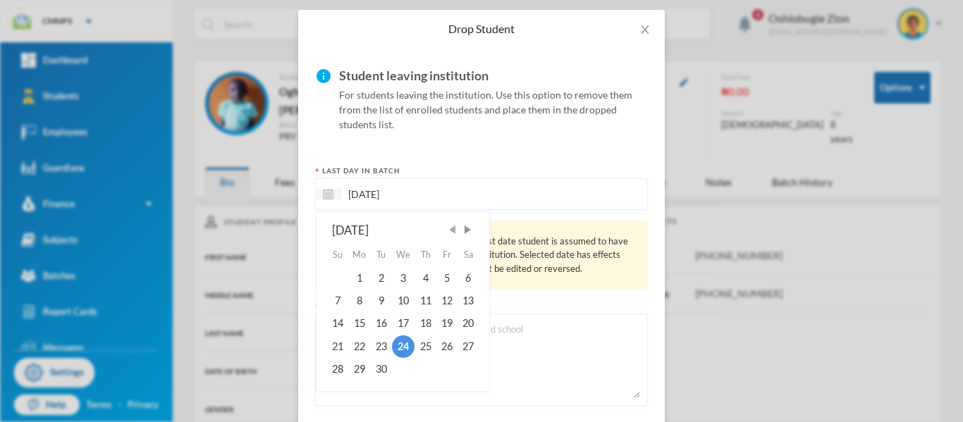
click at [448, 228] on span "Previous Month" at bounding box center [452, 229] width 13 height 13
click at [443, 277] on div "4" at bounding box center [446, 277] width 21 height 23
type input "[DATE]"
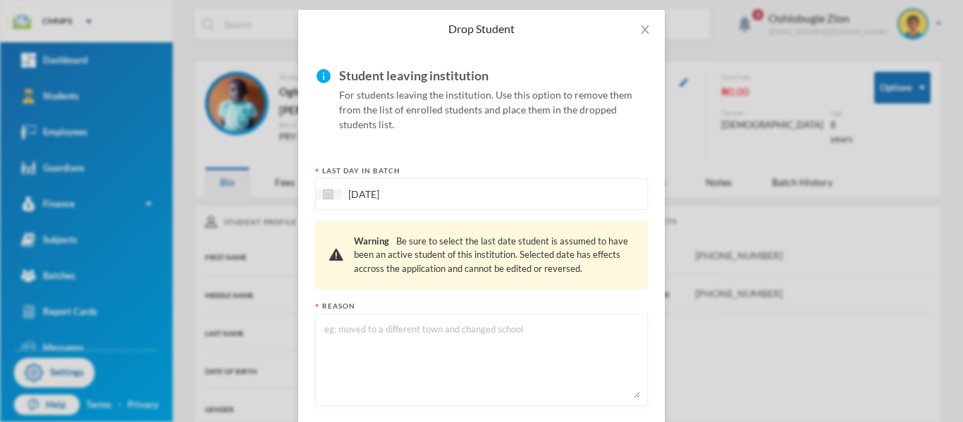
click at [423, 374] on textarea at bounding box center [481, 359] width 317 height 77
type textarea "new school"
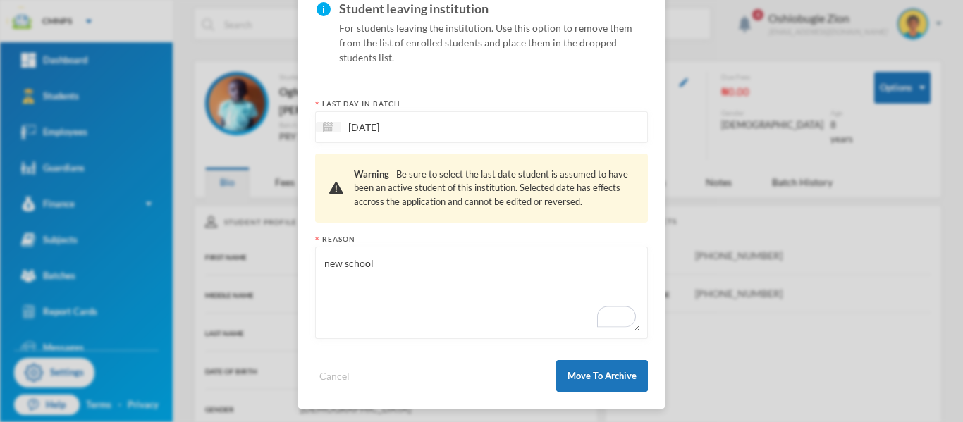
scroll to position [131, 0]
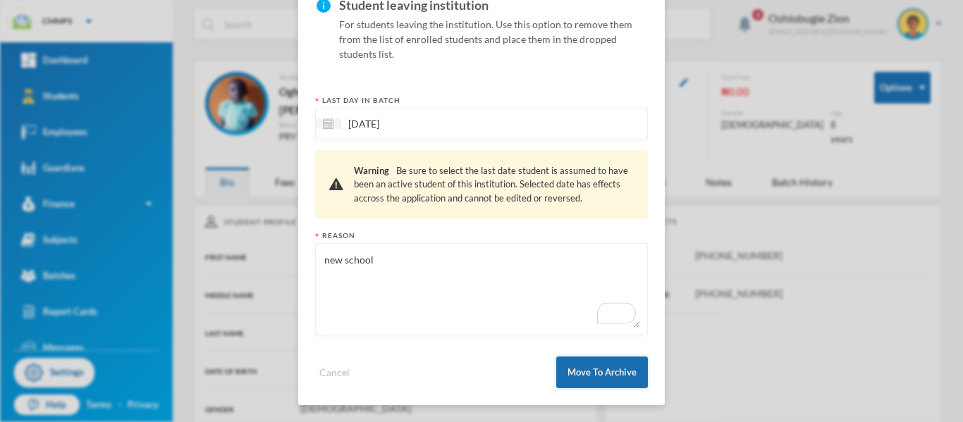
click at [632, 364] on button "Move To Archive" at bounding box center [602, 373] width 92 height 32
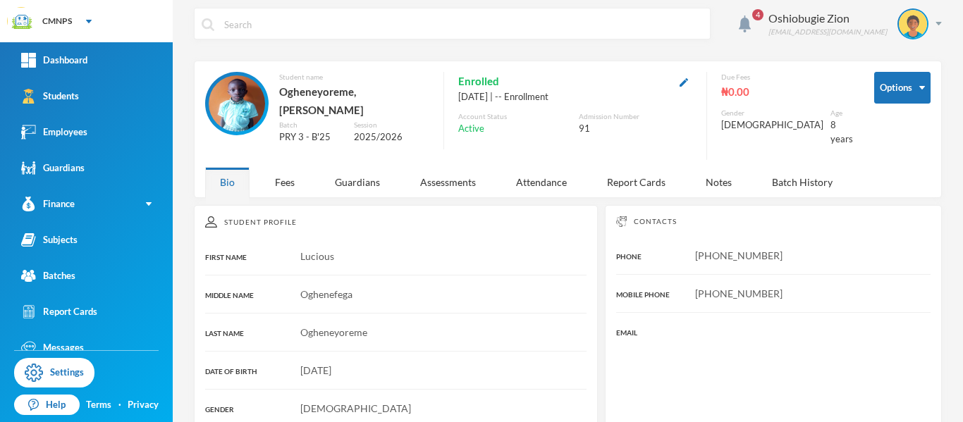
scroll to position [61, 0]
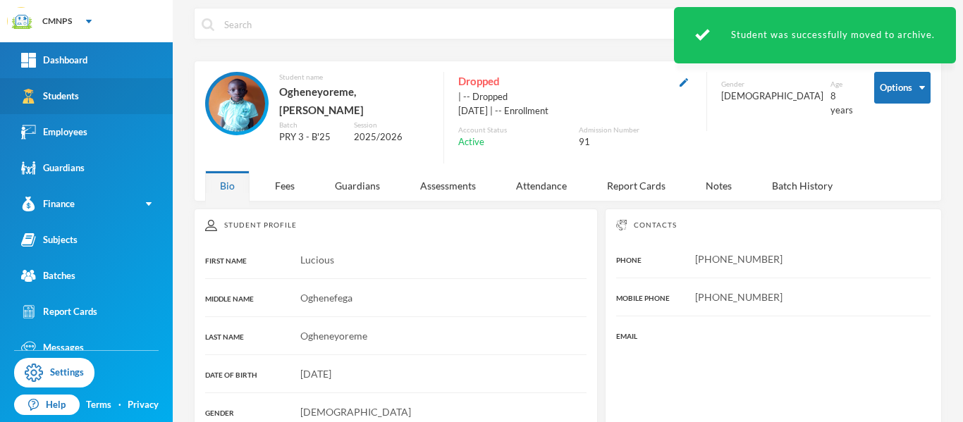
click at [128, 90] on link "Students" at bounding box center [86, 96] width 173 height 36
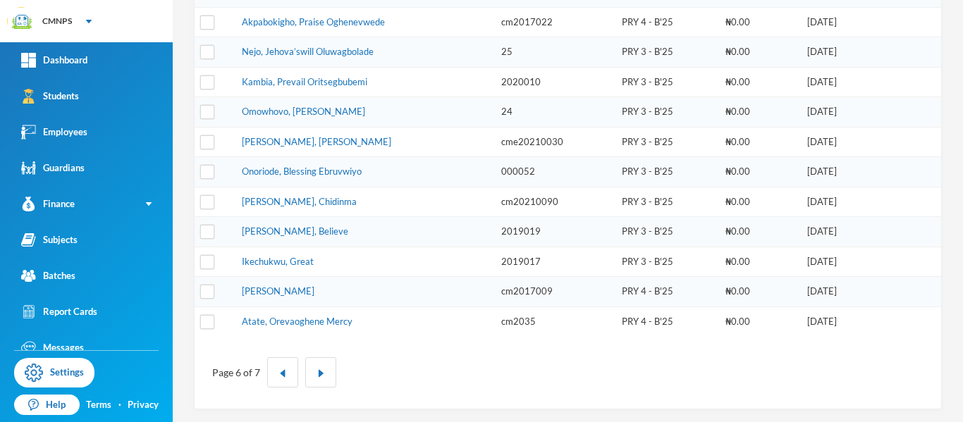
scroll to position [501, 0]
drag, startPoint x: 384, startPoint y: 107, endPoint x: 241, endPoint y: 116, distance: 143.4
click at [241, 116] on td "Omowhovo, Damian Oghenemine" at bounding box center [364, 111] width 259 height 30
copy link "Omowhovo, Damian Oghenemine"
click at [319, 373] on img "button" at bounding box center [320, 372] width 8 height 8
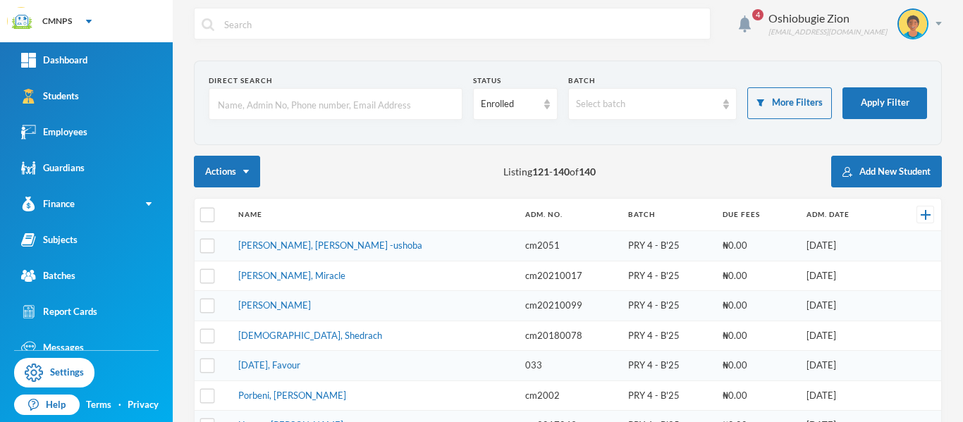
scroll to position [5, 0]
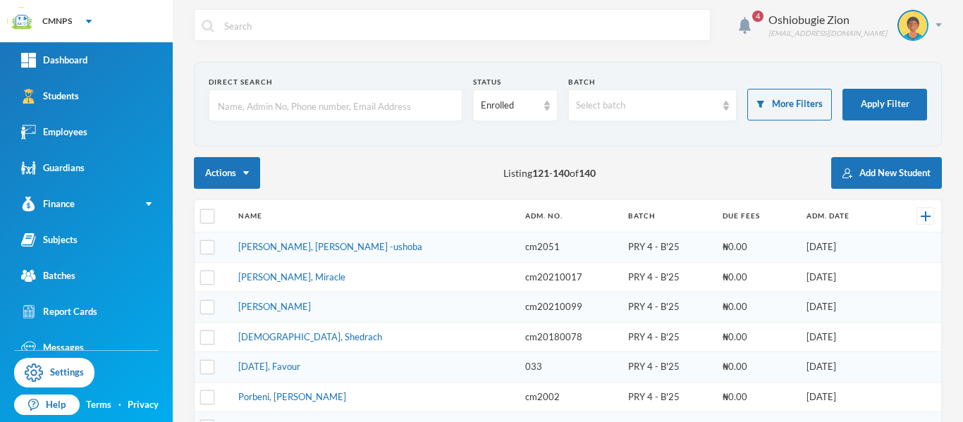
click at [412, 92] on input "text" at bounding box center [335, 106] width 238 height 32
click at [404, 108] on input "text" at bounding box center [335, 106] width 238 height 32
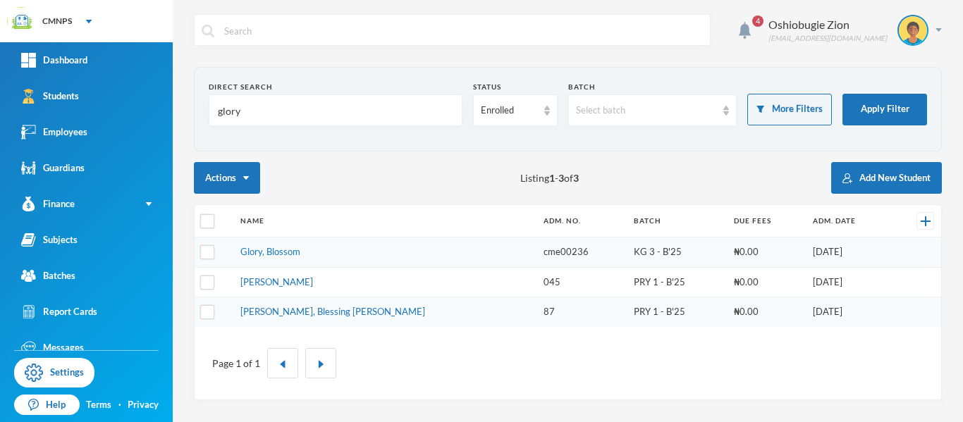
scroll to position [0, 0]
type input "g"
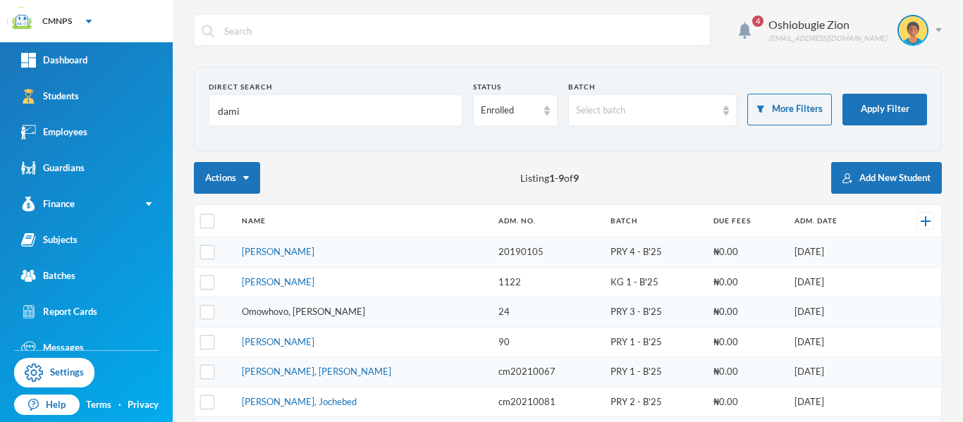
type input "dami"
click at [295, 311] on link "Omowhovo, Damian Oghenemine" at bounding box center [303, 311] width 123 height 11
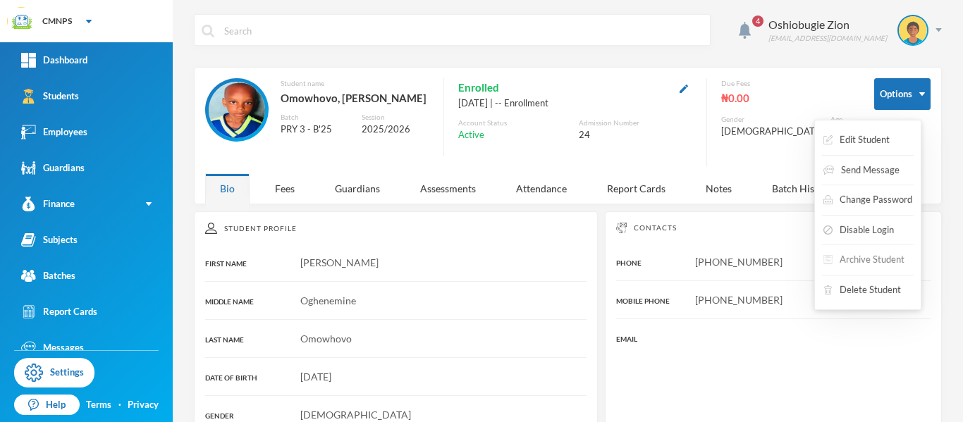
click at [868, 263] on button "Archive Student" at bounding box center [864, 259] width 84 height 25
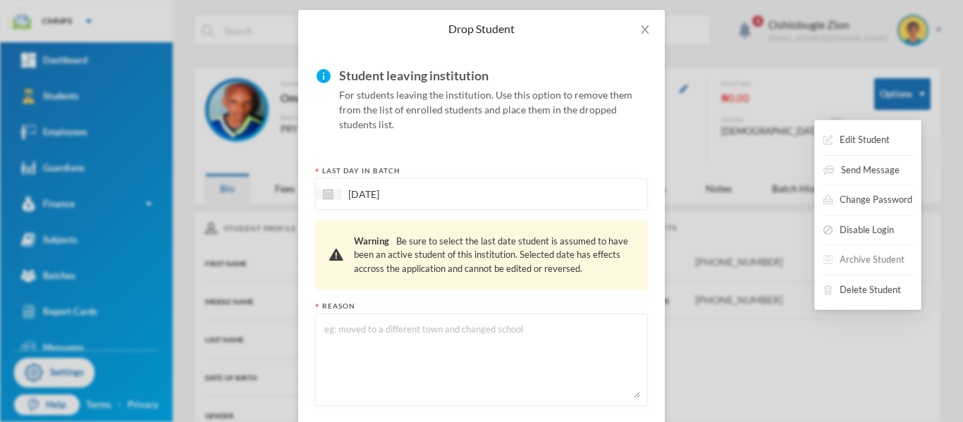
click at [868, 263] on button "Archive Student" at bounding box center [864, 259] width 84 height 25
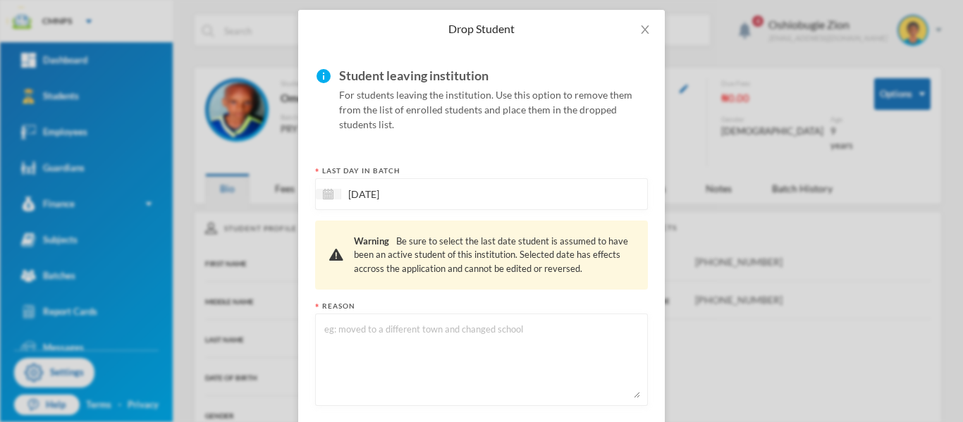
click at [486, 191] on div "24/09/2025" at bounding box center [481, 194] width 333 height 32
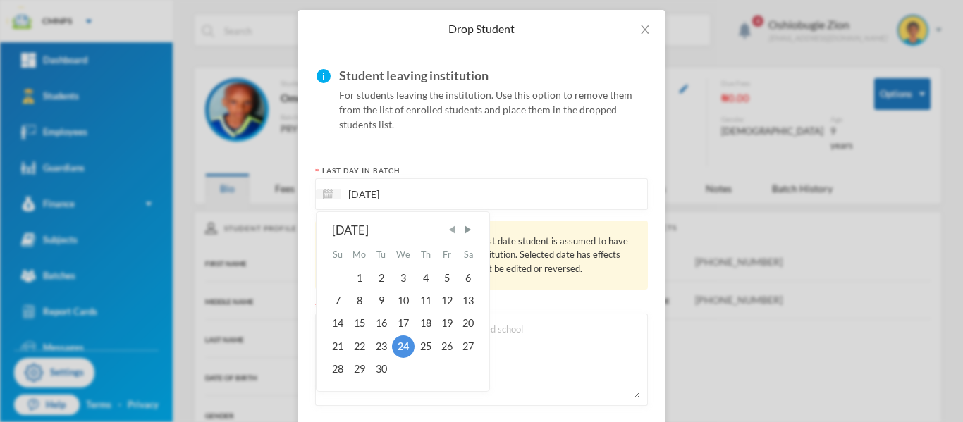
click at [450, 231] on span "Previous Month" at bounding box center [452, 229] width 13 height 13
click at [446, 277] on div "4" at bounding box center [446, 277] width 21 height 23
type input "[DATE]"
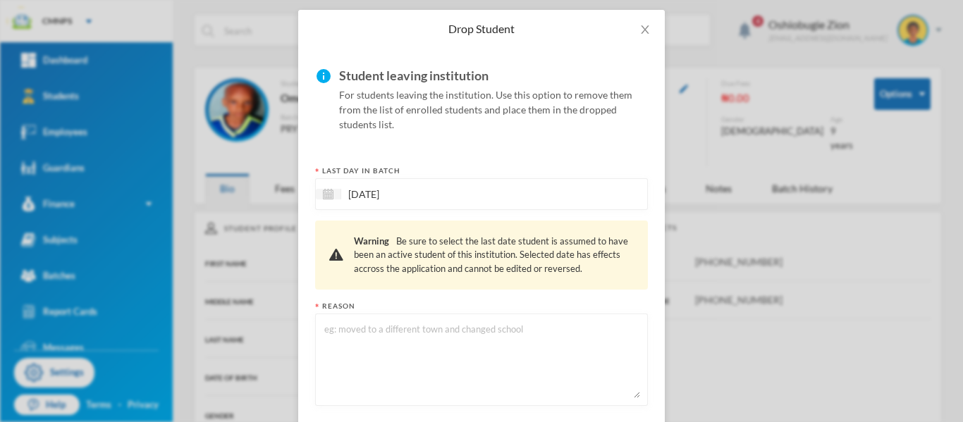
click at [431, 334] on textarea at bounding box center [481, 359] width 317 height 77
type textarea "New school"
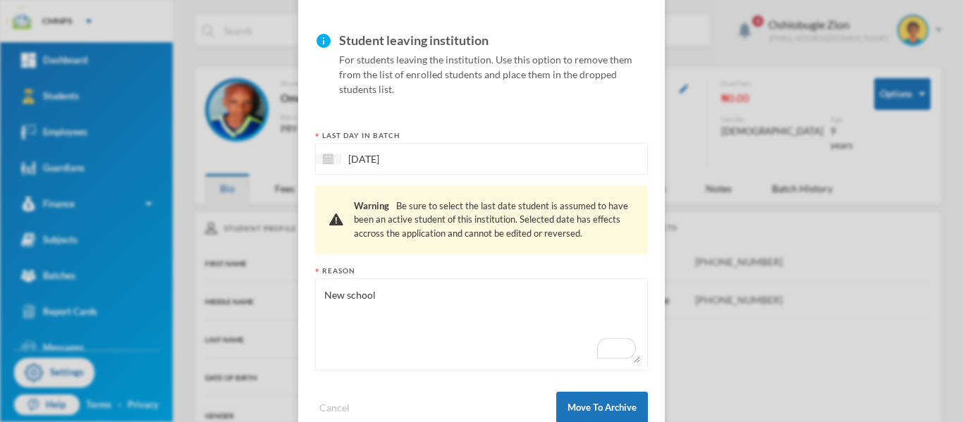
scroll to position [131, 0]
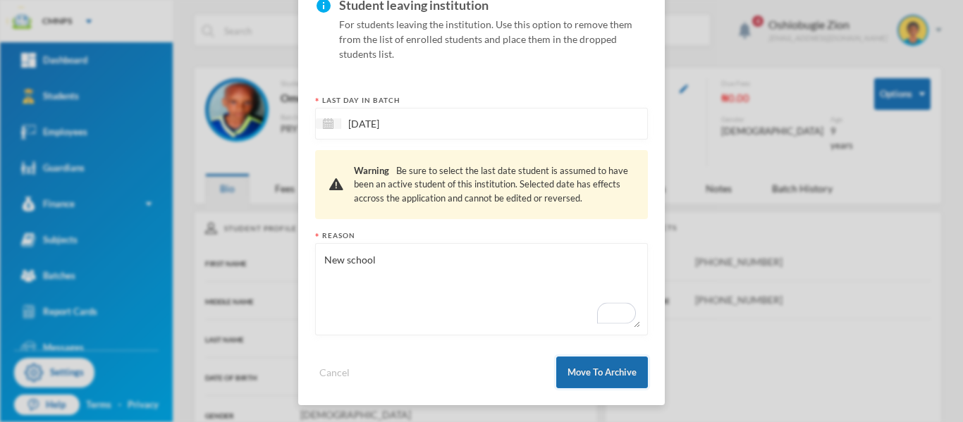
click at [605, 374] on button "Move To Archive" at bounding box center [602, 373] width 92 height 32
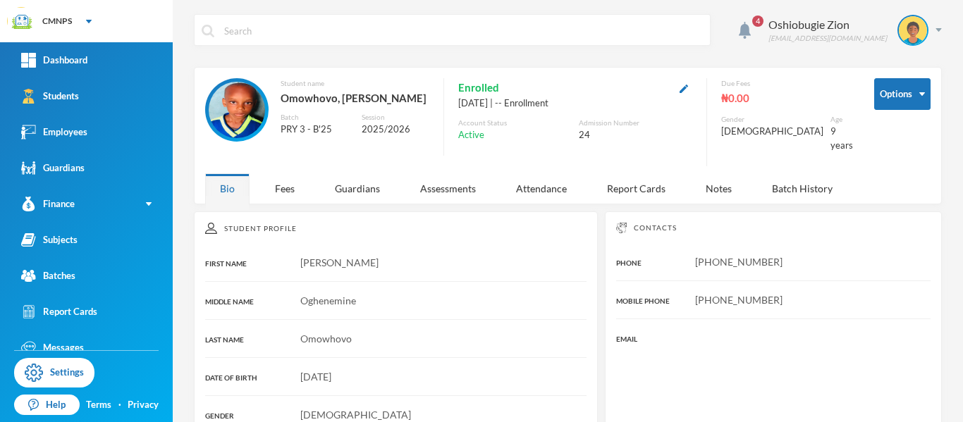
scroll to position [61, 0]
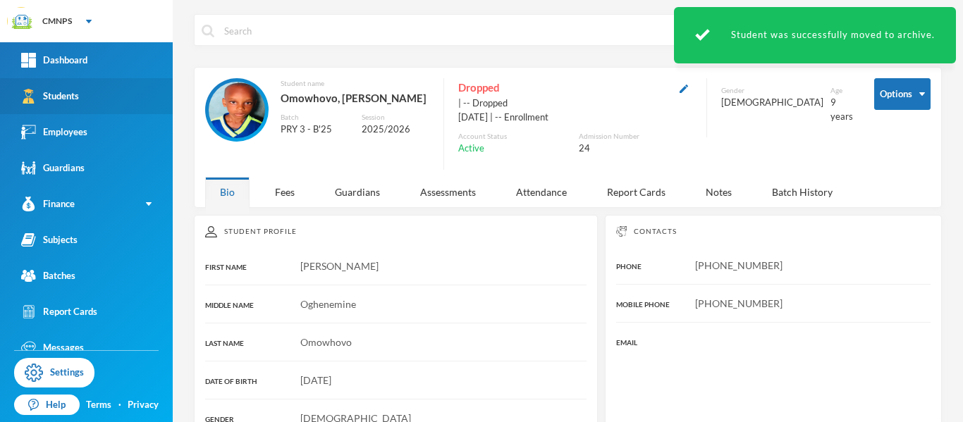
click at [119, 100] on link "Students" at bounding box center [86, 96] width 173 height 36
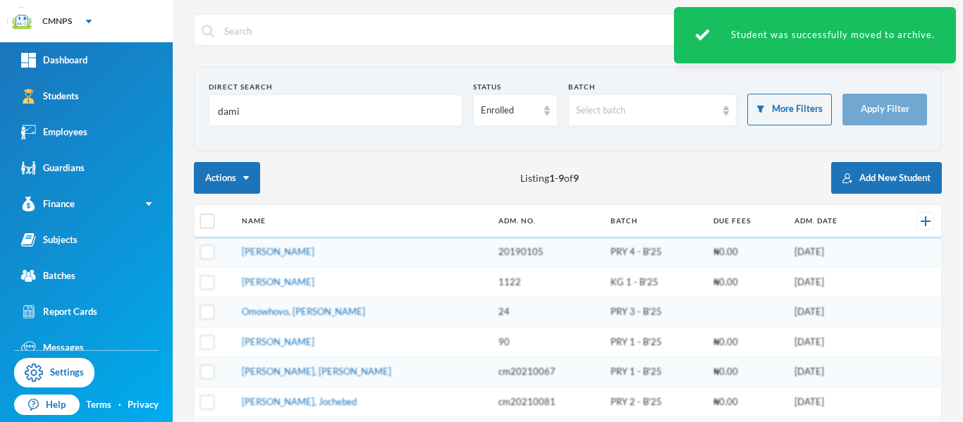
click at [403, 103] on input "dami" at bounding box center [335, 111] width 238 height 32
type input "d"
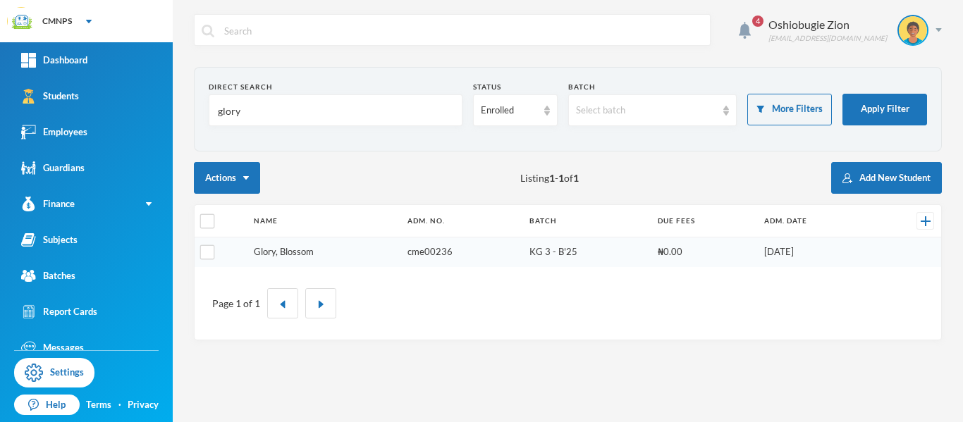
type input "glory"
click at [301, 251] on link "Glory, Blossom" at bounding box center [284, 251] width 60 height 11
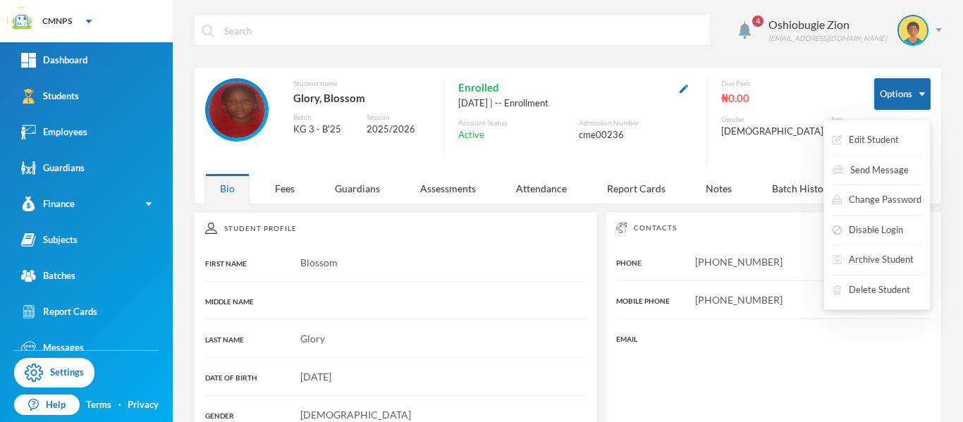
click at [889, 95] on button "Options" at bounding box center [902, 94] width 56 height 32
click at [865, 252] on button "Archive Student" at bounding box center [873, 259] width 84 height 25
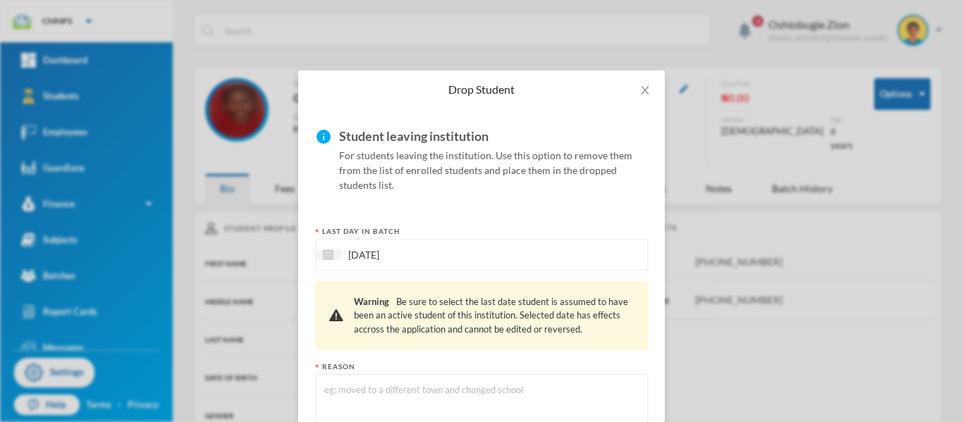
click at [423, 269] on div "[DATE]" at bounding box center [481, 255] width 333 height 32
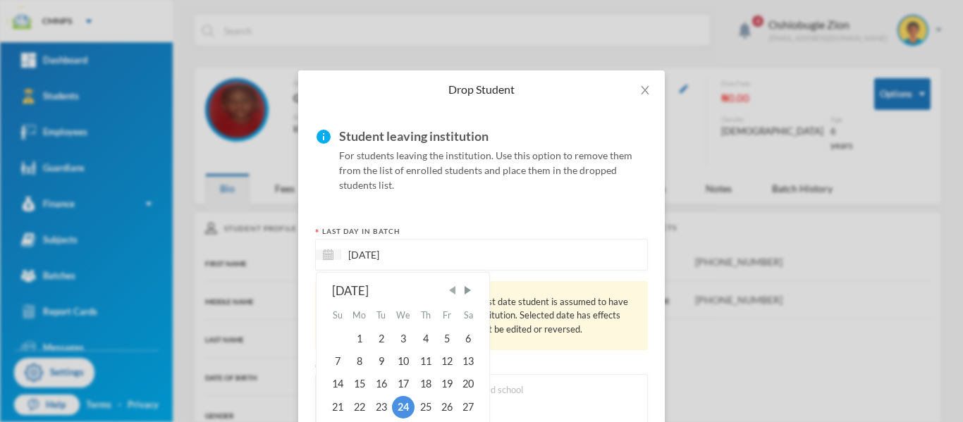
click at [447, 294] on span "Previous Month" at bounding box center [452, 290] width 13 height 13
click at [441, 347] on div "4" at bounding box center [446, 338] width 21 height 23
type input "[DATE]"
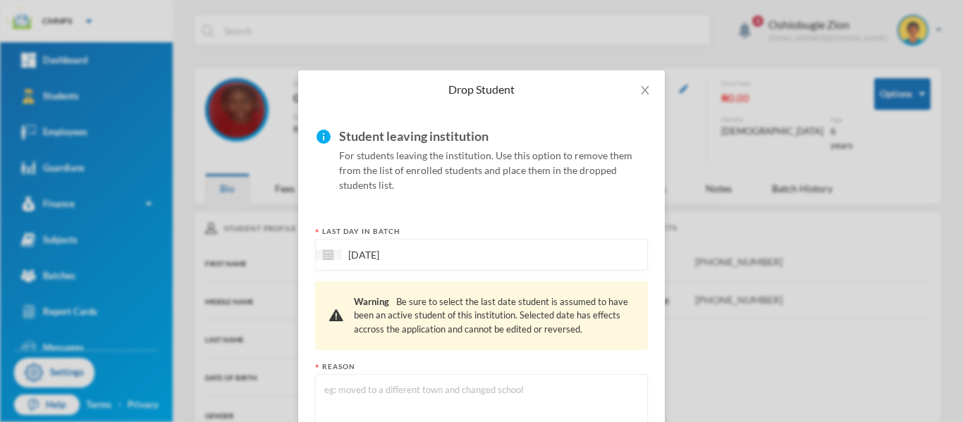
click at [427, 384] on textarea at bounding box center [481, 420] width 317 height 77
type textarea "new school"
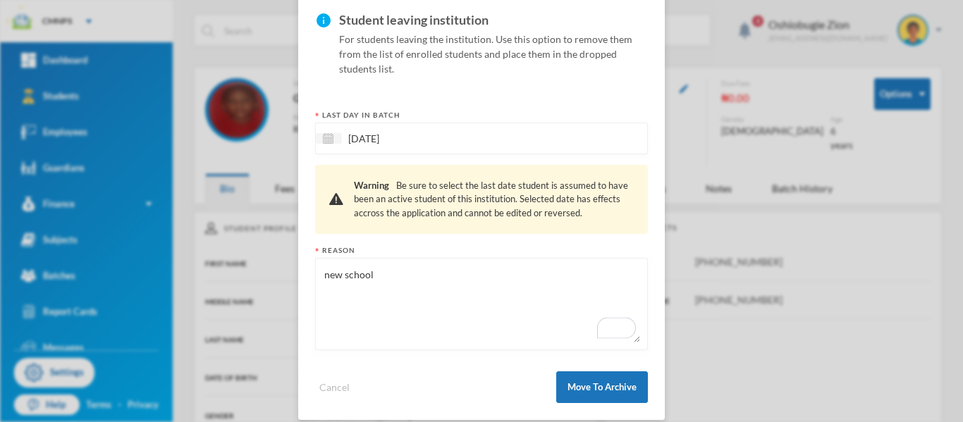
scroll to position [121, 0]
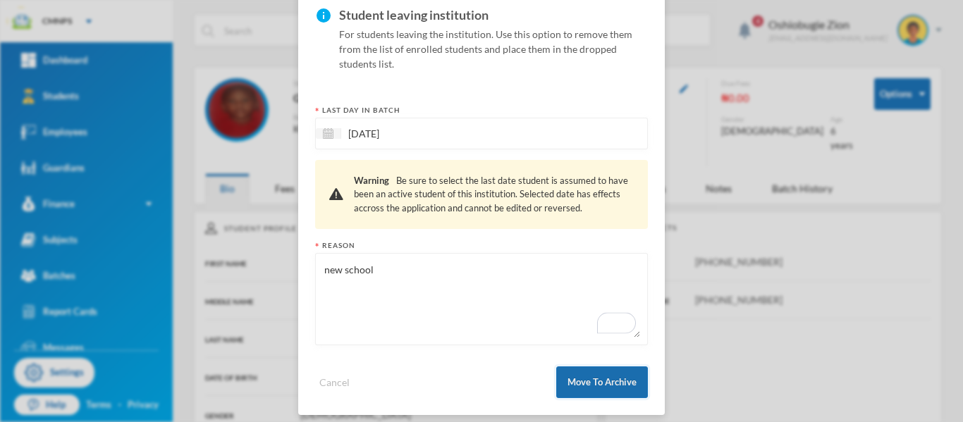
click at [627, 371] on button "Move To Archive" at bounding box center [602, 383] width 92 height 32
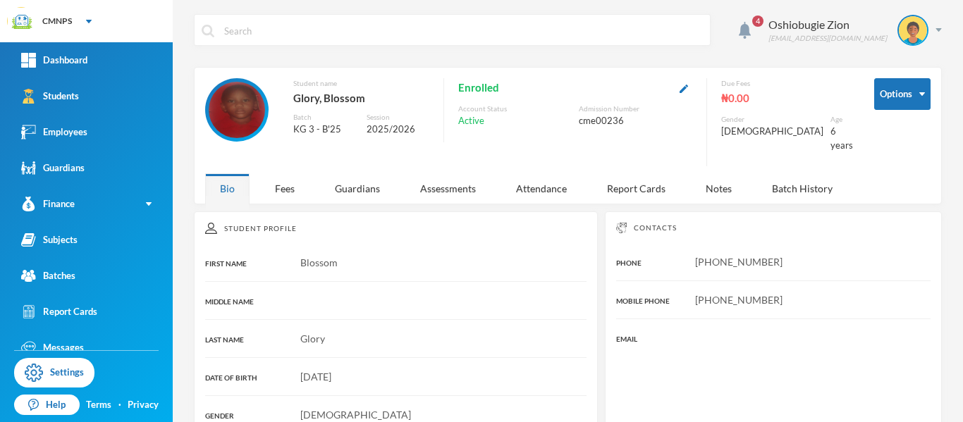
scroll to position [0, 0]
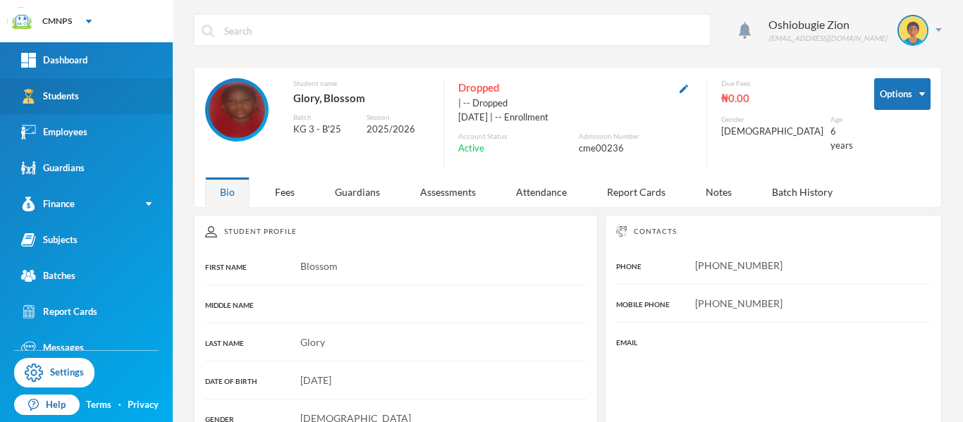
click at [79, 96] on div "Students" at bounding box center [50, 96] width 58 height 15
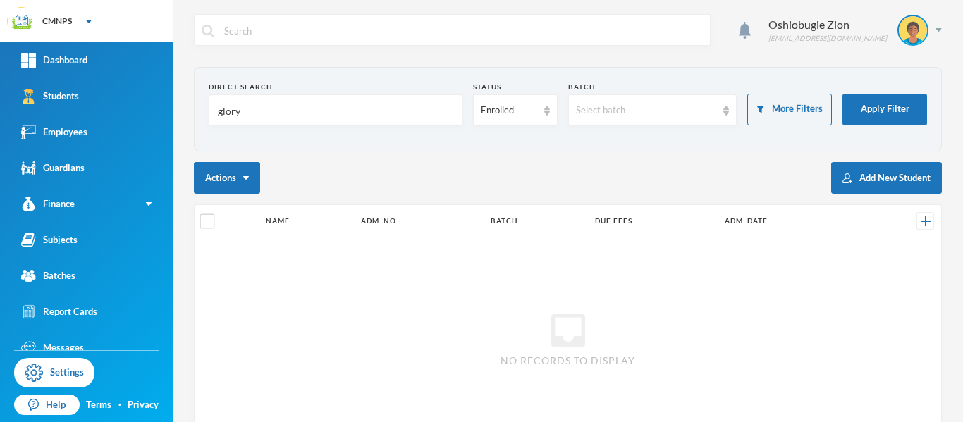
click at [302, 101] on input "glory" at bounding box center [335, 111] width 238 height 32
type input "g"
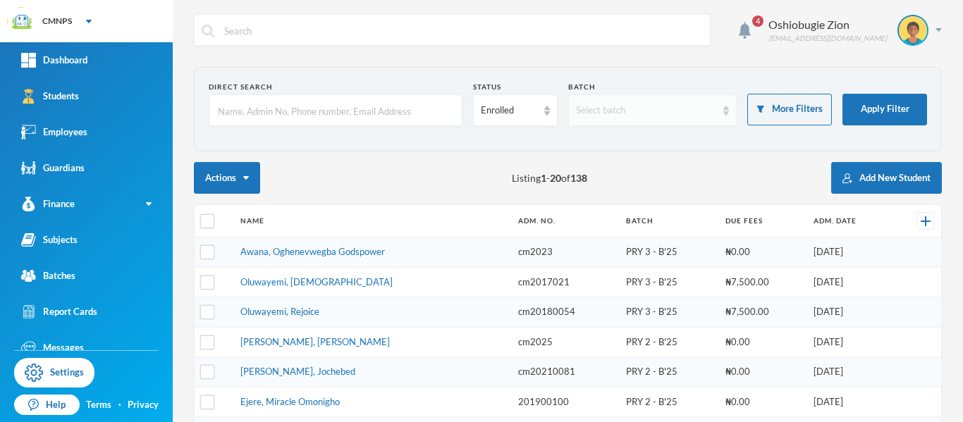
click at [628, 113] on div "Select batch" at bounding box center [646, 111] width 141 height 14
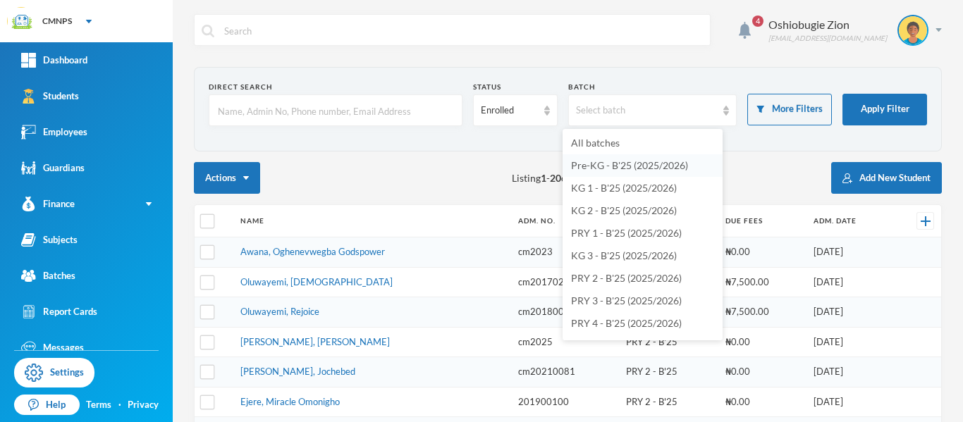
click at [673, 170] on span "Pre-KG - B'25 (2025/2026)" at bounding box center [629, 165] width 117 height 12
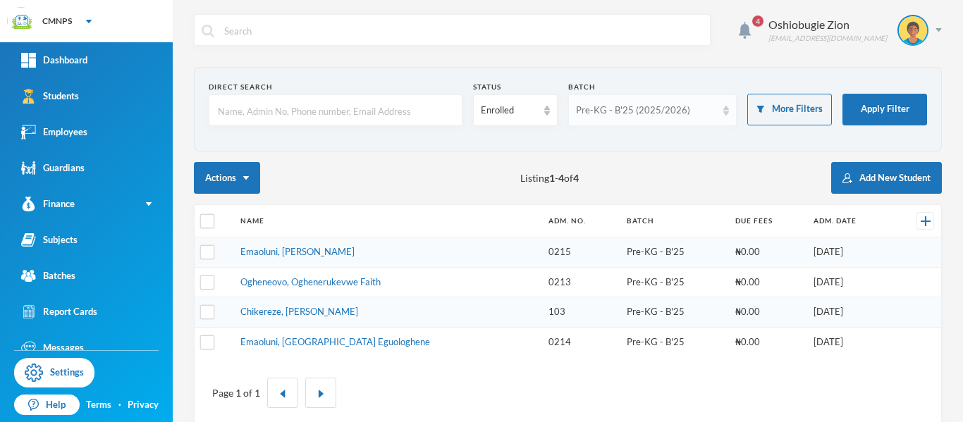
click at [628, 112] on div "Pre-KG - B'25 (2025/2026)" at bounding box center [646, 111] width 141 height 14
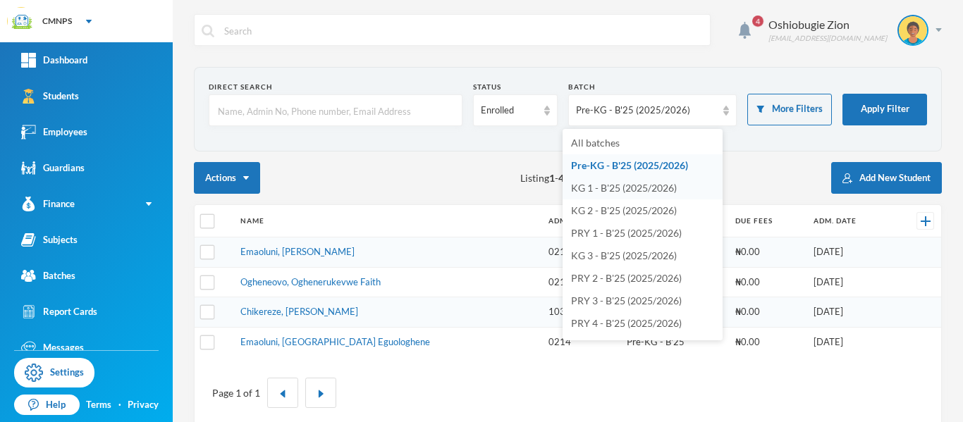
click at [628, 187] on span "KG 1 - B'25 (2025/2026)" at bounding box center [624, 188] width 106 height 12
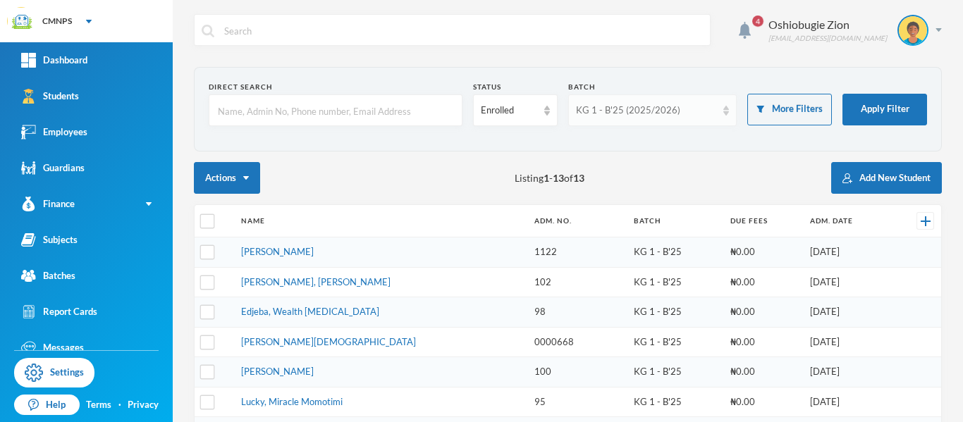
click at [600, 104] on div "KG 1 - B'25 (2025/2026)" at bounding box center [646, 111] width 141 height 14
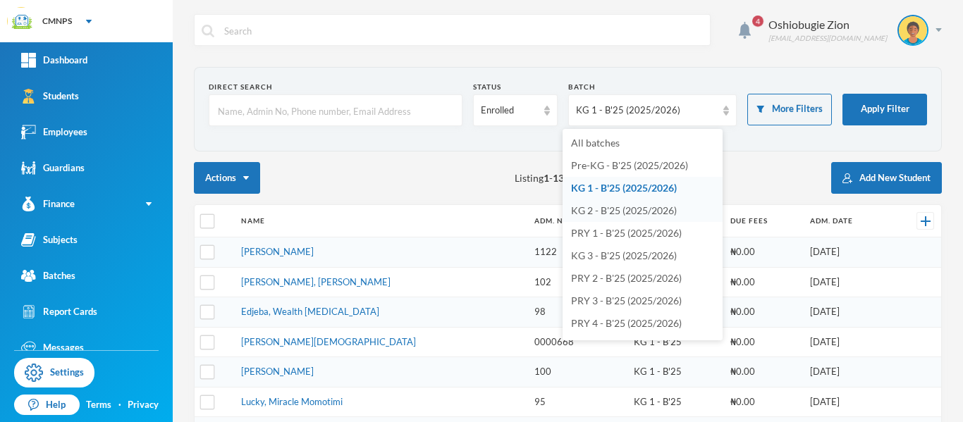
click at [612, 209] on span "KG 2 - B'25 (2025/2026)" at bounding box center [624, 210] width 106 height 12
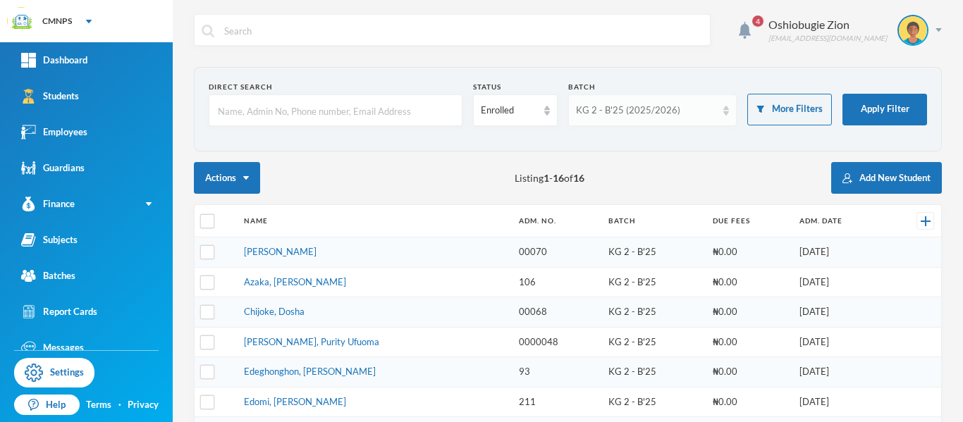
click at [648, 107] on div "KG 2 - B'25 (2025/2026)" at bounding box center [646, 111] width 141 height 14
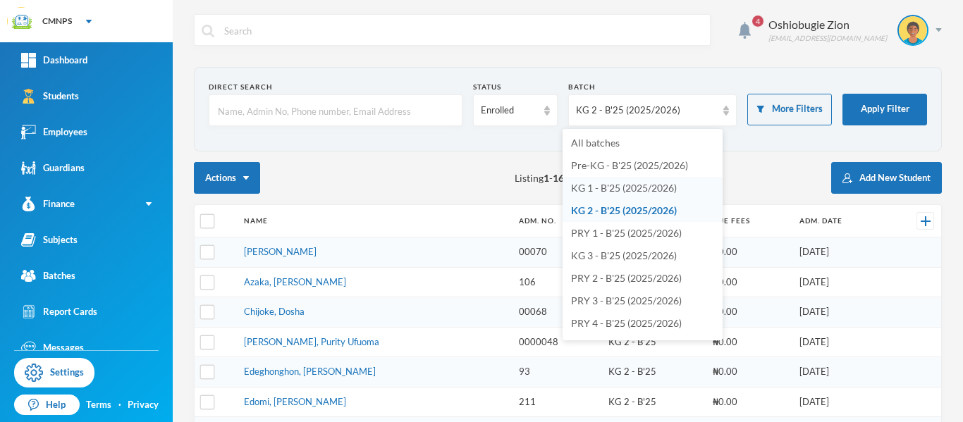
click at [639, 185] on span "KG 1 - B'25 (2025/2026)" at bounding box center [624, 188] width 106 height 12
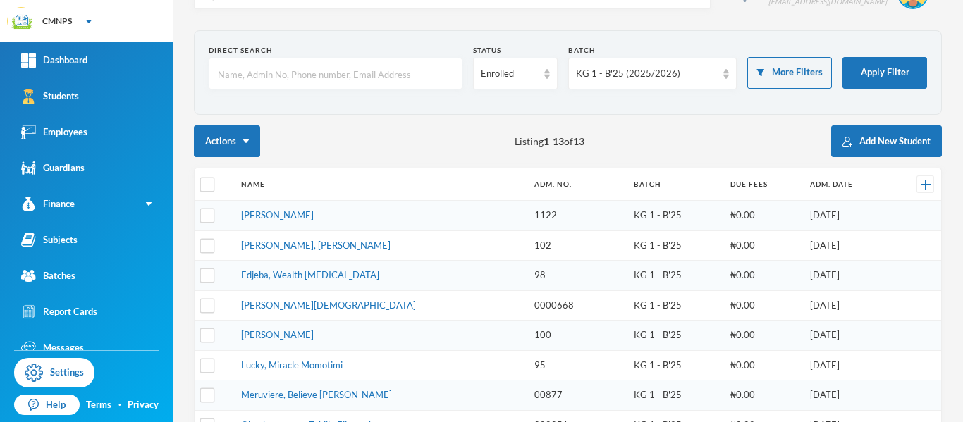
scroll to position [32, 0]
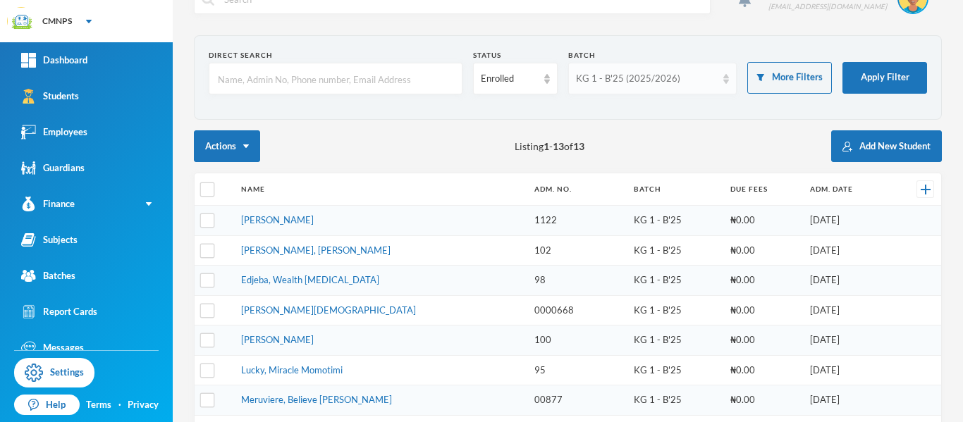
click at [723, 80] on img at bounding box center [726, 79] width 6 height 10
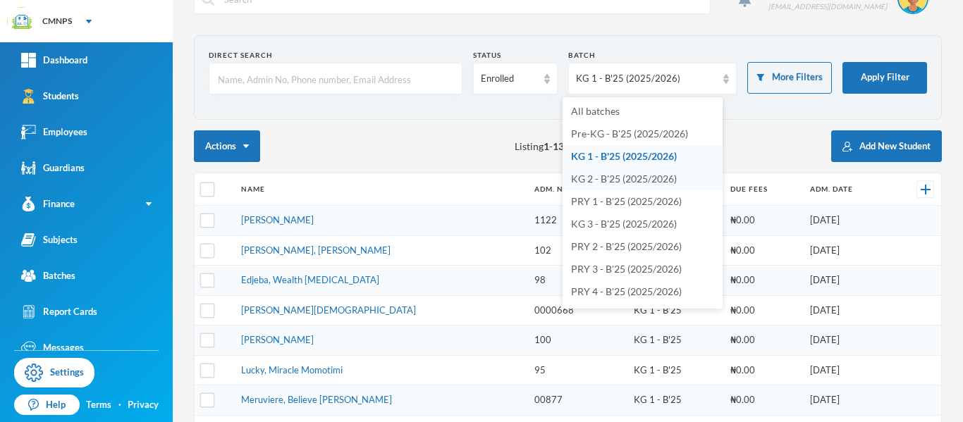
click at [658, 179] on span "KG 2 - B'25 (2025/2026)" at bounding box center [624, 179] width 106 height 12
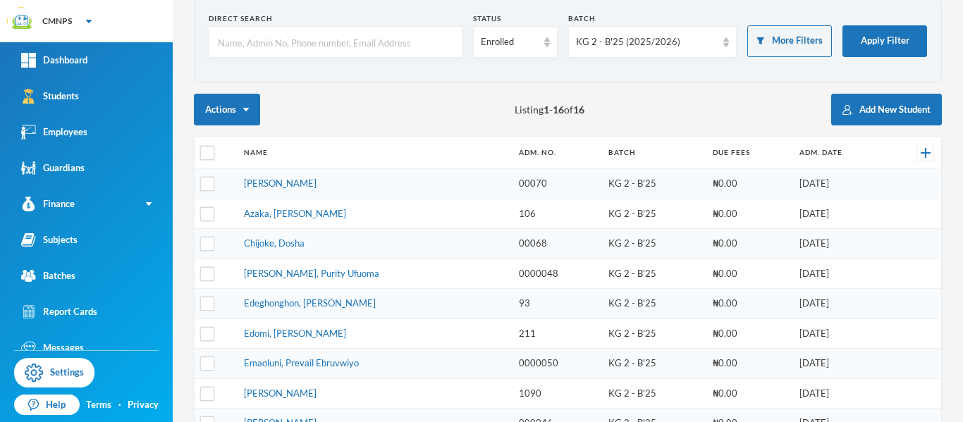
scroll to position [71, 0]
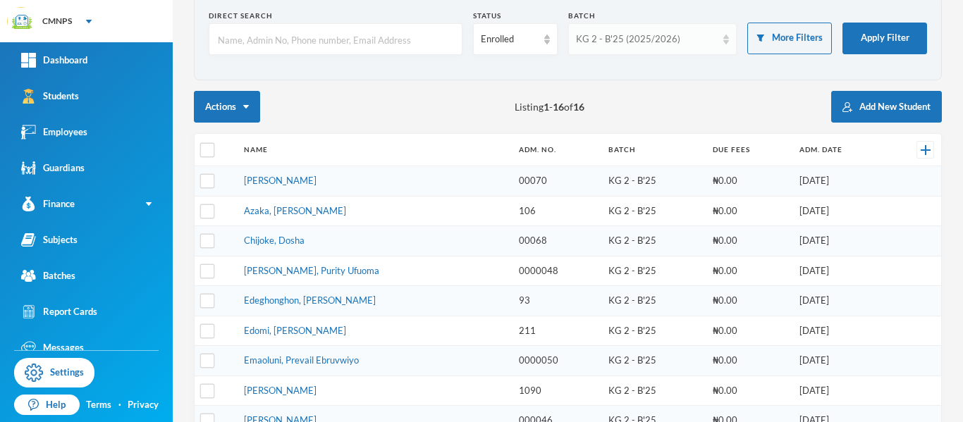
click at [708, 47] on div "KG 2 - B'25 (2025/2026)" at bounding box center [652, 39] width 169 height 32
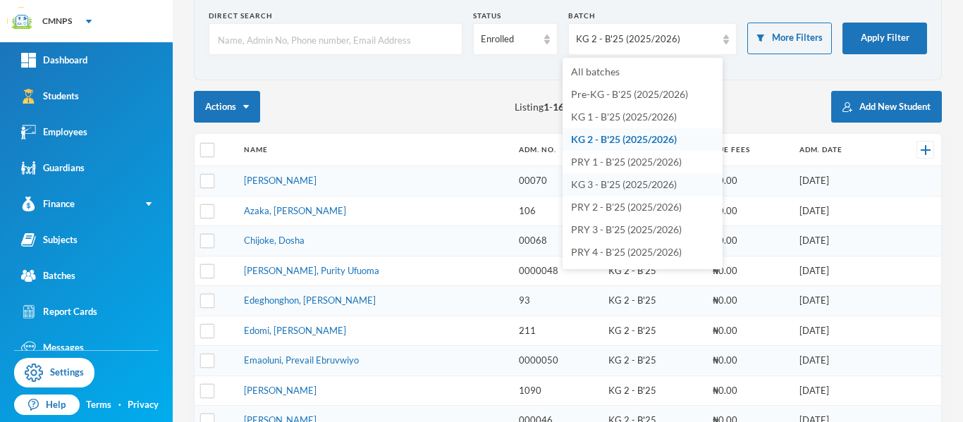
click at [651, 180] on span "KG 3 - B'25 (2025/2026)" at bounding box center [624, 184] width 106 height 12
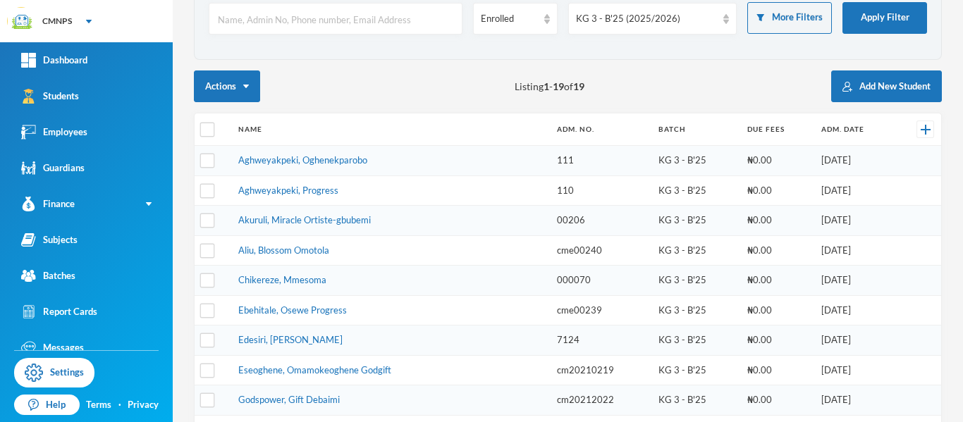
scroll to position [90, 0]
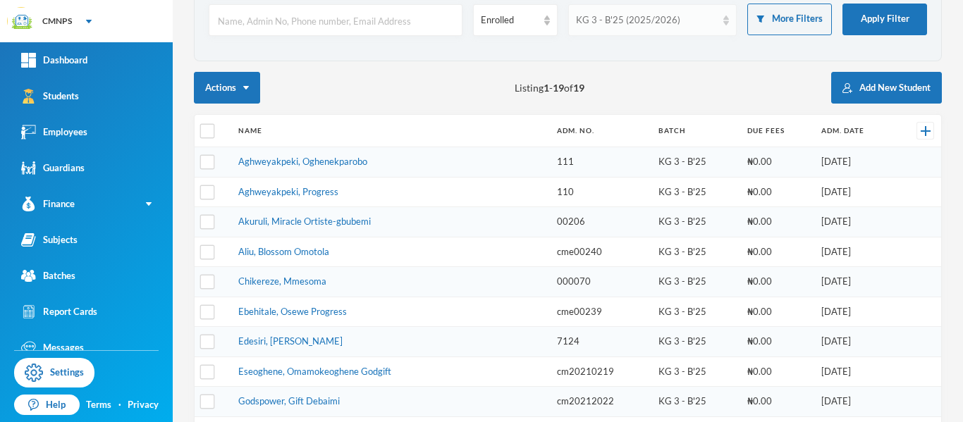
click at [723, 22] on img at bounding box center [726, 21] width 6 height 10
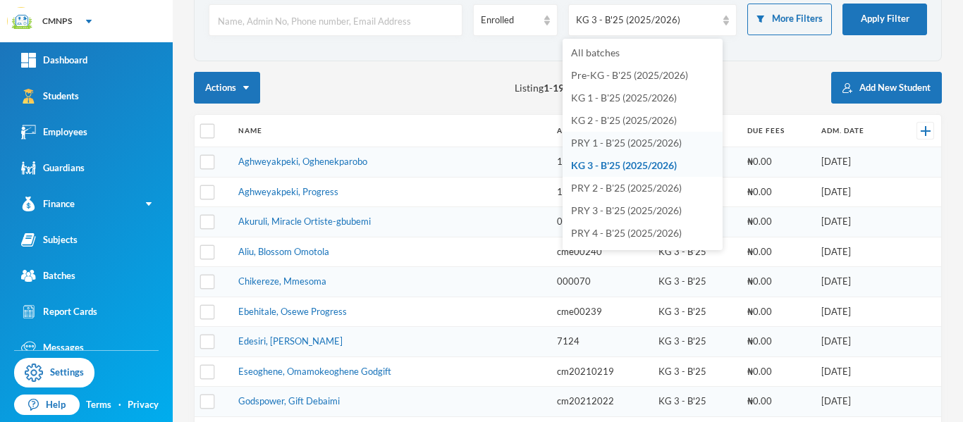
click at [661, 145] on span "PRY 1 - B'25 (2025/2026)" at bounding box center [626, 143] width 111 height 12
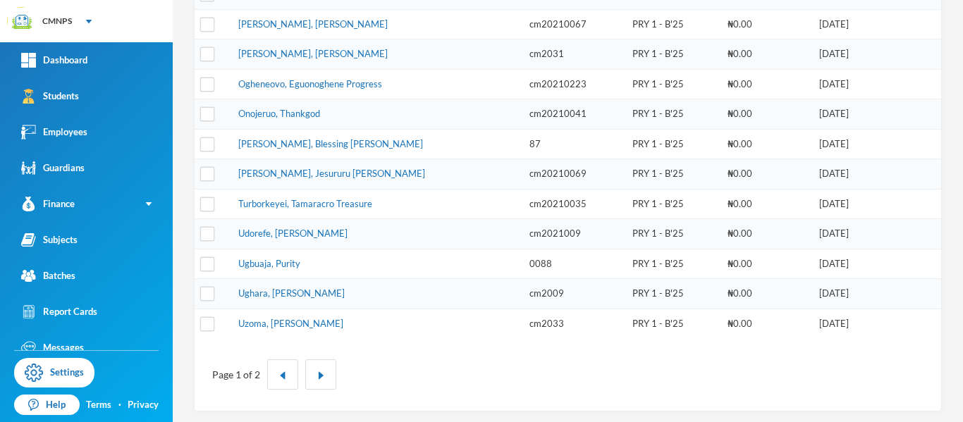
scroll to position [501, 0]
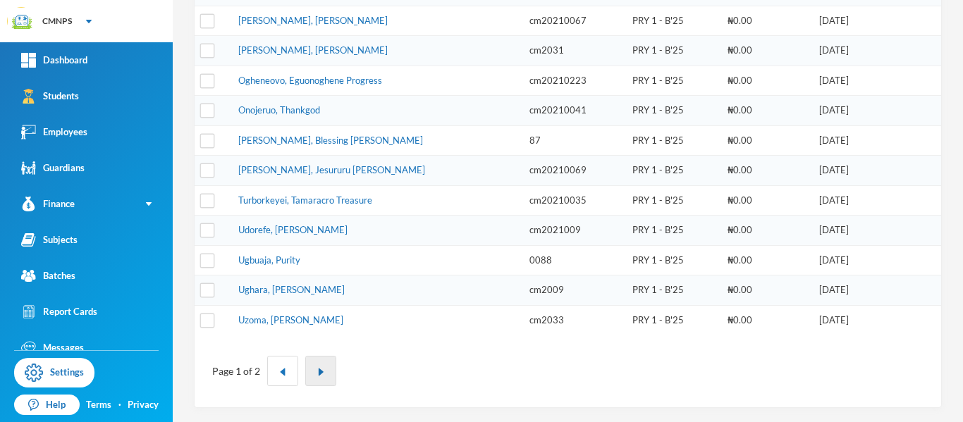
click at [324, 367] on button "button" at bounding box center [320, 371] width 31 height 30
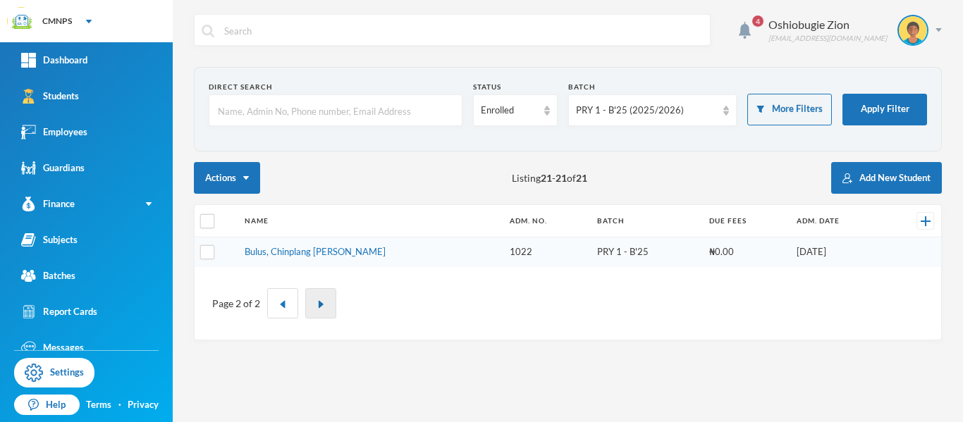
scroll to position [0, 0]
click at [656, 114] on div "PRY 1 - B'25 (2025/2026)" at bounding box center [646, 111] width 141 height 14
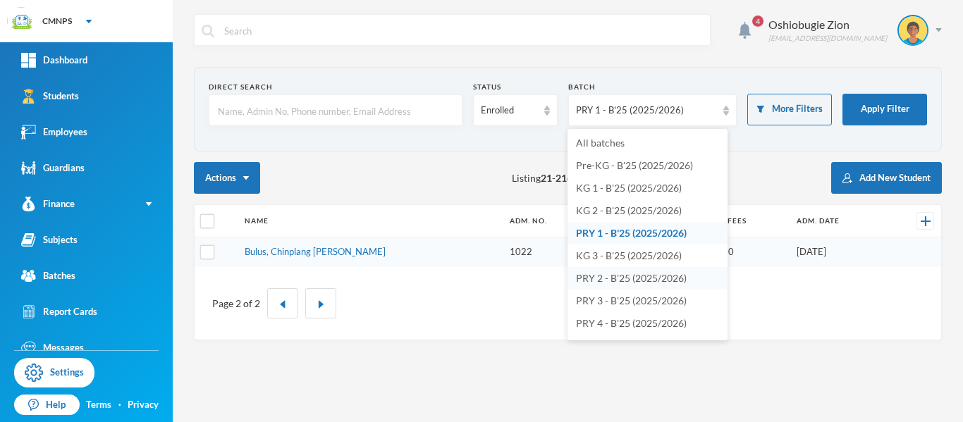
click at [627, 278] on span "PRY 2 - B'25 (2025/2026)" at bounding box center [631, 278] width 111 height 12
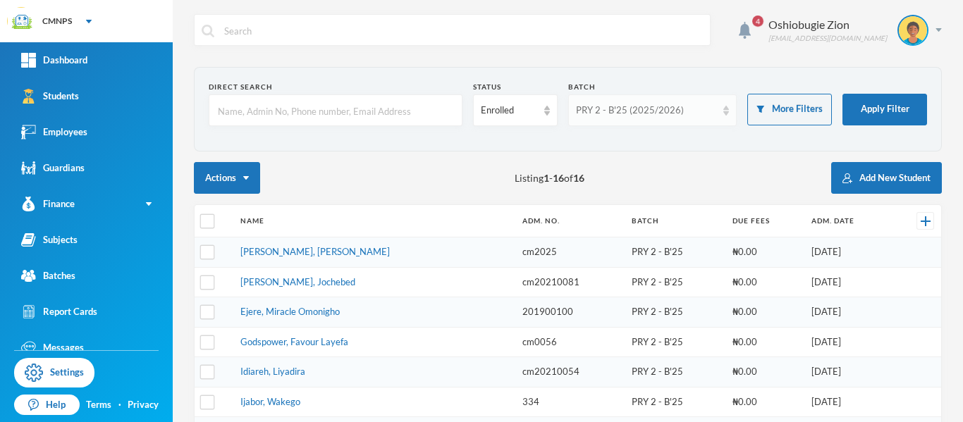
click at [692, 113] on div "PRY 2 - B'25 (2025/2026)" at bounding box center [646, 111] width 141 height 14
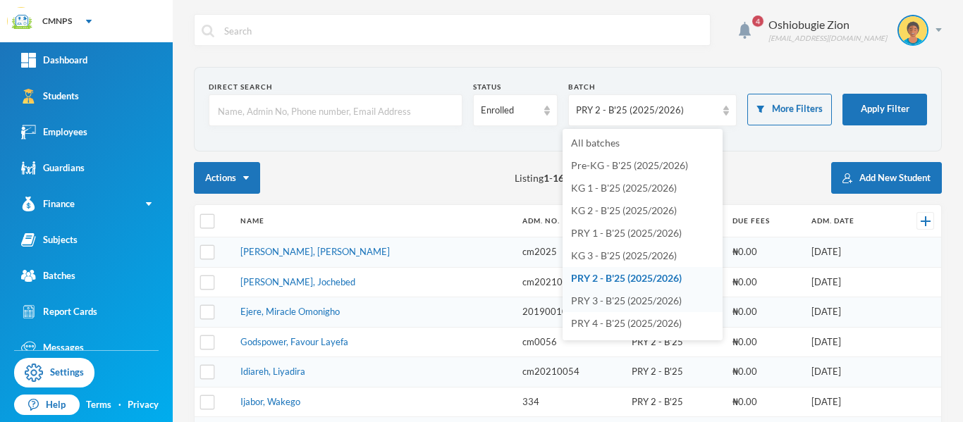
click at [632, 302] on span "PRY 3 - B'25 (2025/2026)" at bounding box center [626, 301] width 111 height 12
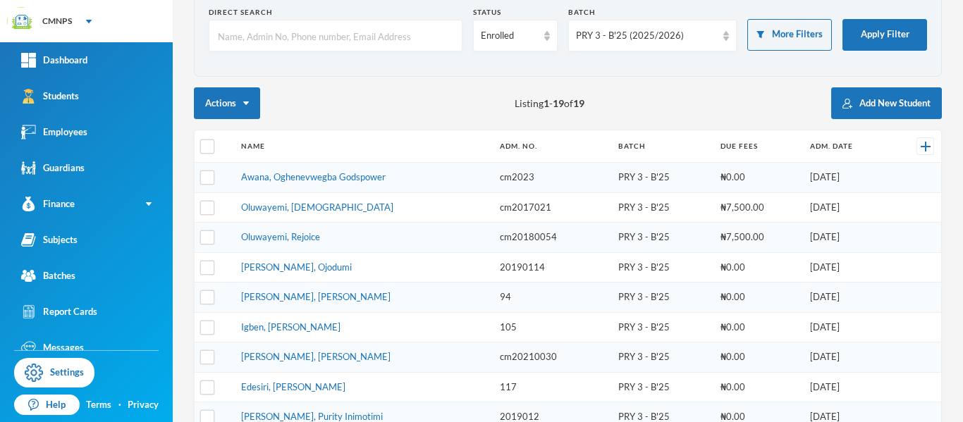
scroll to position [68, 0]
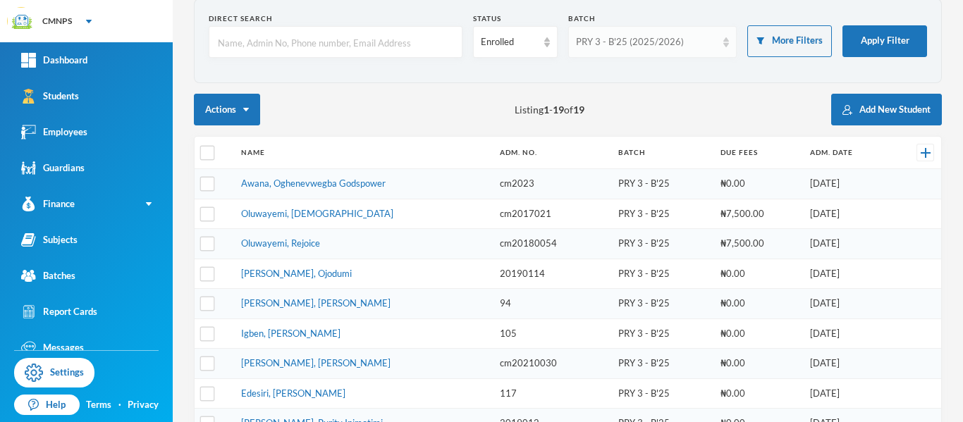
click at [706, 49] on div "PRY 3 - B'25 (2025/2026)" at bounding box center [652, 42] width 169 height 32
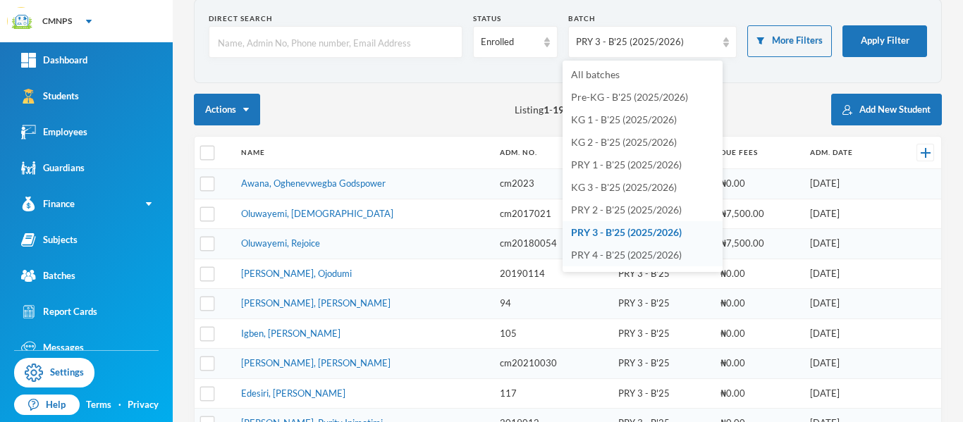
click at [648, 254] on span "PRY 4 - B'25 (2025/2026)" at bounding box center [626, 255] width 111 height 12
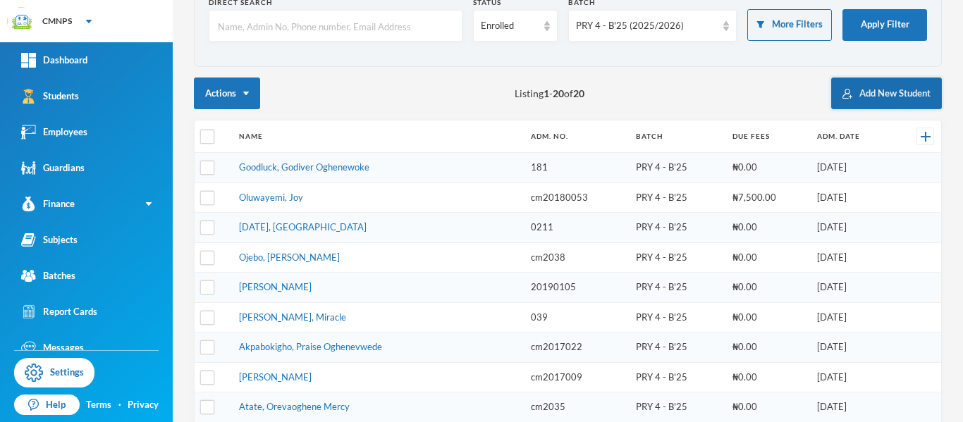
scroll to position [83, 0]
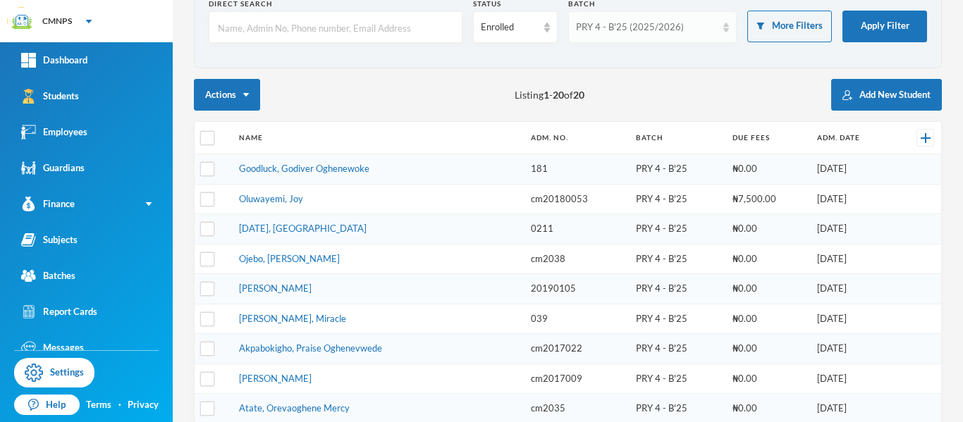
click at [671, 25] on div "PRY 4 - B'25 (2025/2026)" at bounding box center [646, 27] width 141 height 14
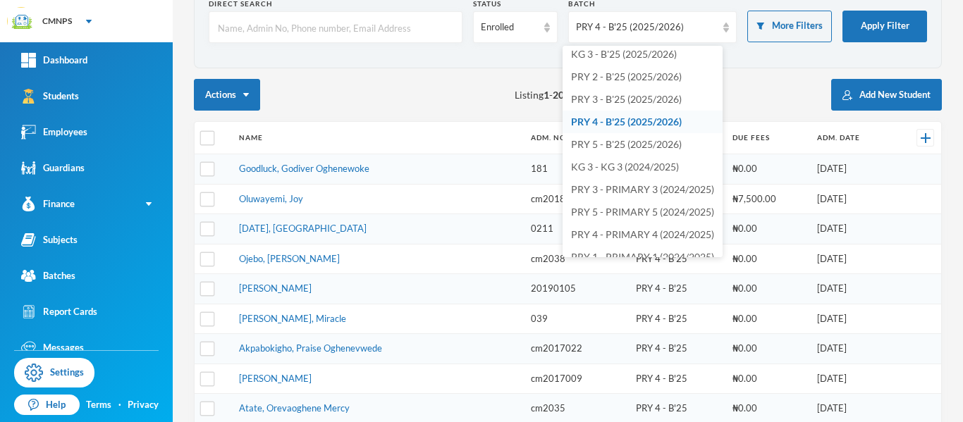
scroll to position [123, 0]
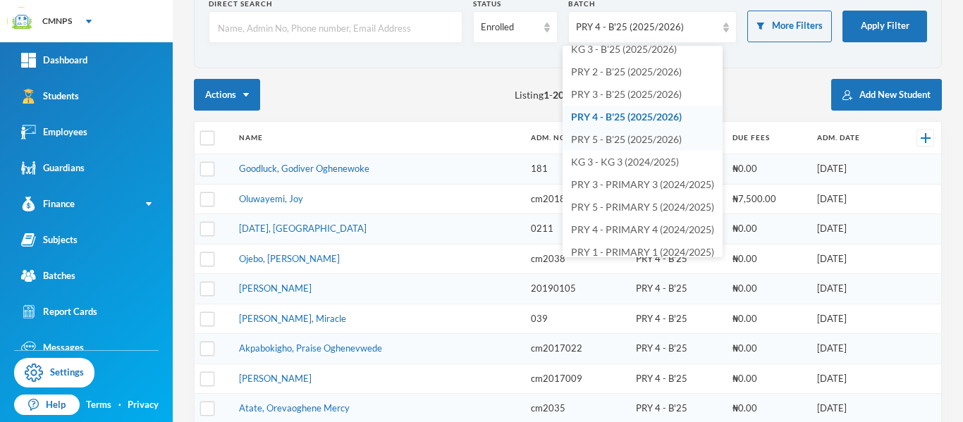
click at [658, 144] on span "PRY 5 - B'25 (2025/2026)" at bounding box center [626, 139] width 111 height 12
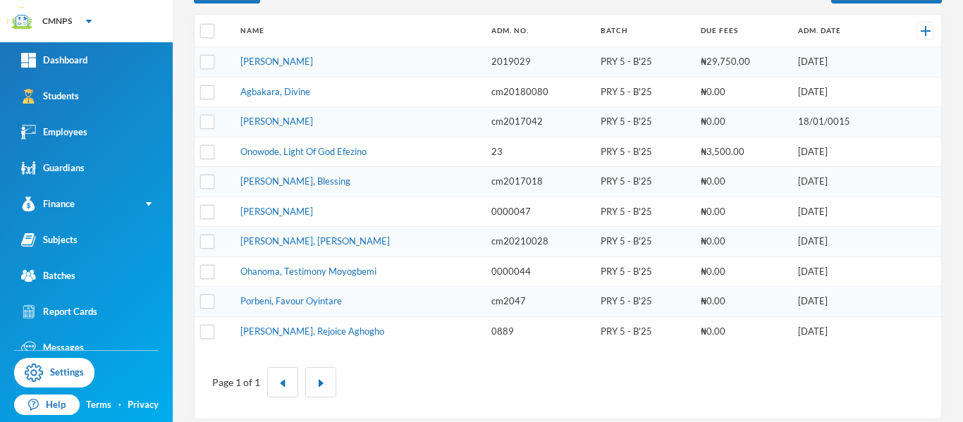
scroll to position [198, 0]
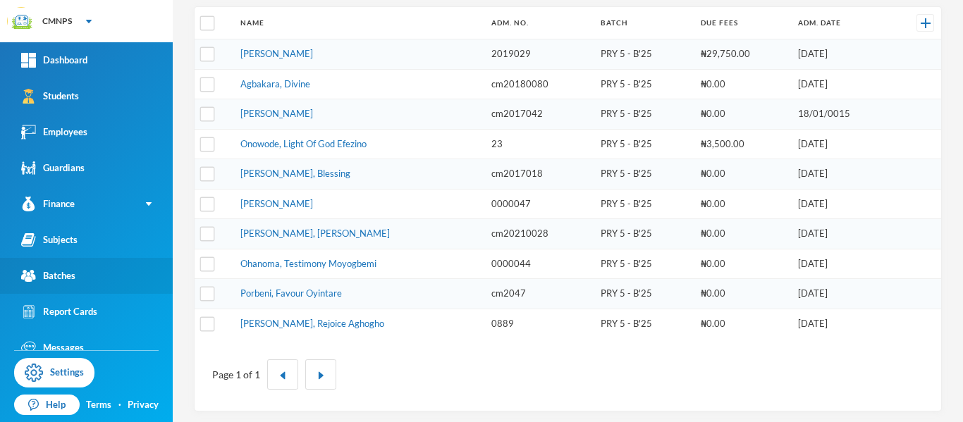
click at [104, 274] on link "Batches" at bounding box center [86, 276] width 173 height 36
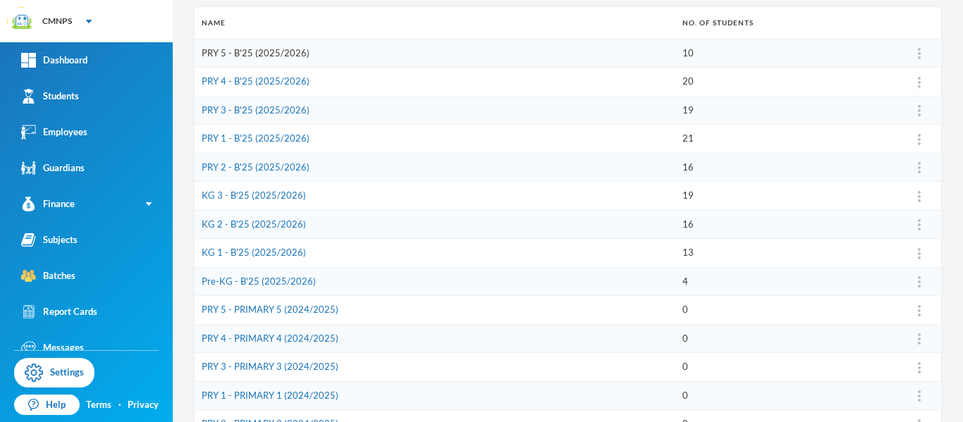
click at [297, 54] on link "PRY 5 - B'25 (2025/2026)" at bounding box center [256, 52] width 108 height 11
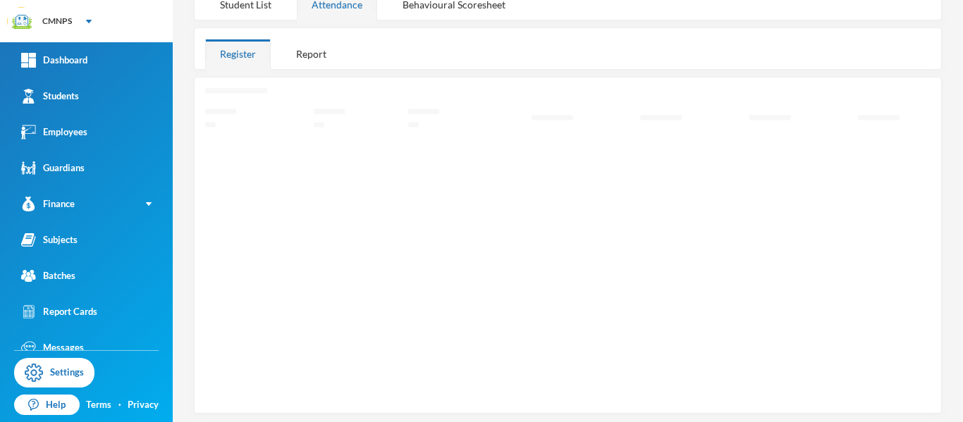
scroll to position [197, 0]
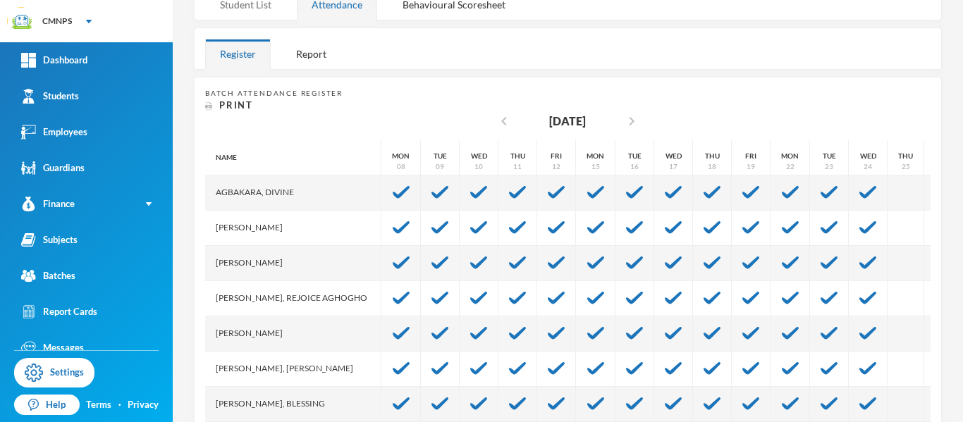
click at [265, 8] on div "Student List" at bounding box center [245, 4] width 81 height 30
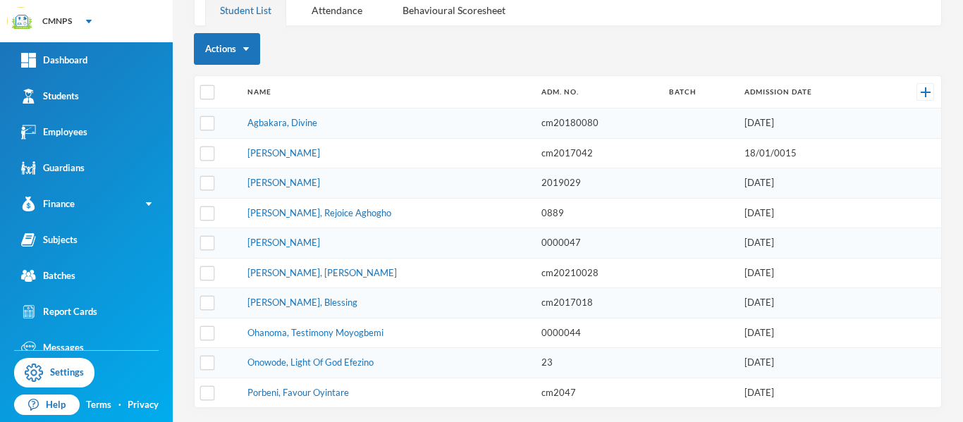
scroll to position [122, 0]
click at [209, 183] on input "checkbox" at bounding box center [207, 183] width 15 height 15
checkbox input "true"
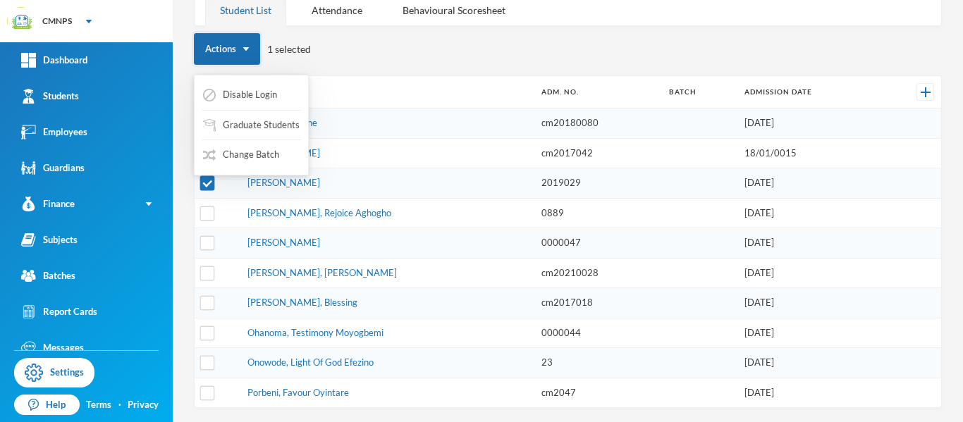
click at [248, 52] on button "Actions" at bounding box center [227, 49] width 66 height 32
click at [277, 161] on button "Change Batch" at bounding box center [241, 154] width 79 height 25
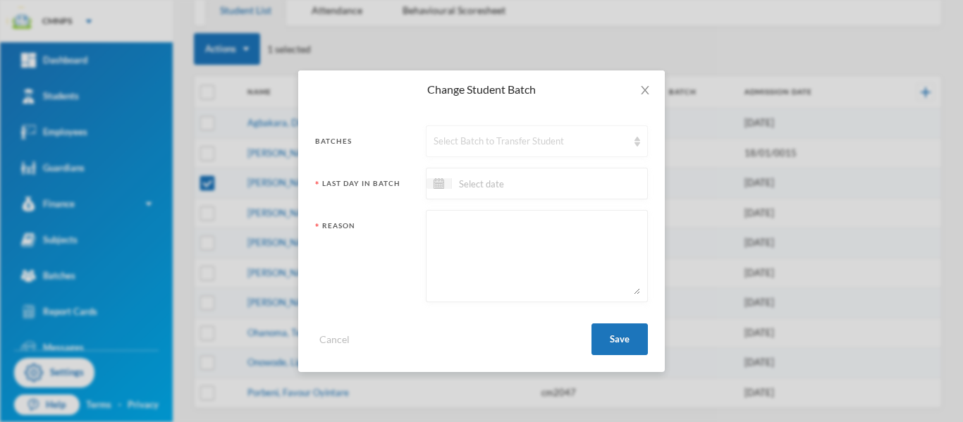
click at [503, 139] on div "Select Batch to Transfer Student" at bounding box center [530, 142] width 194 height 14
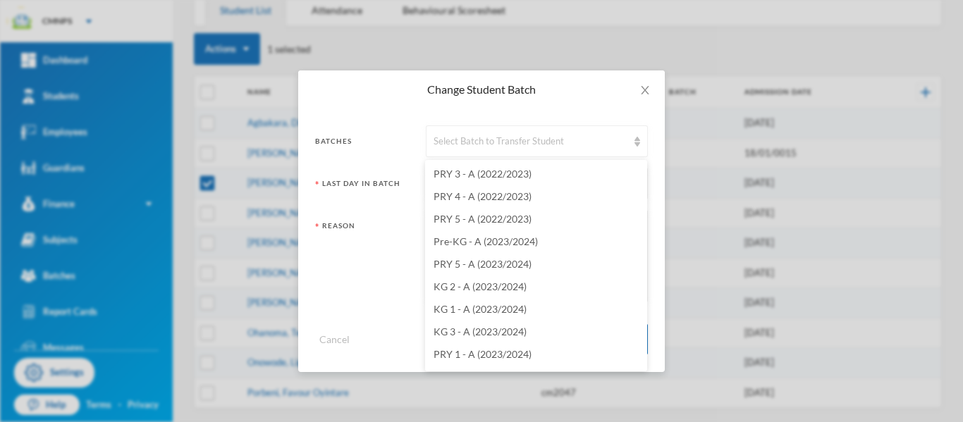
scroll to position [1644, 0]
click at [599, 342] on li "PRY 4 - B'25 (2025/2026)" at bounding box center [536, 335] width 222 height 23
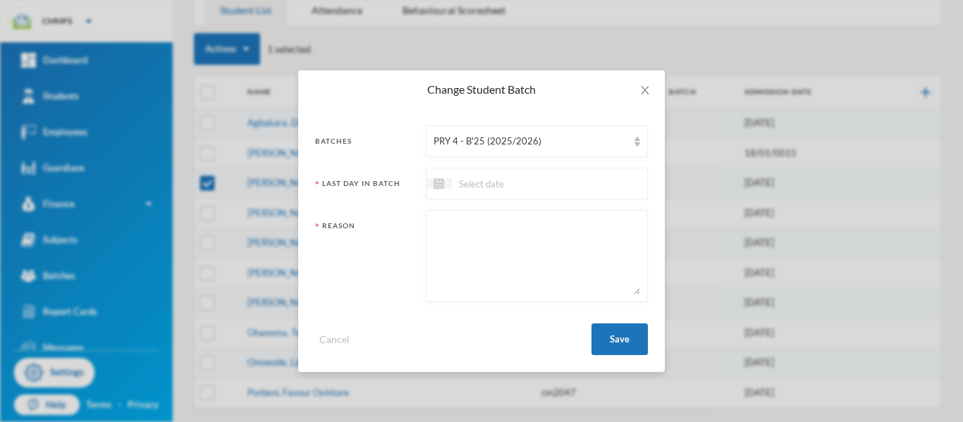
click at [567, 182] on div at bounding box center [537, 184] width 222 height 32
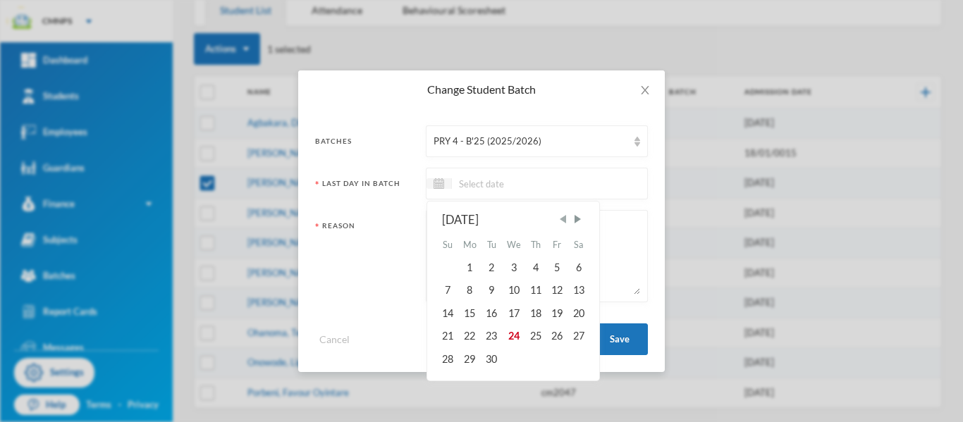
click at [565, 223] on span "Previous Month" at bounding box center [562, 219] width 13 height 13
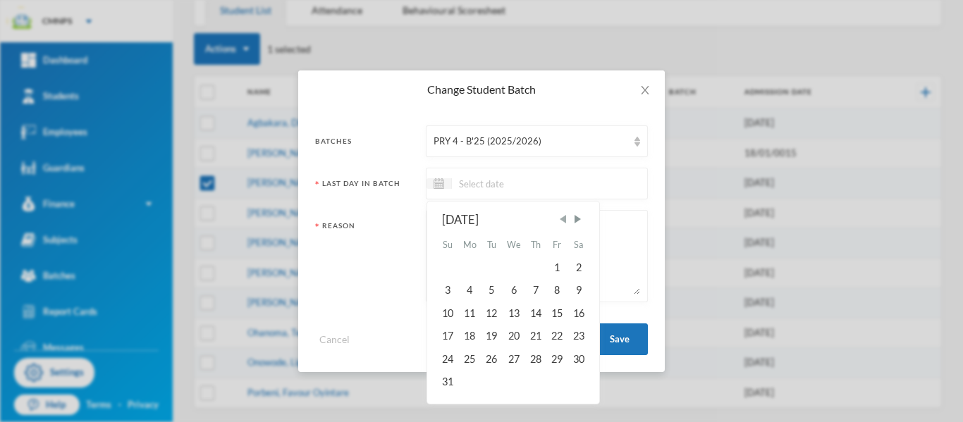
click at [565, 223] on span "Previous Month" at bounding box center [562, 219] width 13 height 13
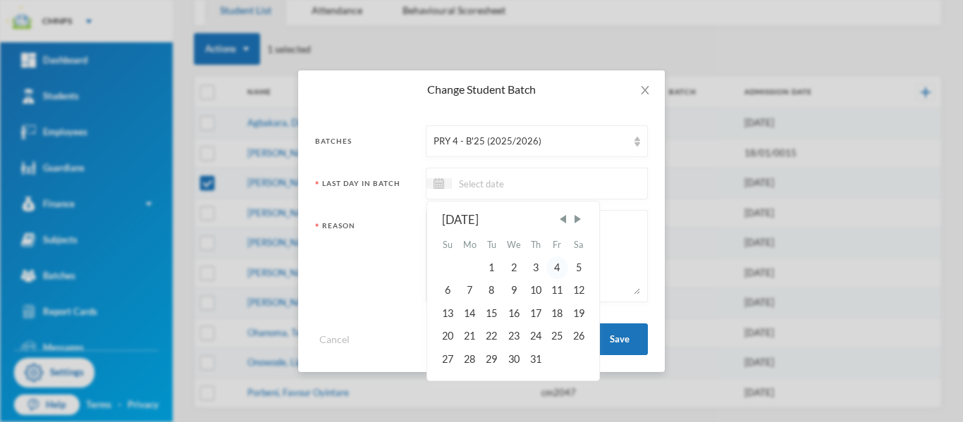
click at [562, 271] on div "4" at bounding box center [556, 268] width 21 height 23
type input "[DATE]"
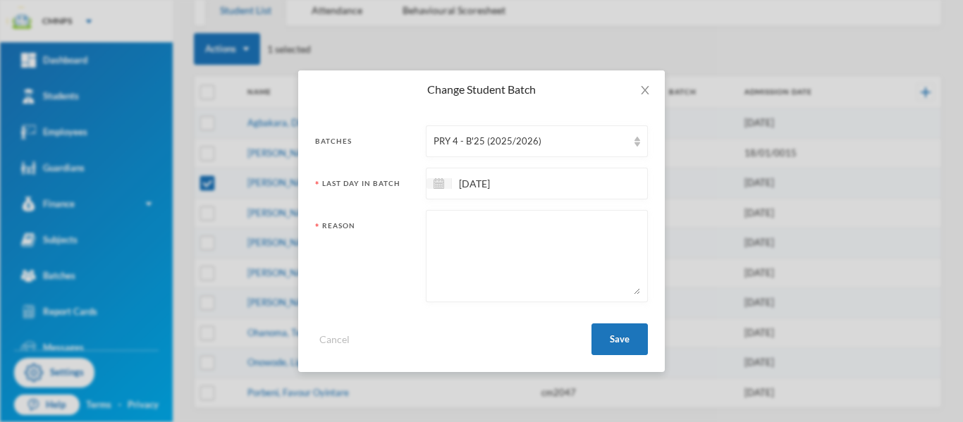
click at [549, 245] on textarea at bounding box center [536, 256] width 207 height 77
type textarea "repeating class"
click at [611, 345] on button "Save" at bounding box center [619, 340] width 56 height 32
checkbox input "false"
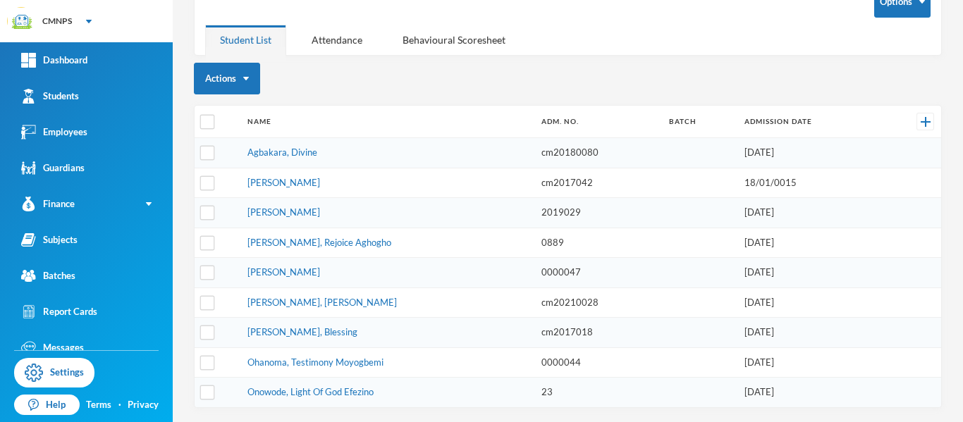
scroll to position [92, 0]
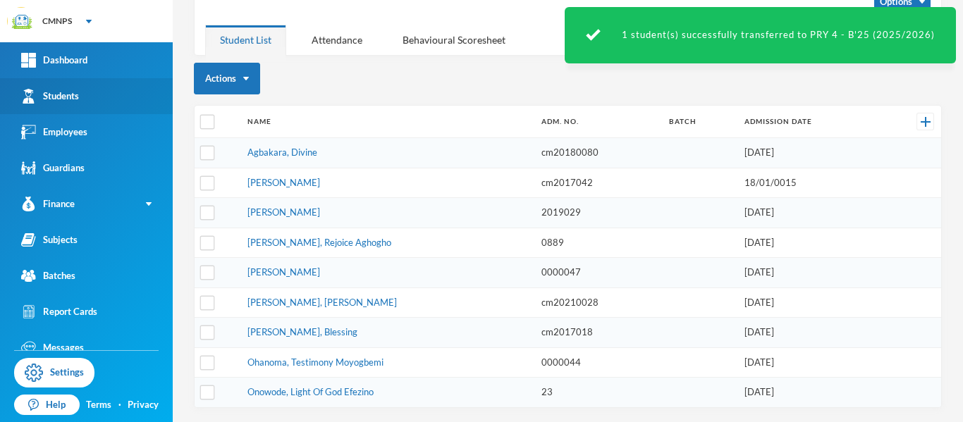
click at [123, 94] on link "Students" at bounding box center [86, 96] width 173 height 36
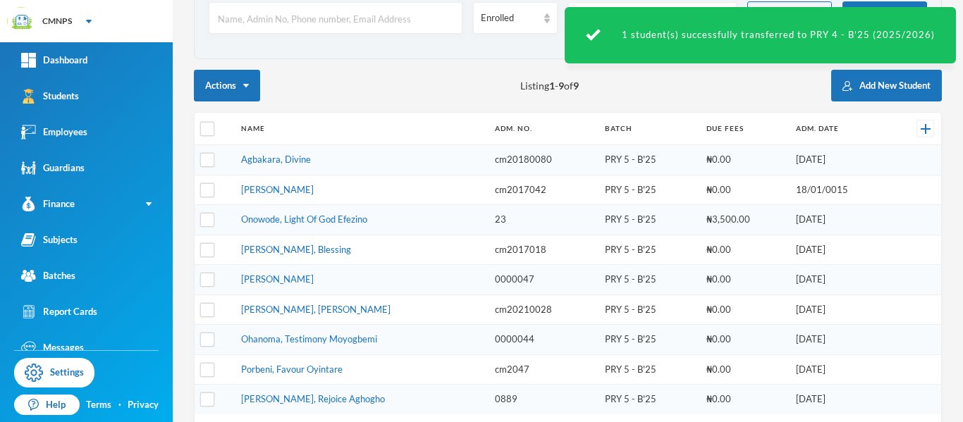
click at [684, 92] on div "Actions Listing 1 - 9 of 9 Add New Student" at bounding box center [568, 86] width 748 height 32
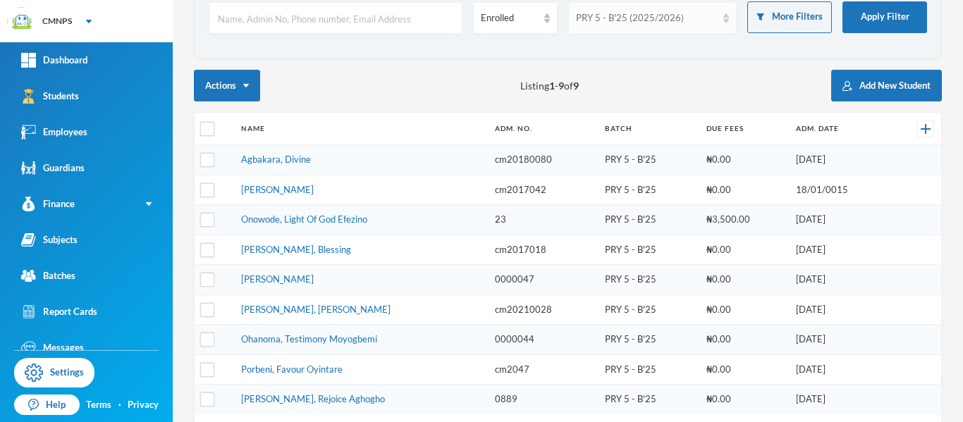
click at [710, 14] on div "PRY 5 - B'25 (2025/2026)" at bounding box center [652, 18] width 169 height 32
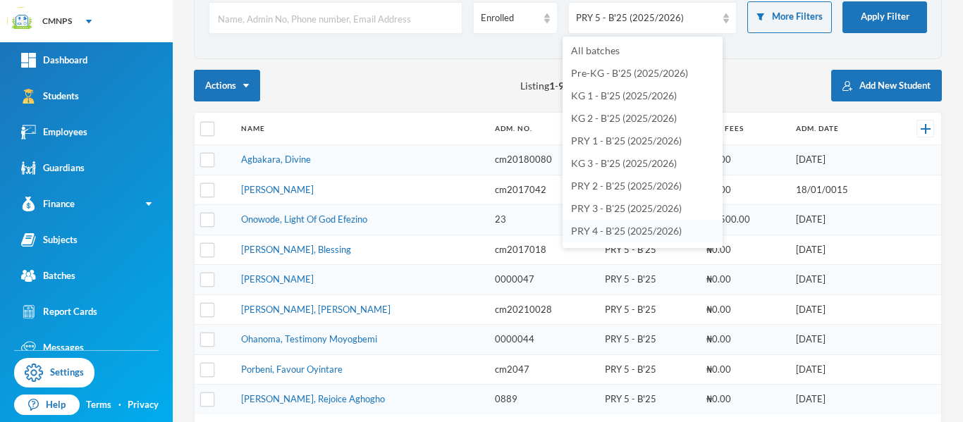
click at [644, 229] on span "PRY 4 - B'25 (2025/2026)" at bounding box center [626, 231] width 111 height 12
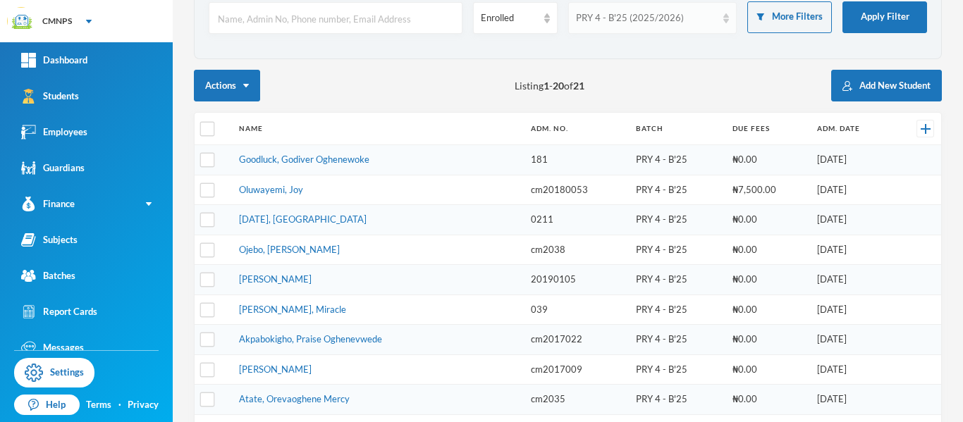
click at [723, 16] on img at bounding box center [726, 18] width 6 height 10
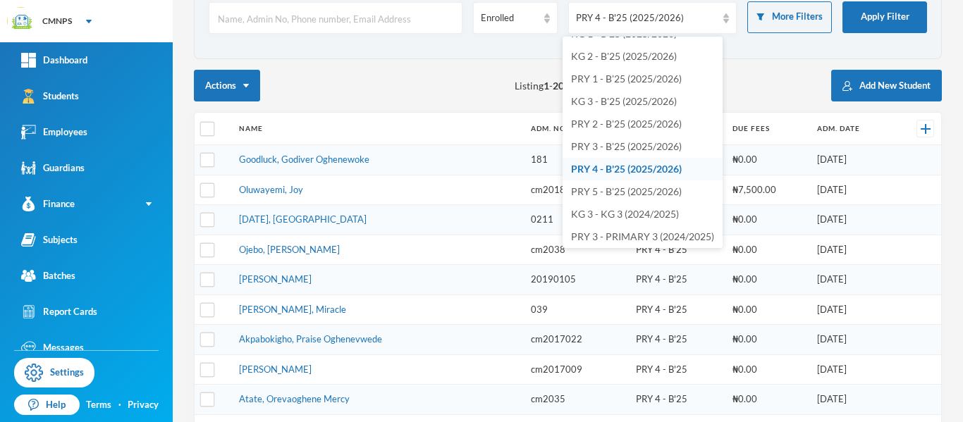
scroll to position [67, 0]
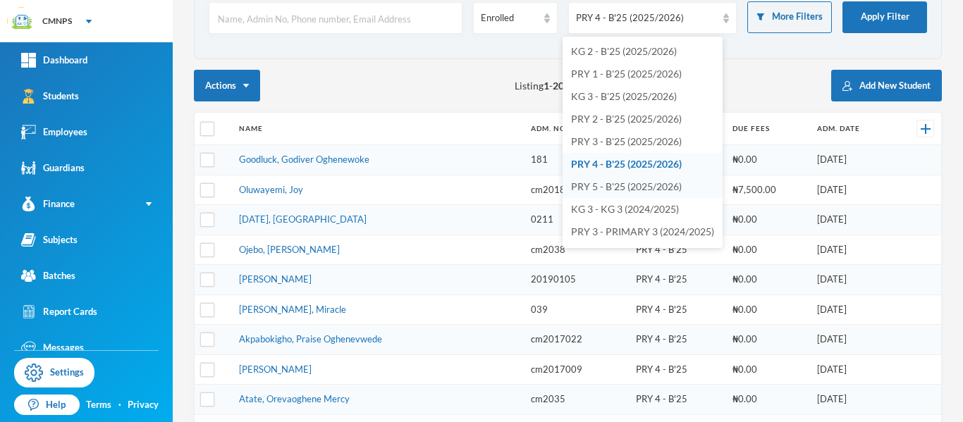
click at [660, 187] on span "PRY 5 - B'25 (2025/2026)" at bounding box center [626, 186] width 111 height 12
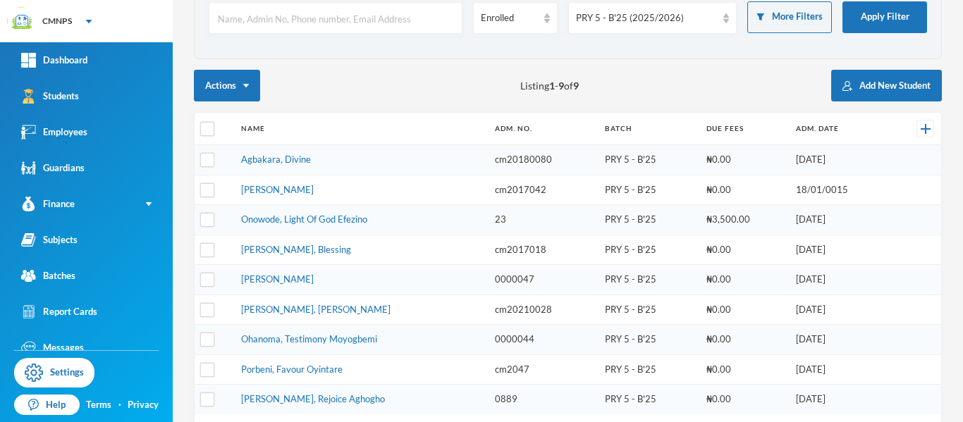
click at [645, 34] on form "Direct Search Status Enrolled Batch PRY 5 - B'25 (2025/2026) More Filters Apply…" at bounding box center [568, 16] width 718 height 55
click at [645, 24] on div "PRY 5 - B'25 (2025/2026)" at bounding box center [646, 18] width 141 height 14
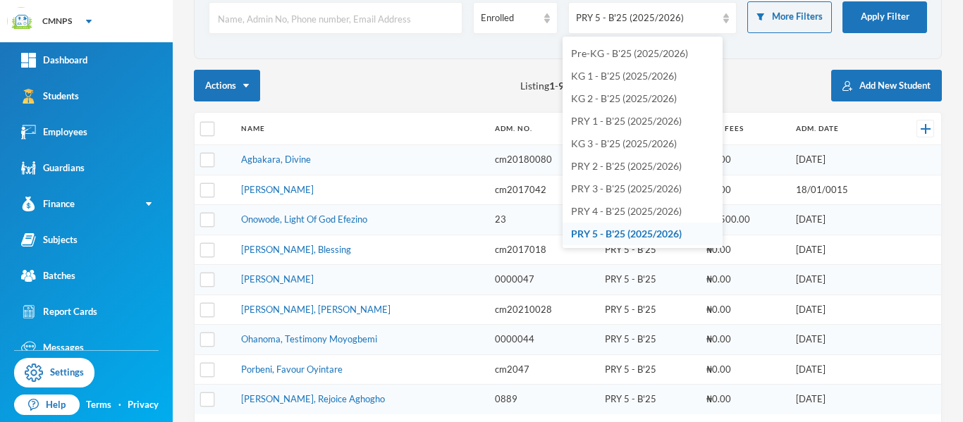
scroll to position [0, 0]
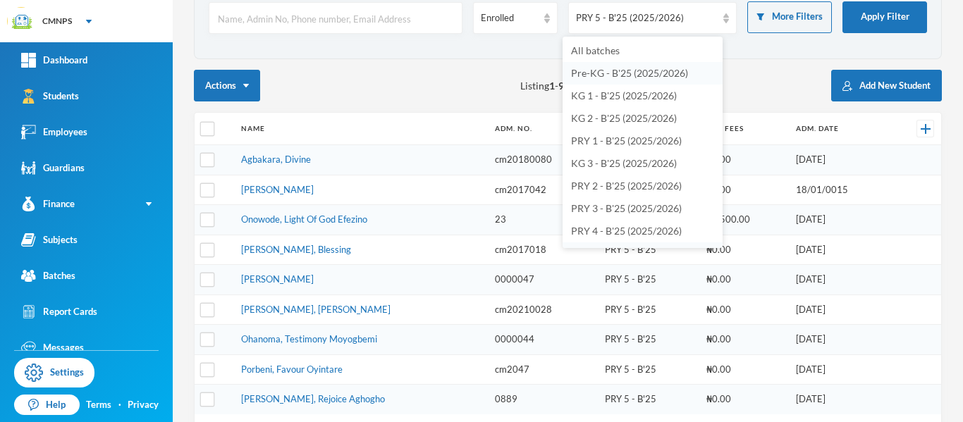
click at [671, 63] on li "Pre-KG - B'25 (2025/2026)" at bounding box center [642, 73] width 160 height 23
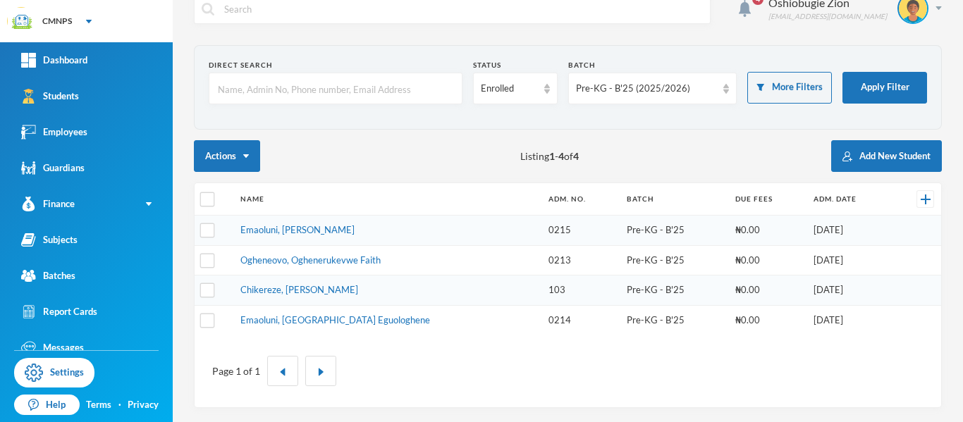
scroll to position [22, 0]
click at [536, 91] on div "Enrolled" at bounding box center [515, 89] width 85 height 32
click at [505, 124] on span "Enrolled" at bounding box center [495, 121] width 37 height 12
